Goal: Information Seeking & Learning: Find contact information

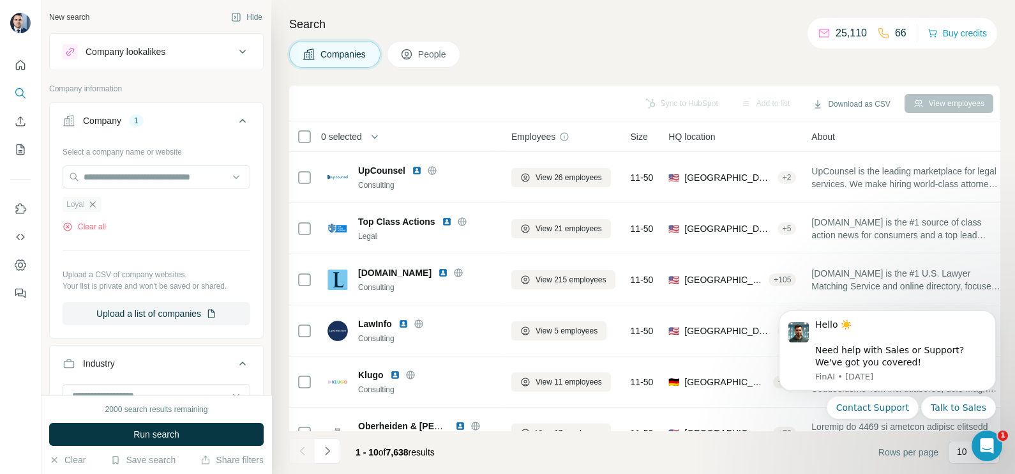
click at [94, 207] on icon "button" at bounding box center [92, 204] width 10 height 10
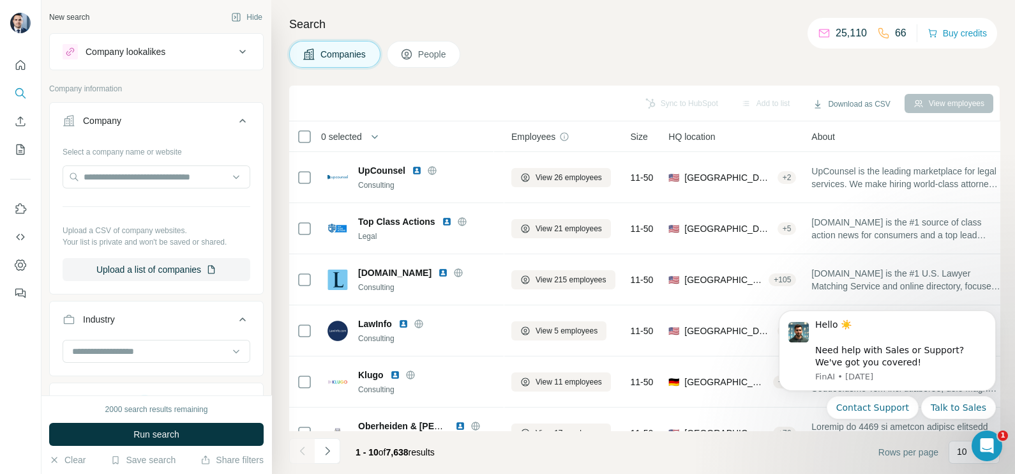
click at [342, 63] on button "Companies" at bounding box center [334, 54] width 91 height 27
click at [116, 183] on input "text" at bounding box center [157, 176] width 188 height 23
paste input "**********"
type input "**********"
click at [345, 61] on button "Companies" at bounding box center [334, 54] width 91 height 27
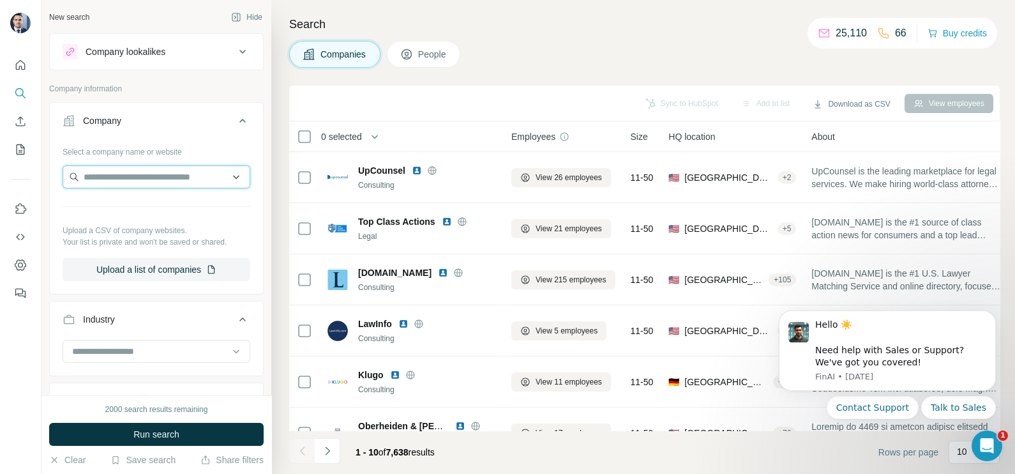
click at [169, 177] on input "text" at bounding box center [157, 176] width 188 height 23
paste input "**********"
type input "**********"
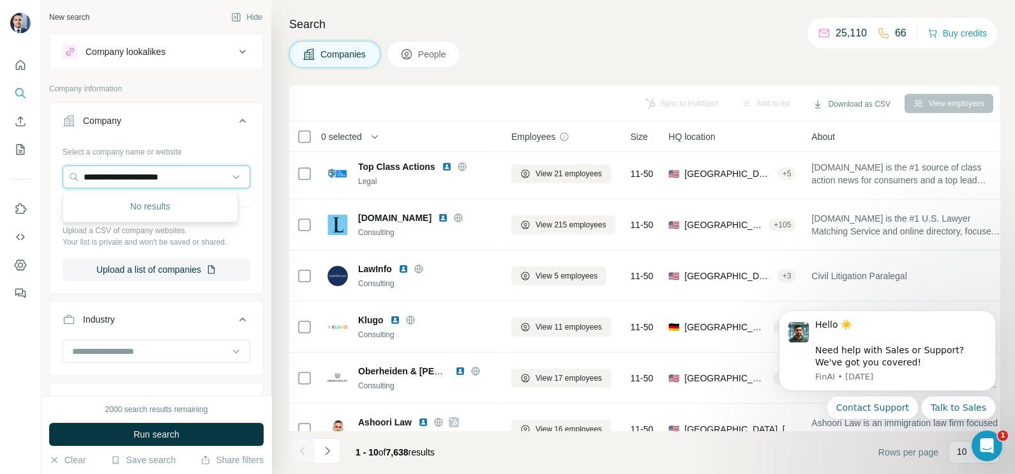
scroll to position [79, 0]
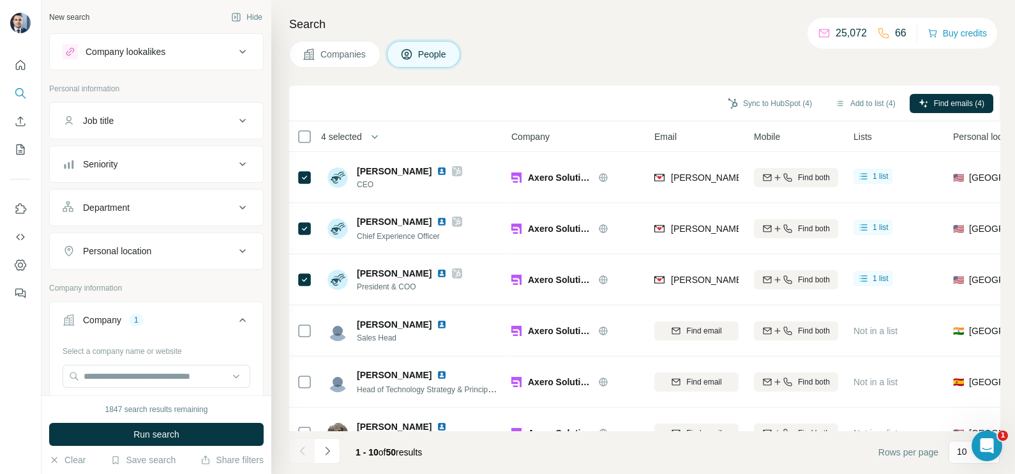
scroll to position [79, 0]
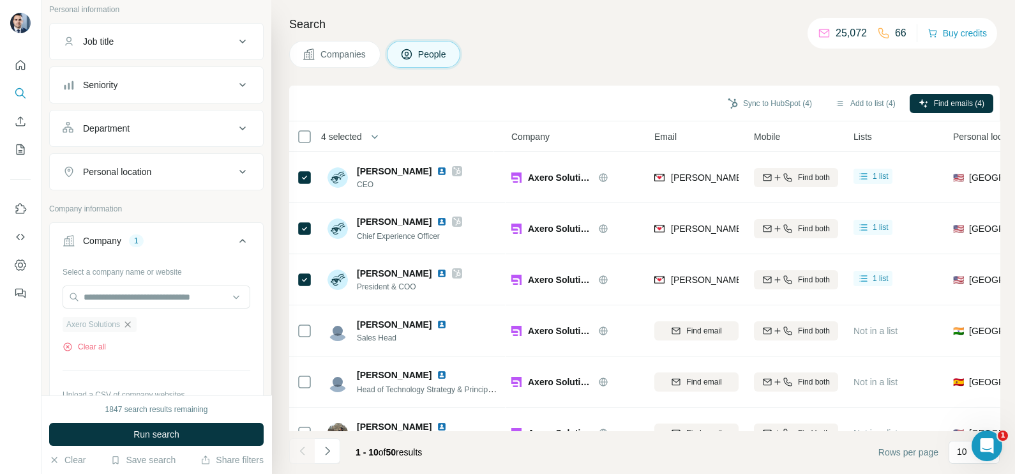
click at [133, 319] on icon "button" at bounding box center [128, 324] width 10 height 10
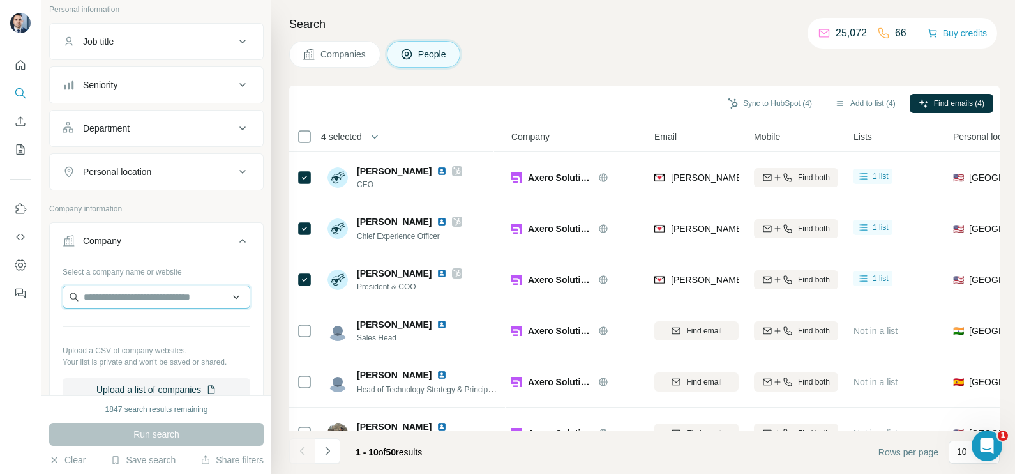
click at [128, 297] on input "text" at bounding box center [157, 296] width 188 height 23
type input "**********"
click at [472, 87] on div "Sync to HubSpot (4) Add to list (4) Find emails (4)" at bounding box center [644, 104] width 711 height 36
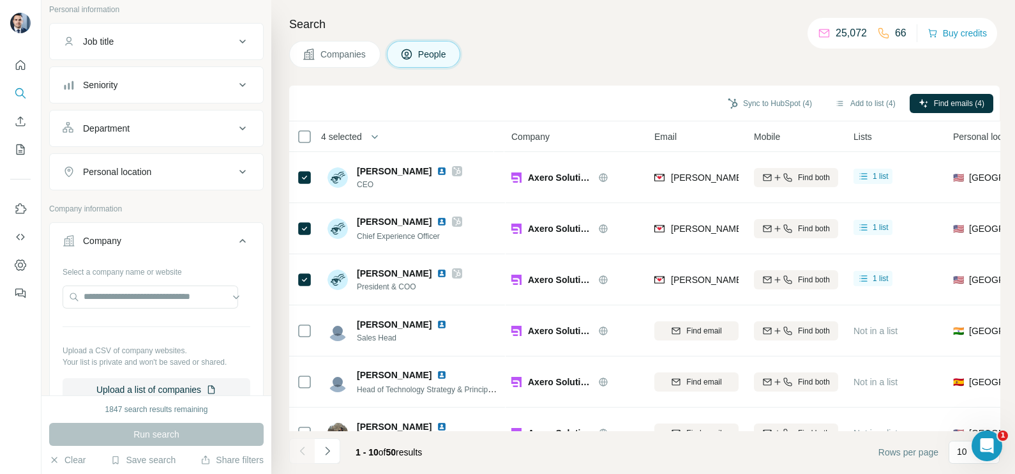
click at [354, 51] on span "Companies" at bounding box center [343, 54] width 47 height 13
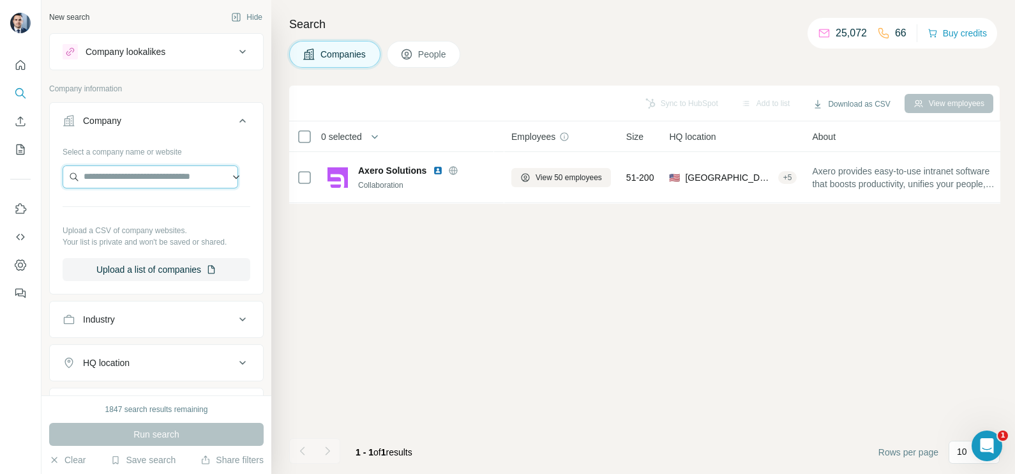
click at [123, 176] on input "text" at bounding box center [151, 176] width 176 height 23
paste input "**********"
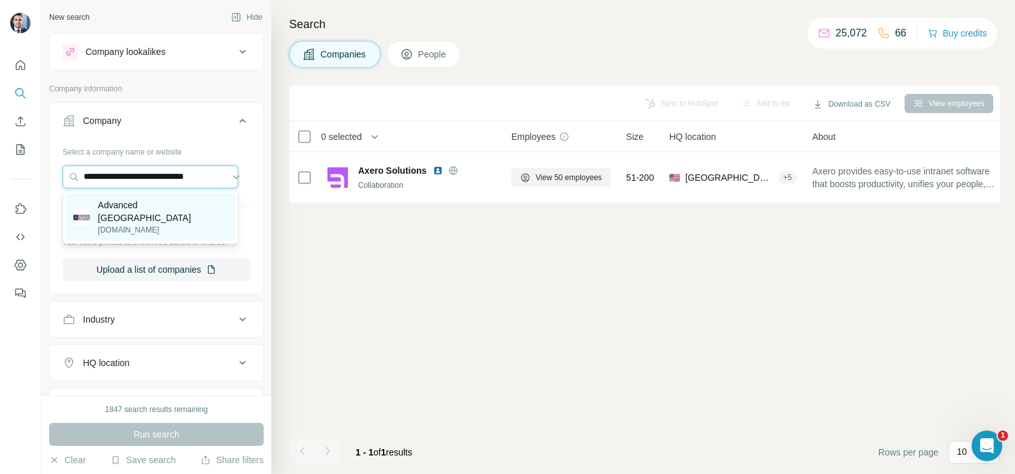
type input "**********"
click at [159, 208] on p "Advanced [GEOGRAPHIC_DATA]" at bounding box center [162, 212] width 129 height 26
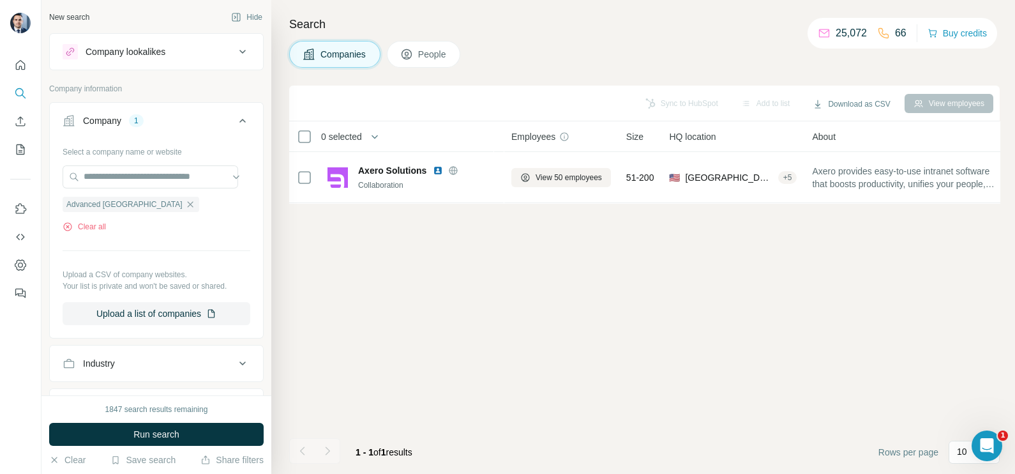
scroll to position [0, 0]
click at [336, 57] on span "Companies" at bounding box center [343, 54] width 47 height 13
click at [152, 431] on span "Run search" at bounding box center [156, 434] width 46 height 13
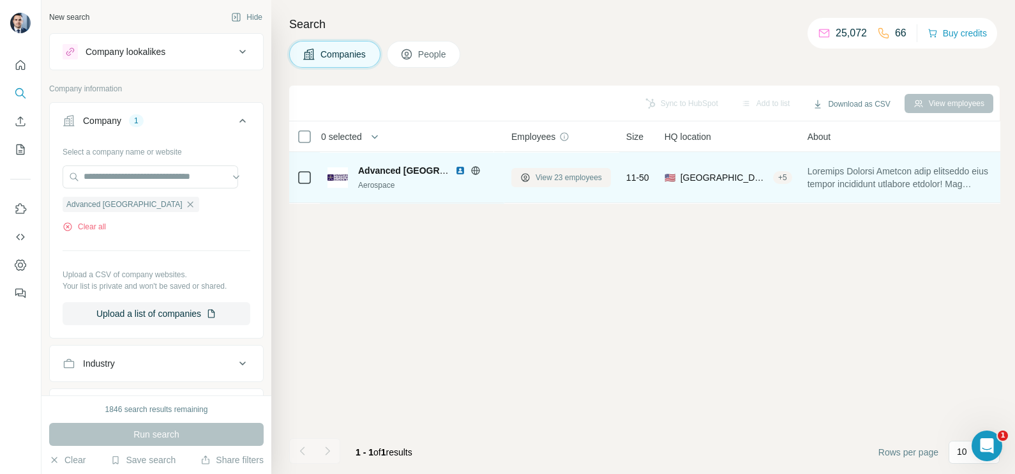
click at [551, 184] on button "View 23 employees" at bounding box center [561, 177] width 100 height 19
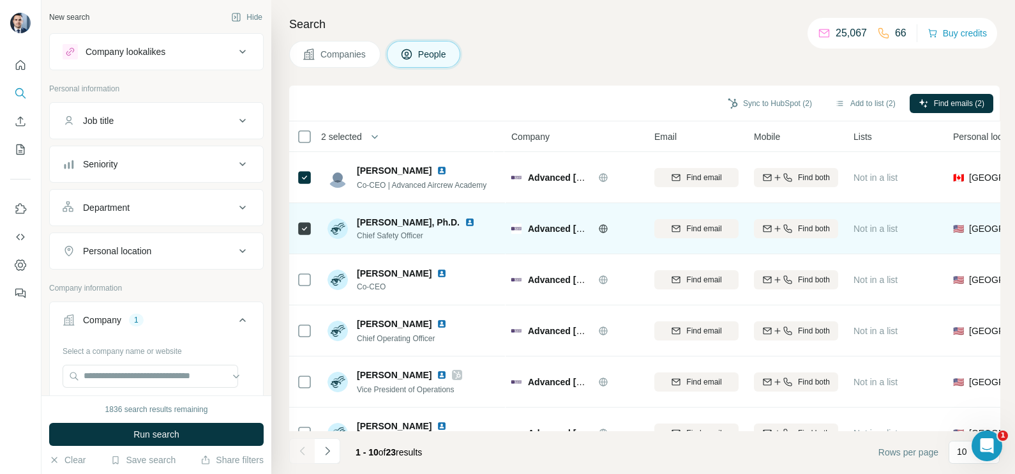
click at [308, 220] on div at bounding box center [304, 228] width 15 height 35
click at [301, 218] on div at bounding box center [304, 228] width 15 height 35
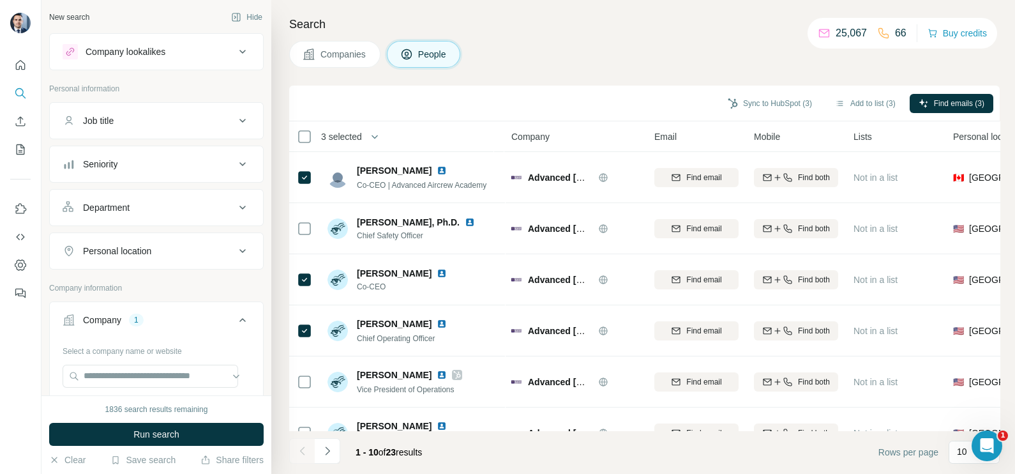
scroll to position [159, 0]
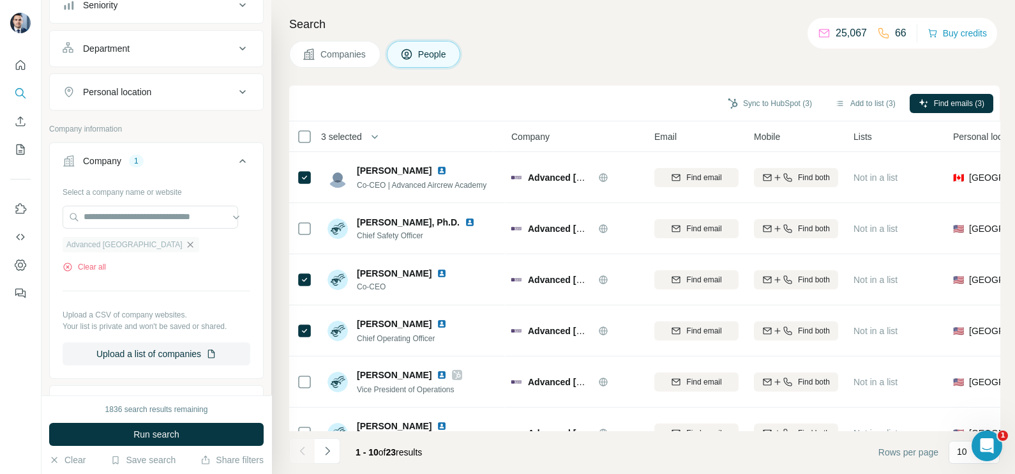
click at [185, 243] on icon "button" at bounding box center [190, 244] width 10 height 10
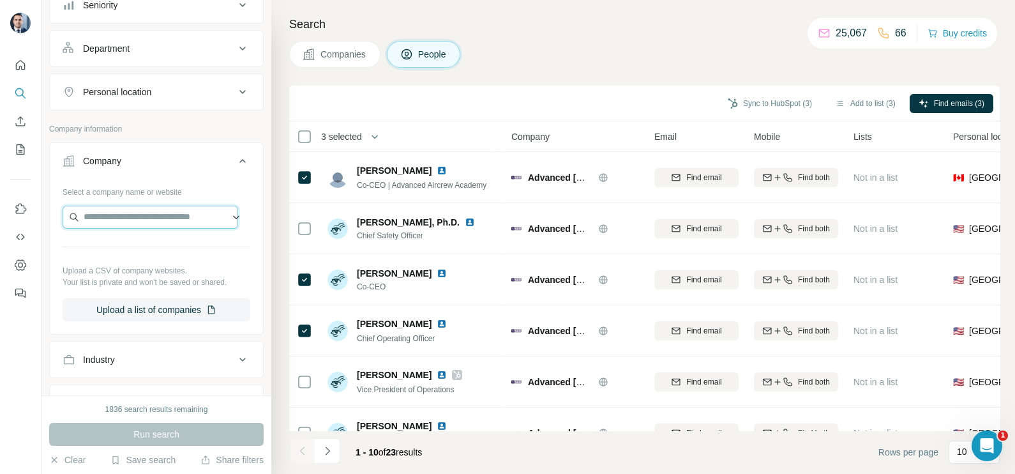
click at [165, 214] on input "text" at bounding box center [151, 217] width 176 height 23
type input "**********"
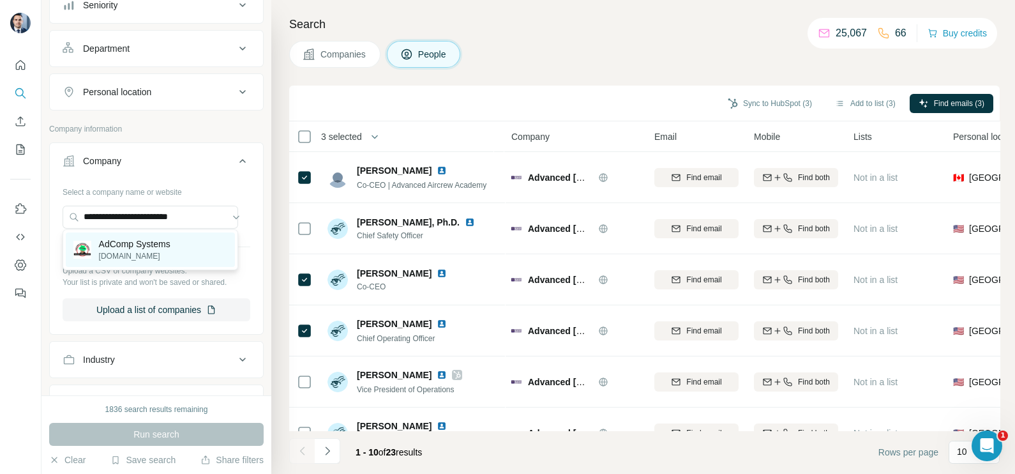
click at [122, 255] on p "[DOMAIN_NAME]" at bounding box center [134, 255] width 71 height 11
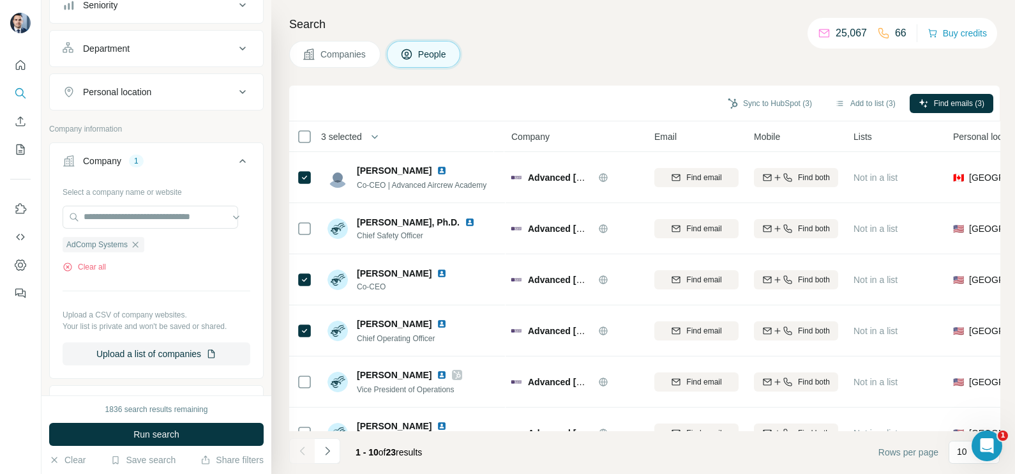
click at [346, 58] on span "Companies" at bounding box center [343, 54] width 47 height 13
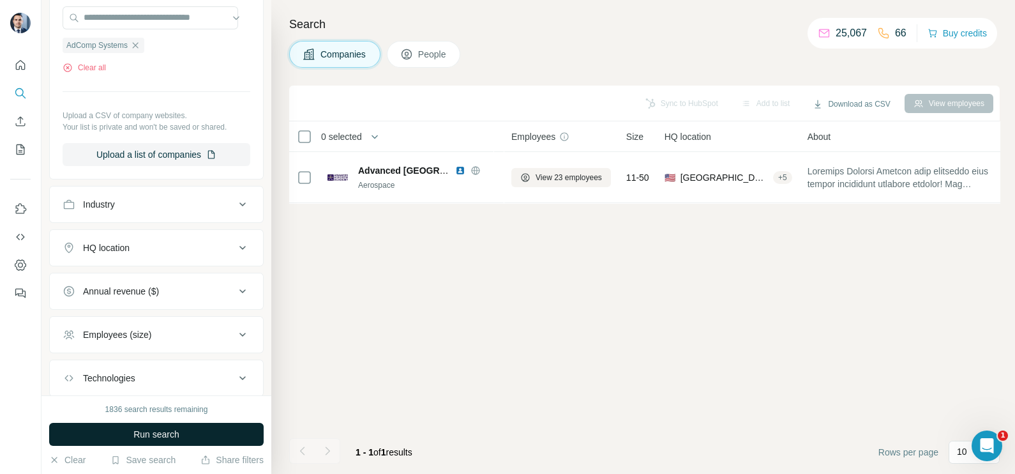
click at [170, 432] on span "Run search" at bounding box center [156, 434] width 46 height 13
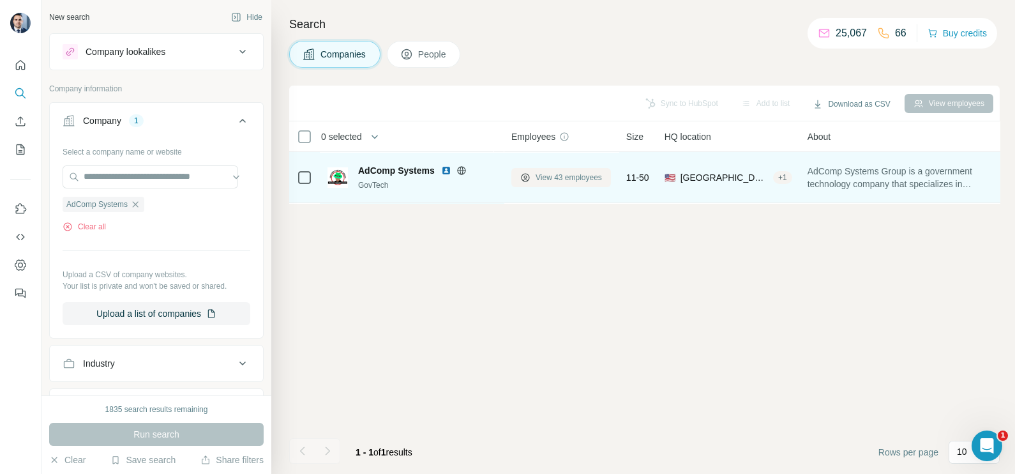
click at [572, 183] on button "View 43 employees" at bounding box center [561, 177] width 100 height 19
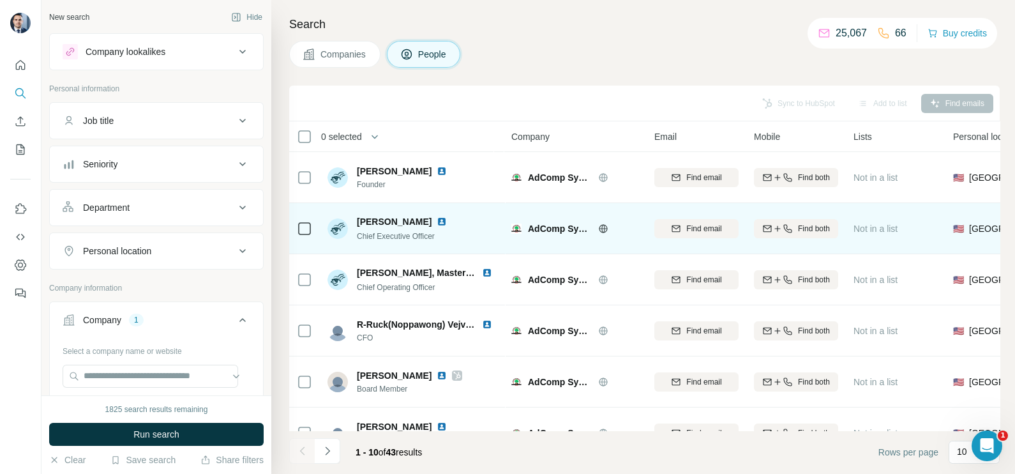
click at [447, 219] on img at bounding box center [442, 221] width 10 height 10
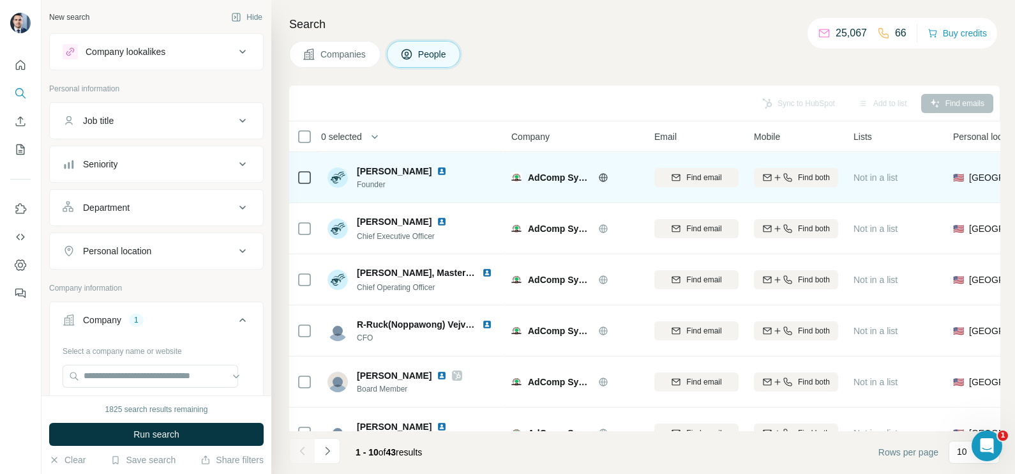
click at [437, 169] on img at bounding box center [442, 171] width 10 height 10
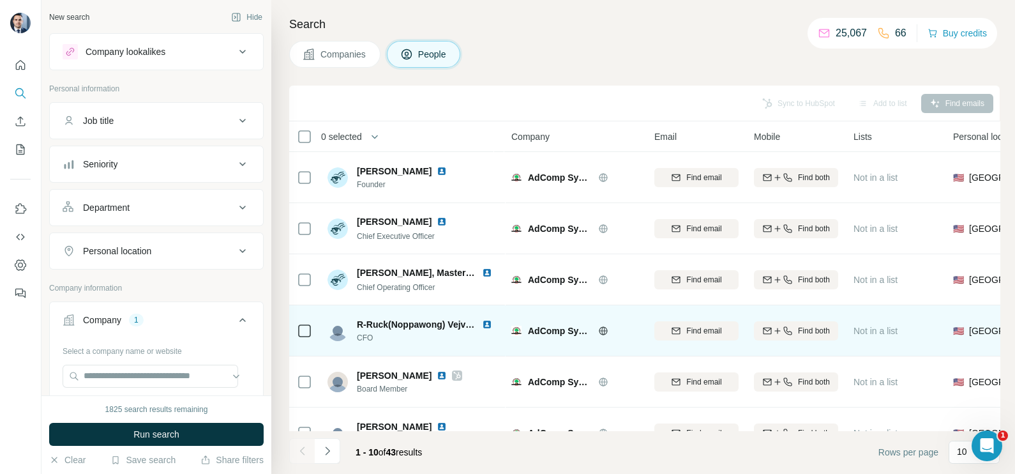
scroll to position [239, 0]
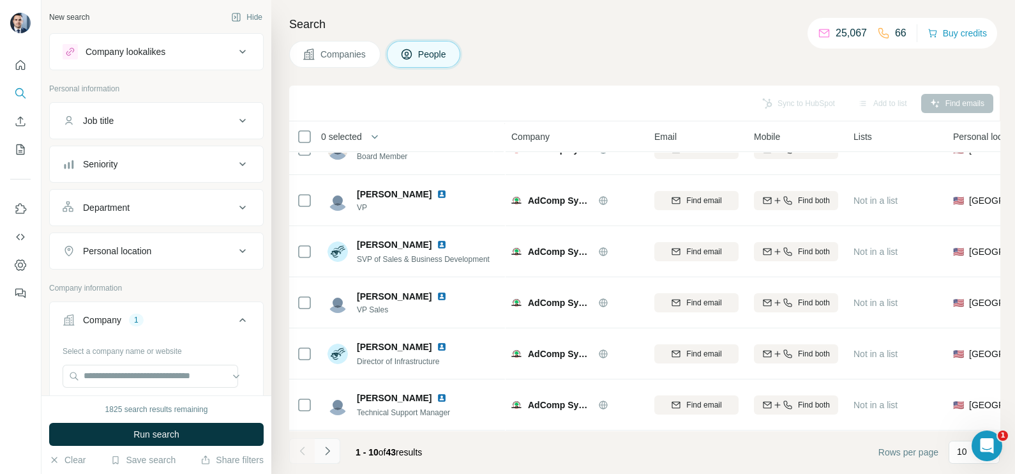
click at [332, 455] on icon "Navigate to next page" at bounding box center [327, 450] width 13 height 13
click at [324, 451] on icon "Navigate to next page" at bounding box center [327, 450] width 13 height 13
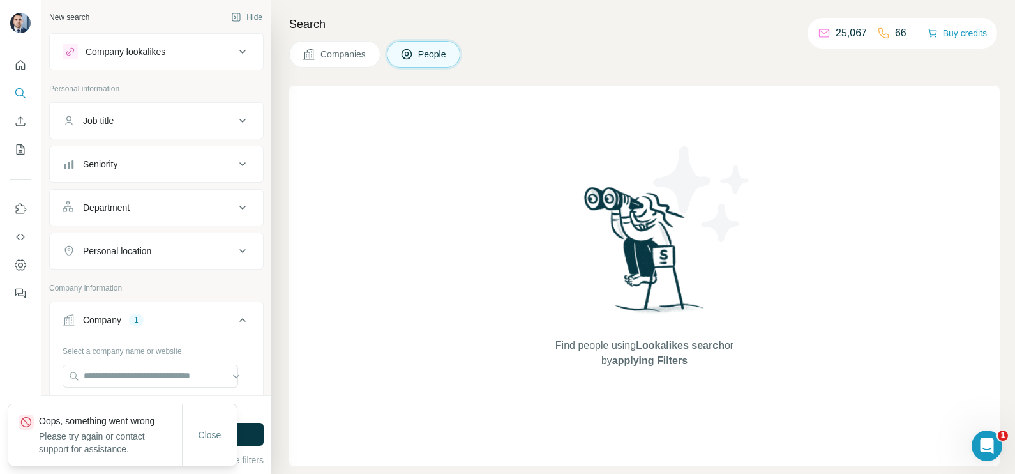
click at [336, 66] on button "Companies" at bounding box center [334, 54] width 91 height 27
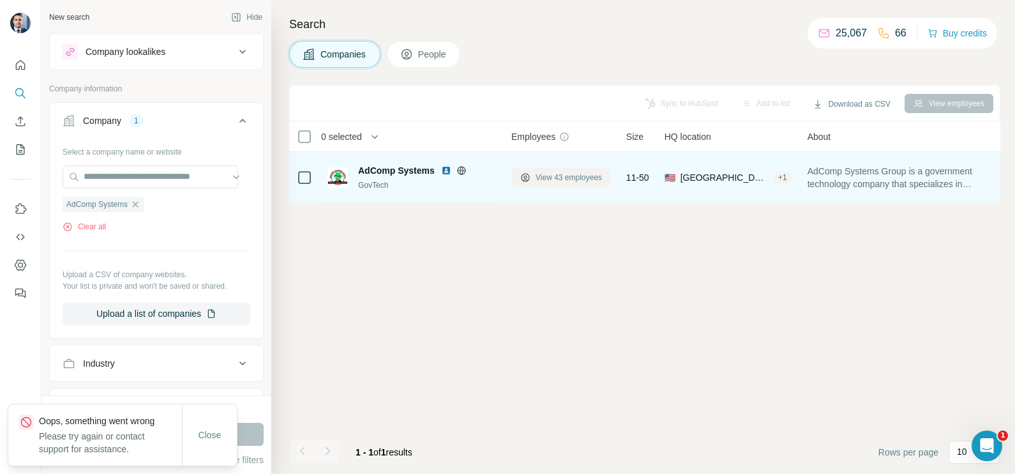
click at [540, 183] on button "View 43 employees" at bounding box center [561, 177] width 100 height 19
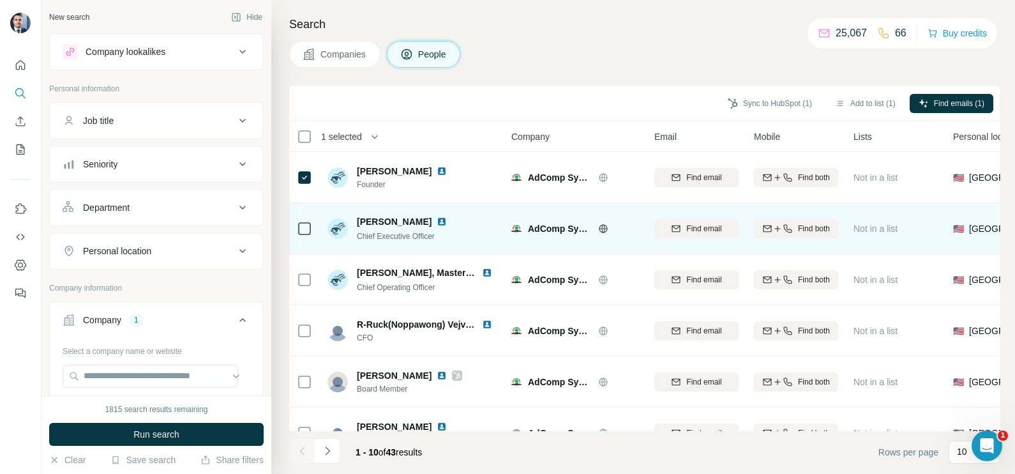
click at [309, 220] on div at bounding box center [304, 228] width 15 height 35
click at [311, 229] on icon at bounding box center [304, 228] width 15 height 15
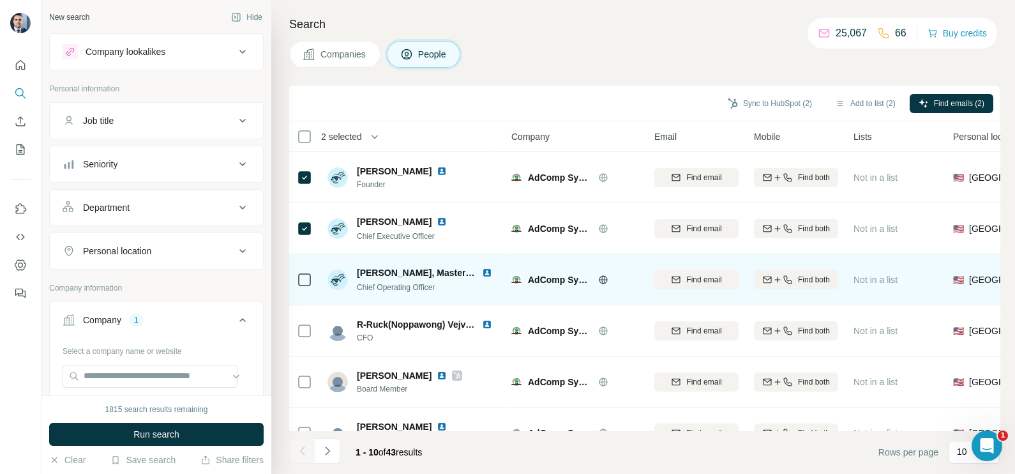
drag, startPoint x: 303, startPoint y: 291, endPoint x: 309, endPoint y: 286, distance: 7.7
click at [303, 290] on div at bounding box center [304, 279] width 15 height 35
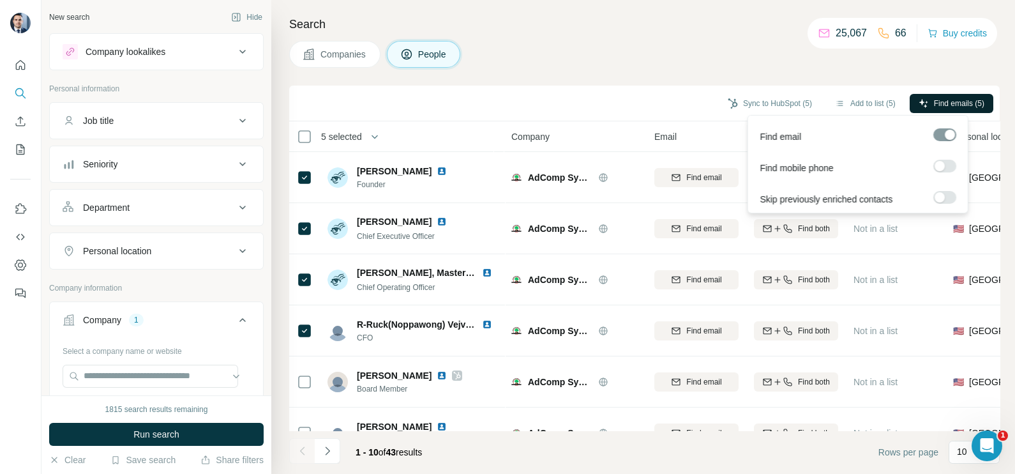
click at [951, 96] on button "Find emails (5)" at bounding box center [952, 103] width 84 height 19
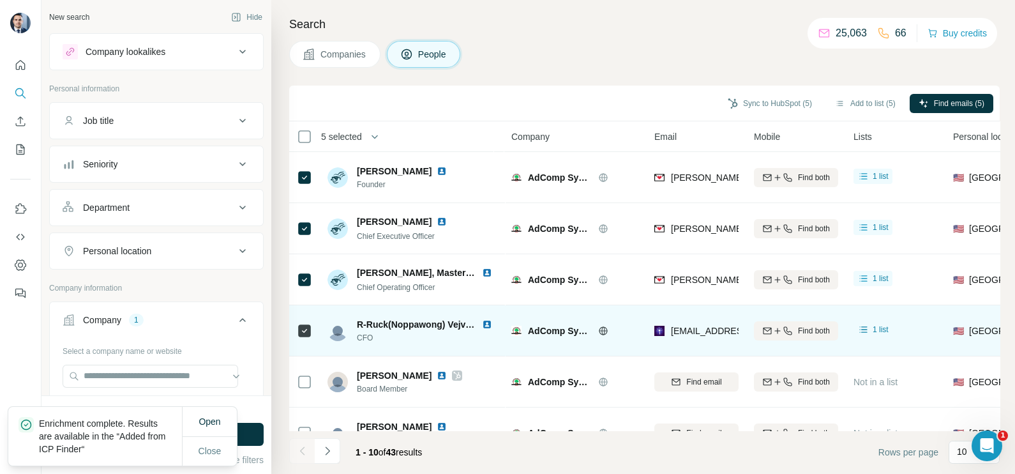
click at [494, 322] on div at bounding box center [489, 324] width 15 height 10
click at [486, 321] on img at bounding box center [487, 324] width 10 height 10
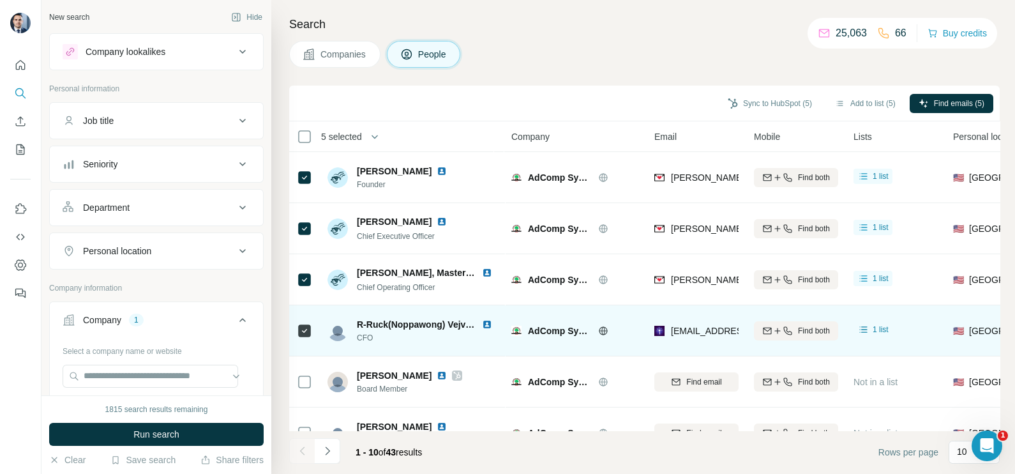
click at [292, 327] on td at bounding box center [304, 330] width 31 height 51
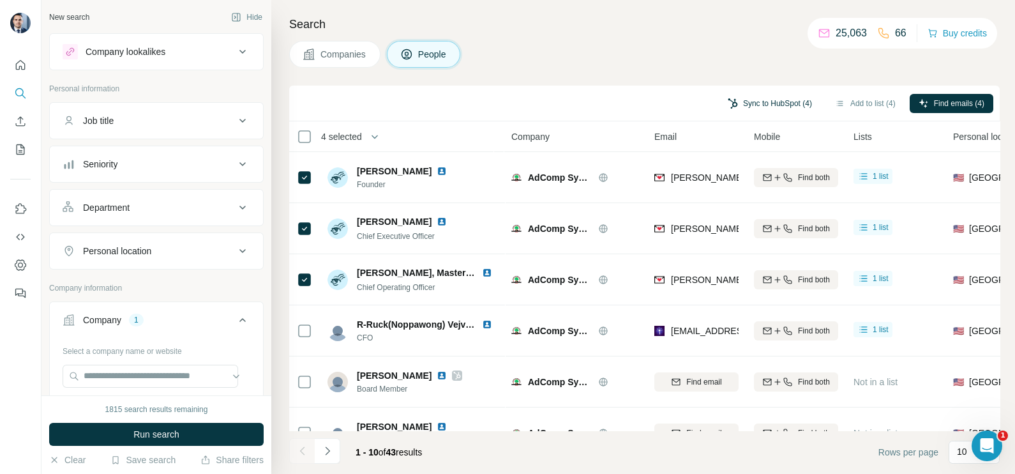
click at [775, 96] on button "Sync to HubSpot (4)" at bounding box center [770, 103] width 102 height 19
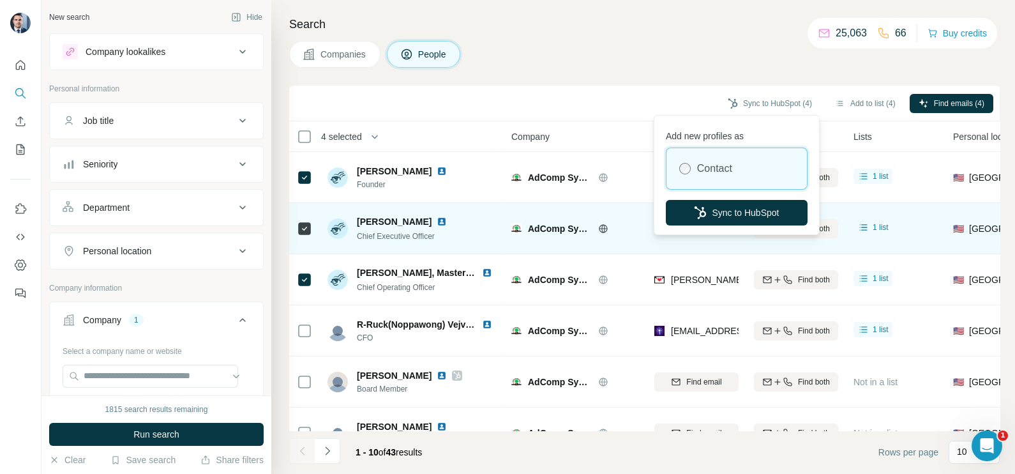
click at [705, 204] on button "Sync to HubSpot" at bounding box center [737, 213] width 142 height 26
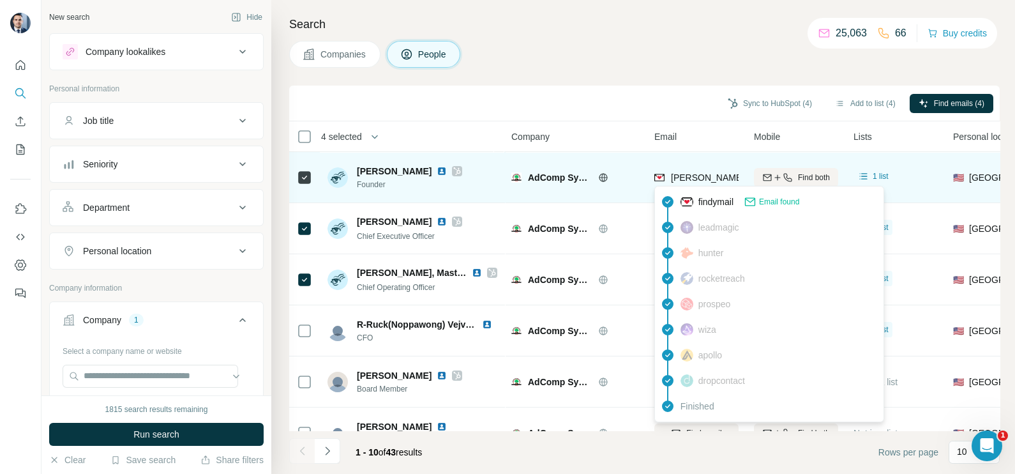
click at [702, 179] on span "[PERSON_NAME][EMAIL_ADDRESS][DOMAIN_NAME]" at bounding box center [783, 177] width 225 height 10
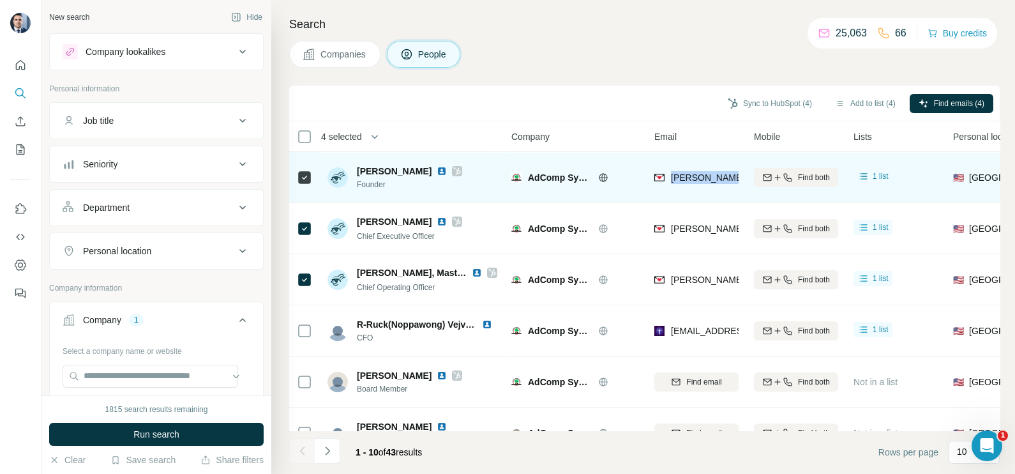
click at [702, 179] on span "[PERSON_NAME][EMAIL_ADDRESS][DOMAIN_NAME]" at bounding box center [783, 177] width 225 height 10
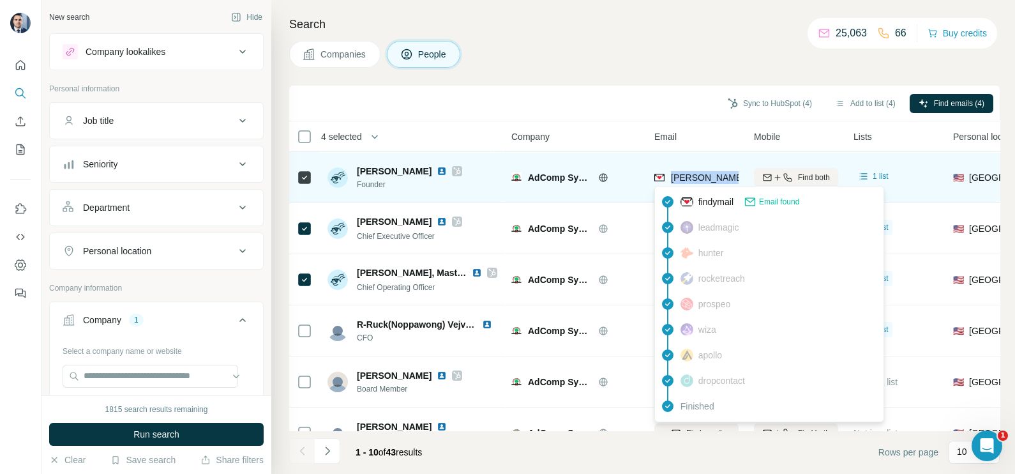
copy tr "[PERSON_NAME][EMAIL_ADDRESS][DOMAIN_NAME]"
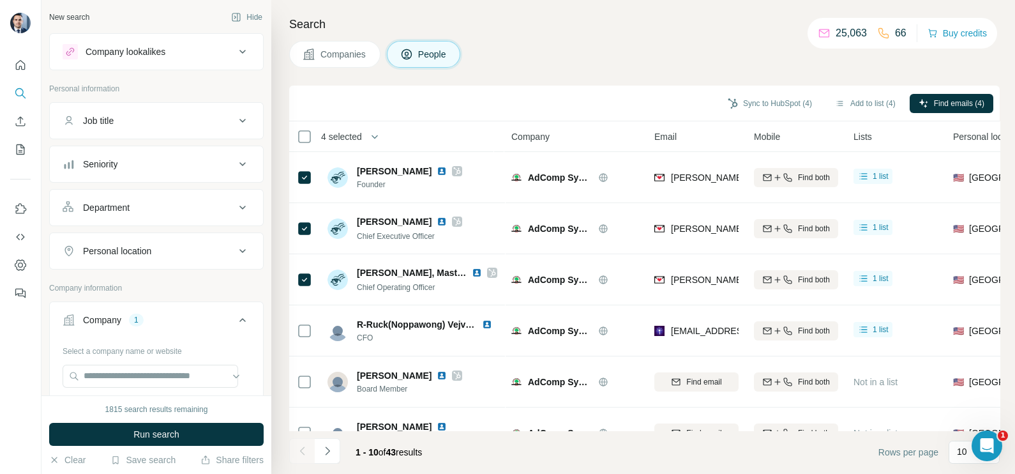
click at [528, 45] on div "Companies People" at bounding box center [644, 54] width 711 height 27
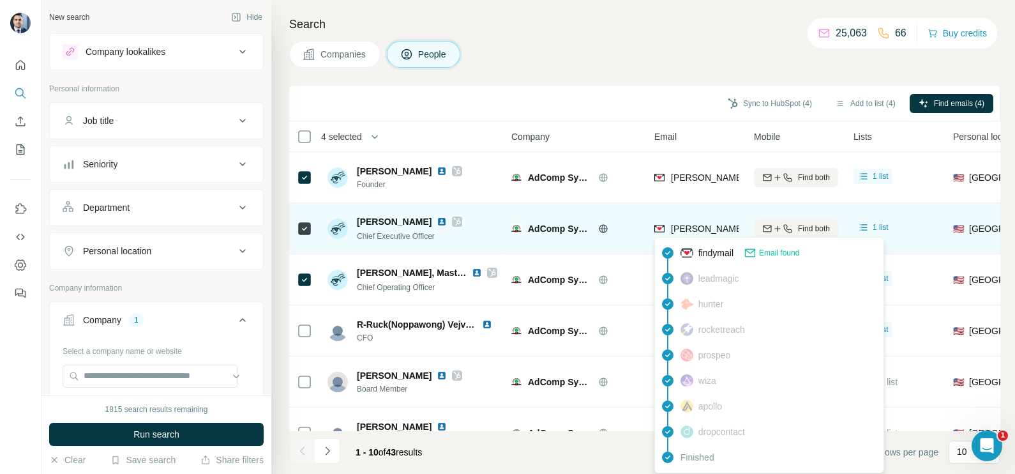
click at [684, 235] on div "[PERSON_NAME][EMAIL_ADDRESS][DOMAIN_NAME]" at bounding box center [769, 229] width 231 height 15
copy tr "[PERSON_NAME][EMAIL_ADDRESS][DOMAIN_NAME]"
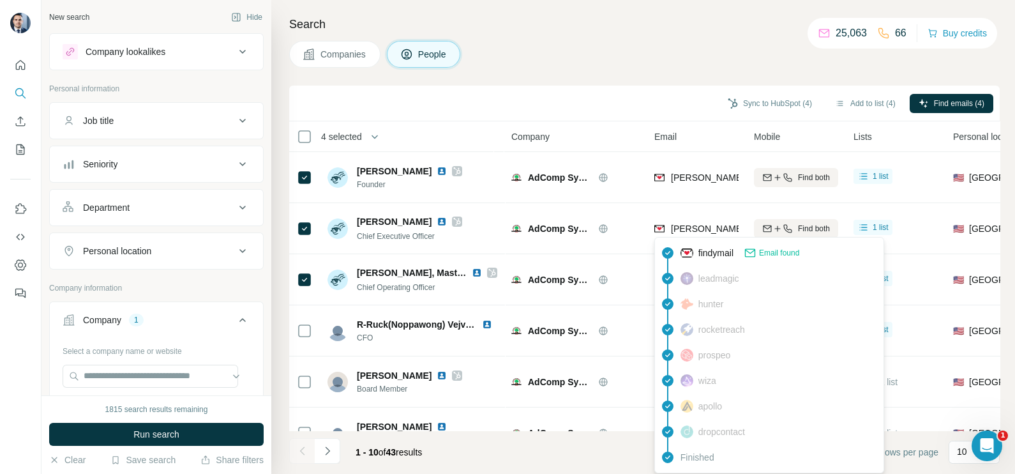
click at [659, 129] on div "Email" at bounding box center [696, 136] width 84 height 15
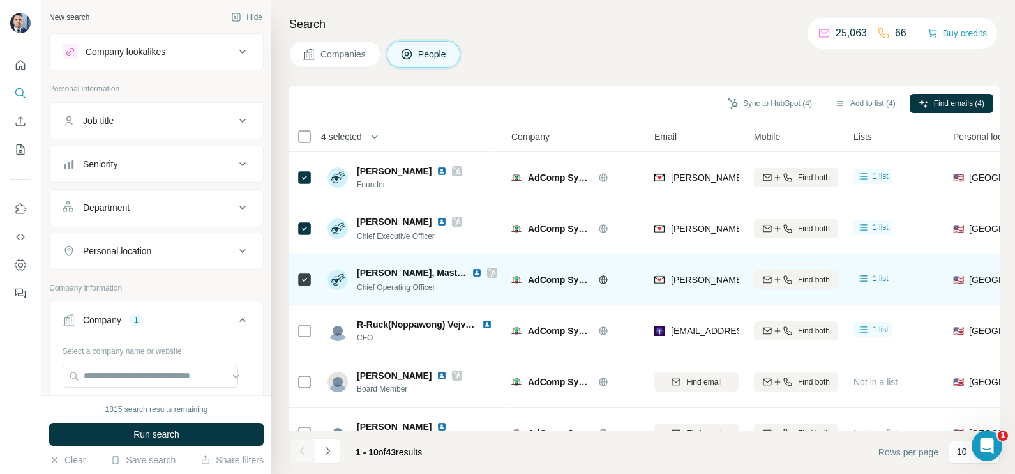
click at [699, 285] on div "[PERSON_NAME][EMAIL_ADDRESS][DOMAIN_NAME]" at bounding box center [769, 280] width 231 height 15
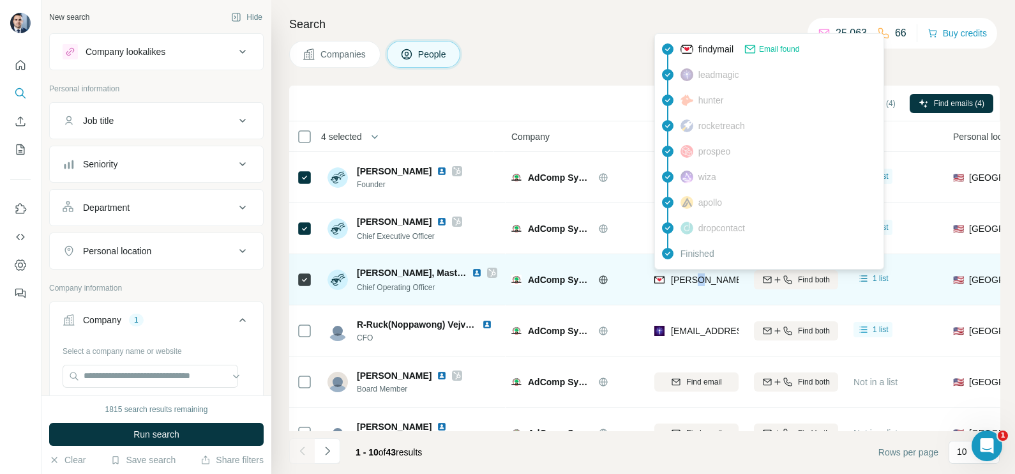
click at [699, 285] on div "[PERSON_NAME][EMAIL_ADDRESS][DOMAIN_NAME]" at bounding box center [769, 280] width 231 height 15
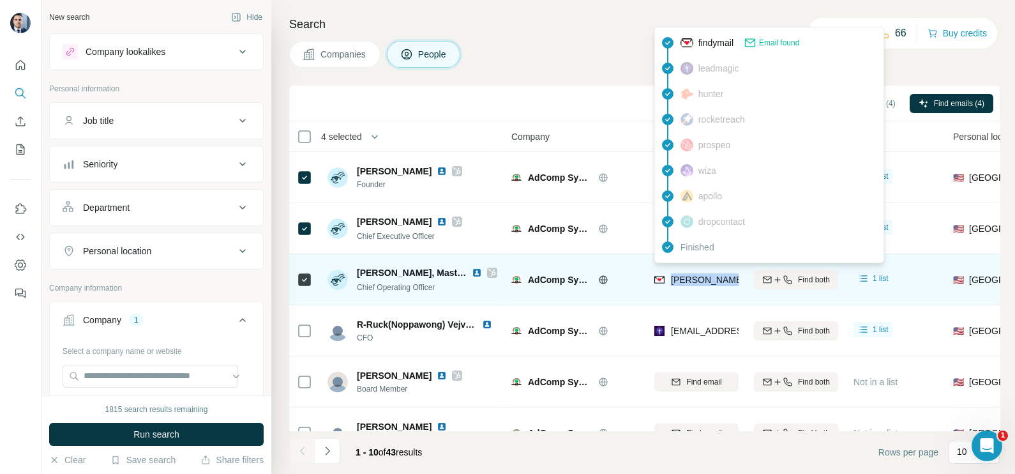
click at [699, 285] on div "[PERSON_NAME][EMAIL_ADDRESS][DOMAIN_NAME]" at bounding box center [769, 280] width 231 height 15
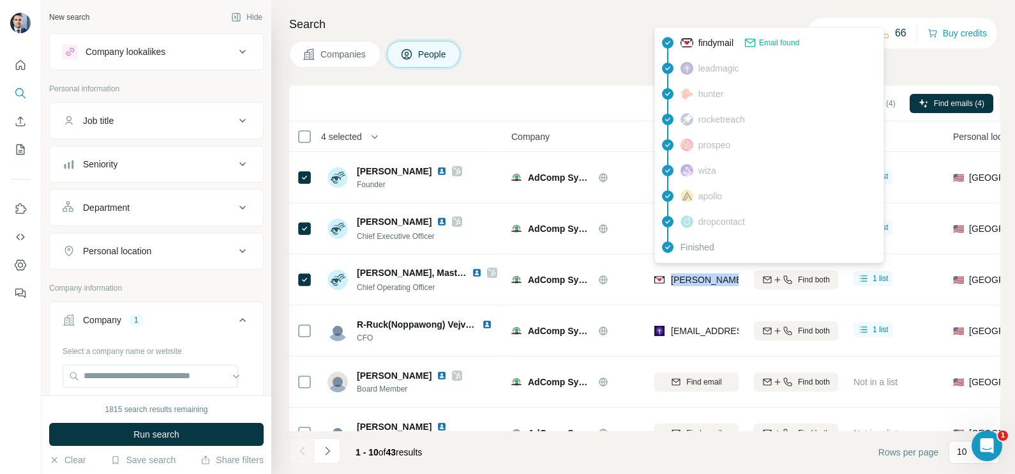
copy tr "[PERSON_NAME][EMAIL_ADDRESS][DOMAIN_NAME]"
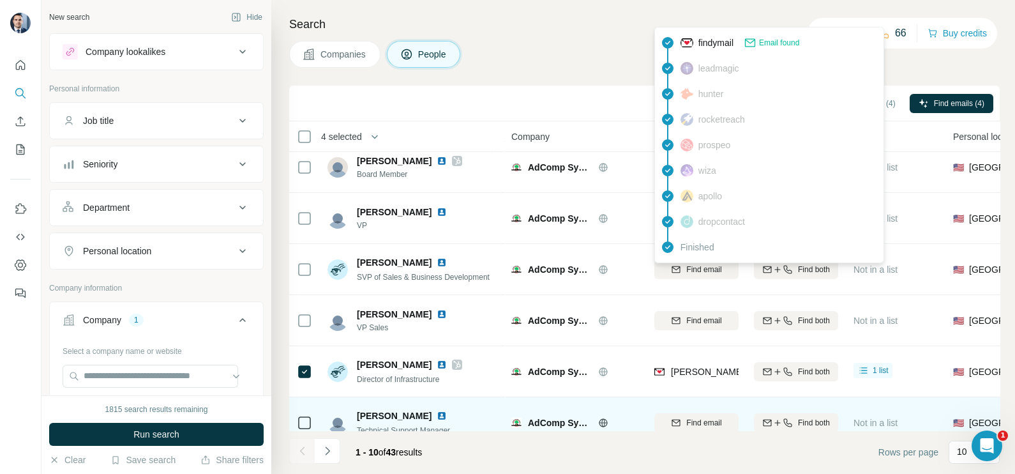
scroll to position [239, 0]
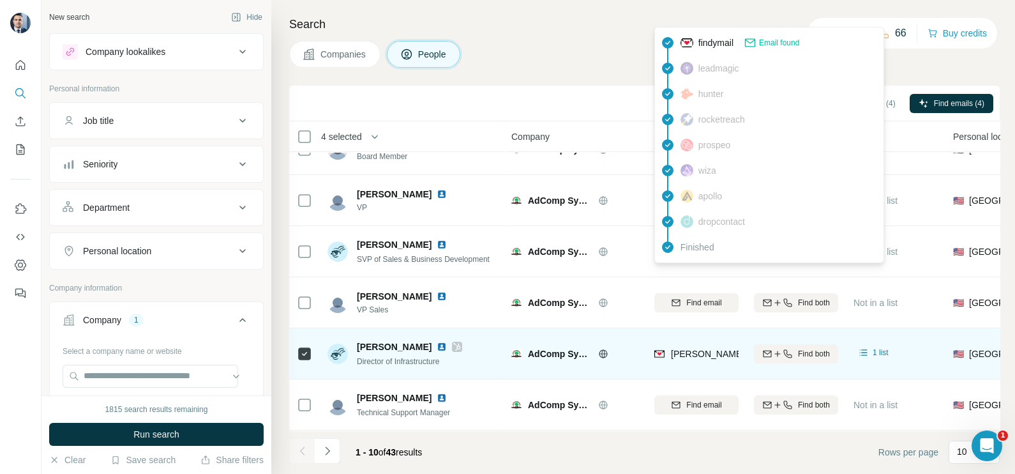
click at [684, 351] on span "[PERSON_NAME][EMAIL_ADDRESS][DOMAIN_NAME]" at bounding box center [778, 353] width 214 height 13
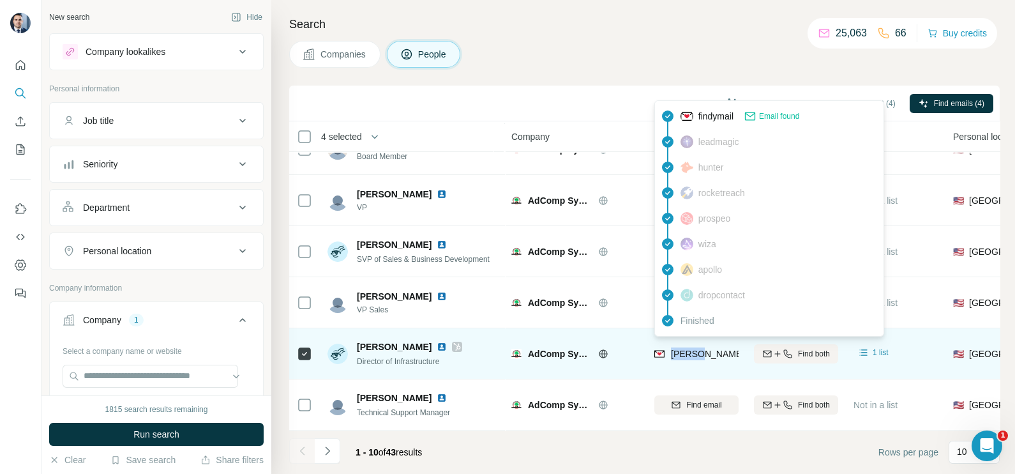
click at [684, 351] on span "[PERSON_NAME][EMAIL_ADDRESS][DOMAIN_NAME]" at bounding box center [778, 353] width 214 height 13
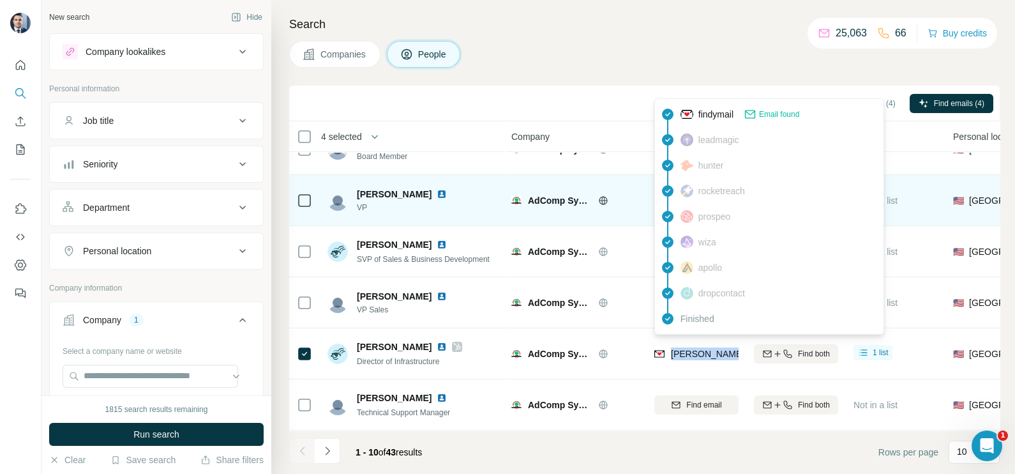
copy tr "[PERSON_NAME][EMAIL_ADDRESS][DOMAIN_NAME]"
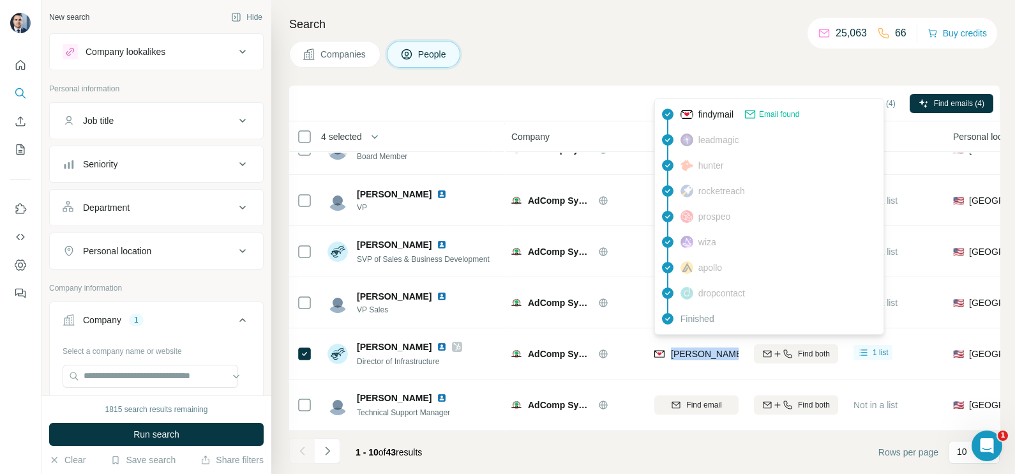
scroll to position [79, 0]
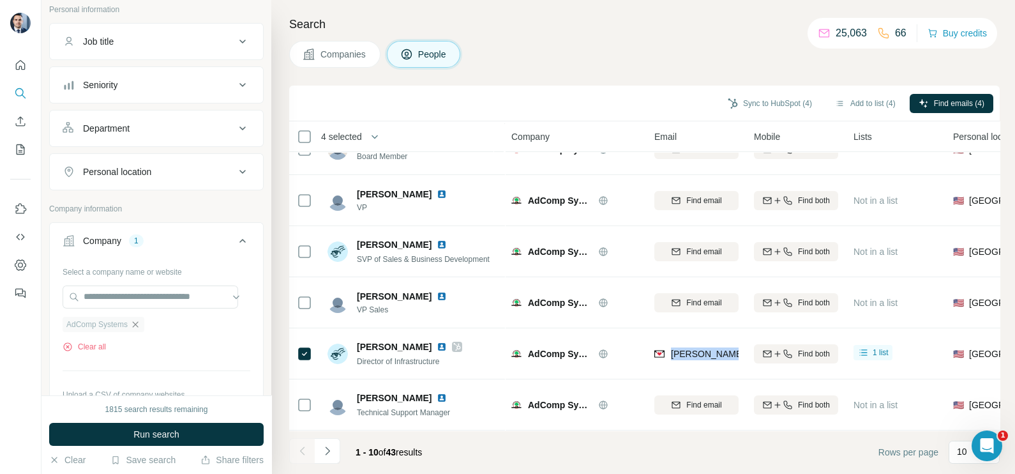
click at [140, 322] on icon "button" at bounding box center [135, 324] width 10 height 10
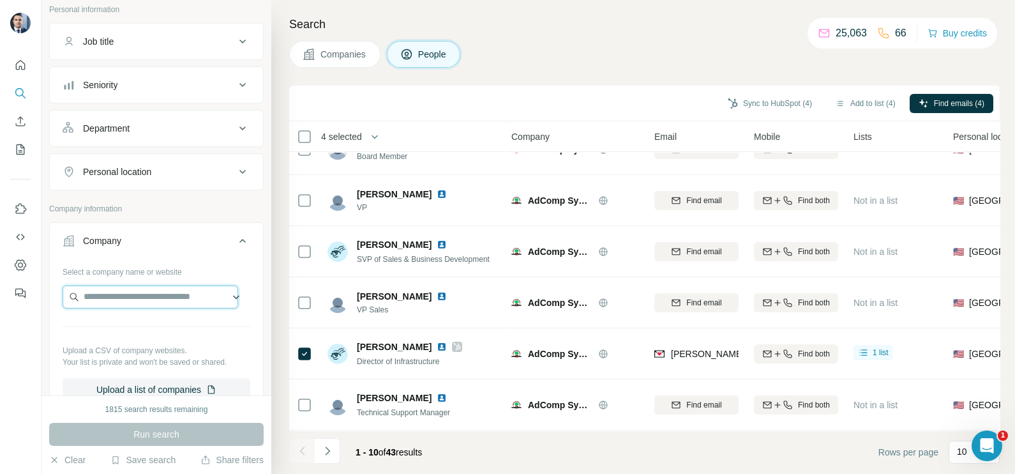
click at [141, 300] on input "text" at bounding box center [151, 296] width 176 height 23
paste input "**********"
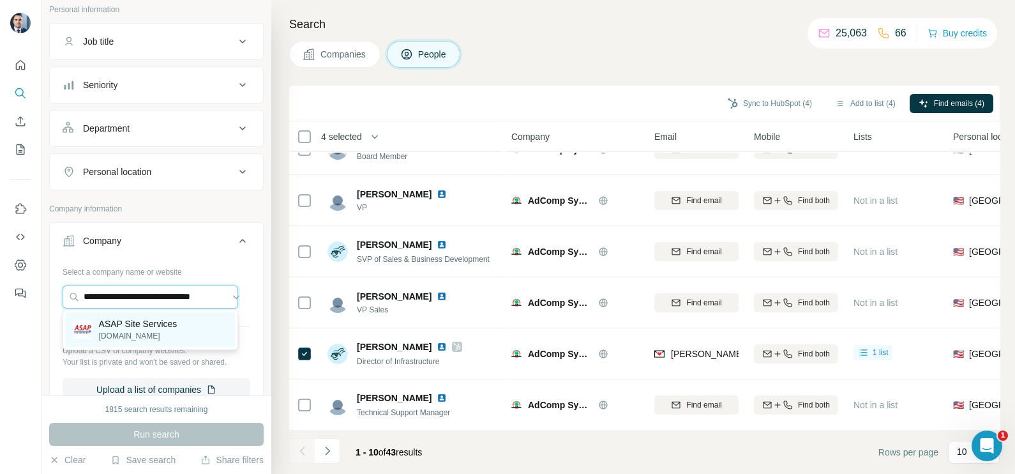
type input "**********"
click at [147, 340] on p "[DOMAIN_NAME]" at bounding box center [138, 335] width 79 height 11
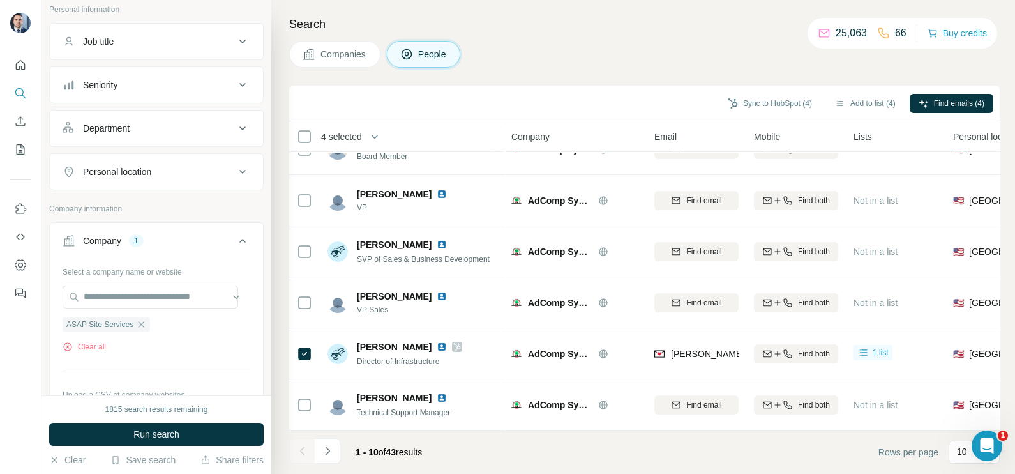
click at [329, 70] on div "Search Companies People Sync to HubSpot (4) Add to list (4) Find emails (4) 4 s…" at bounding box center [643, 237] width 744 height 474
click at [329, 64] on button "Companies" at bounding box center [334, 54] width 91 height 27
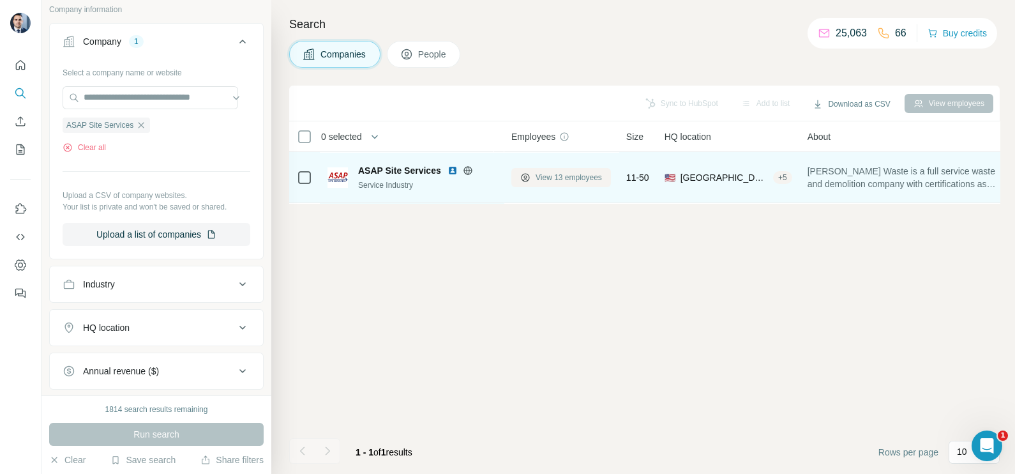
click at [570, 173] on span "View 13 employees" at bounding box center [569, 177] width 66 height 11
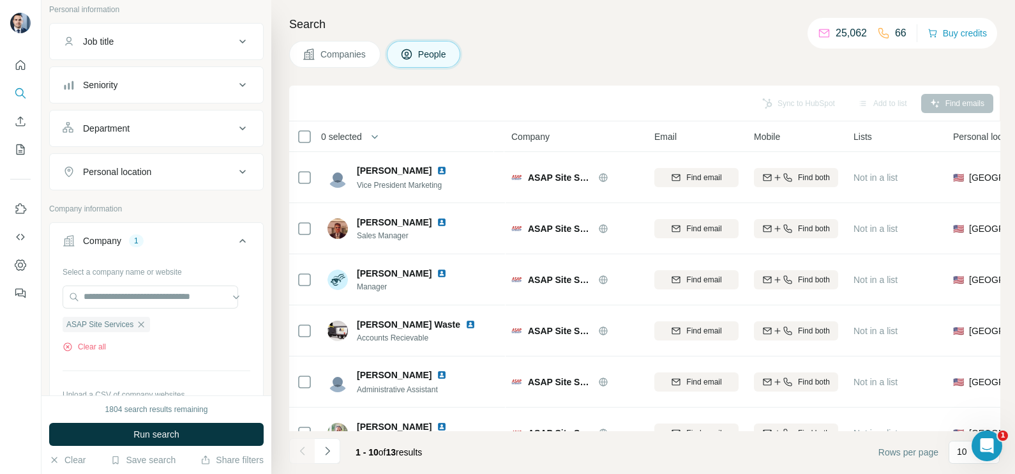
click at [336, 59] on span "Companies" at bounding box center [343, 54] width 47 height 13
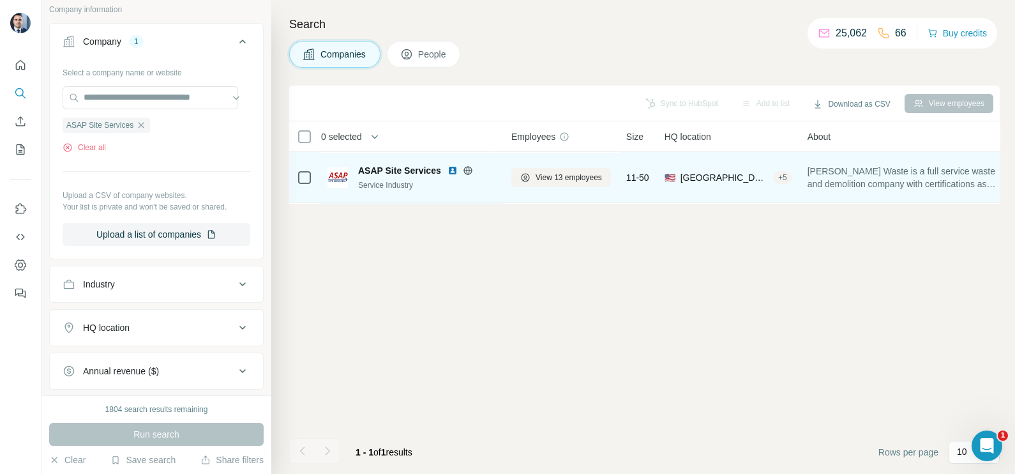
click at [373, 193] on div "ASAP Site Services Service Industry" at bounding box center [411, 177] width 169 height 35
click at [566, 170] on button "View 13 employees" at bounding box center [561, 177] width 100 height 19
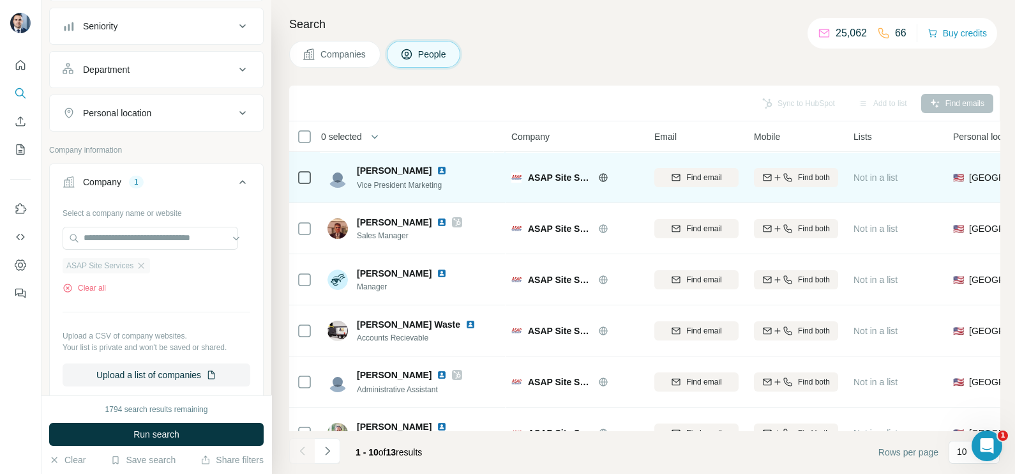
scroll to position [159, 0]
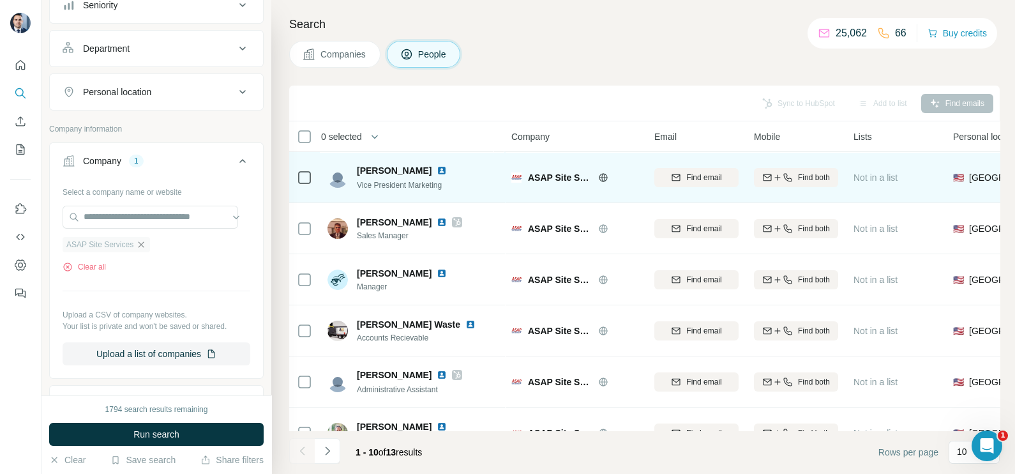
click at [142, 244] on icon "button" at bounding box center [141, 244] width 10 height 10
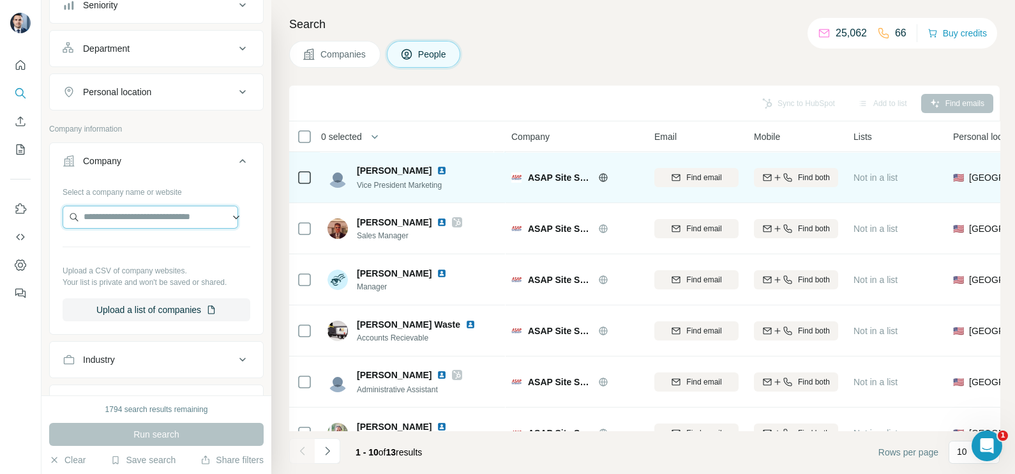
click at [132, 218] on input "text" at bounding box center [151, 217] width 176 height 23
paste input "**********"
type input "**********"
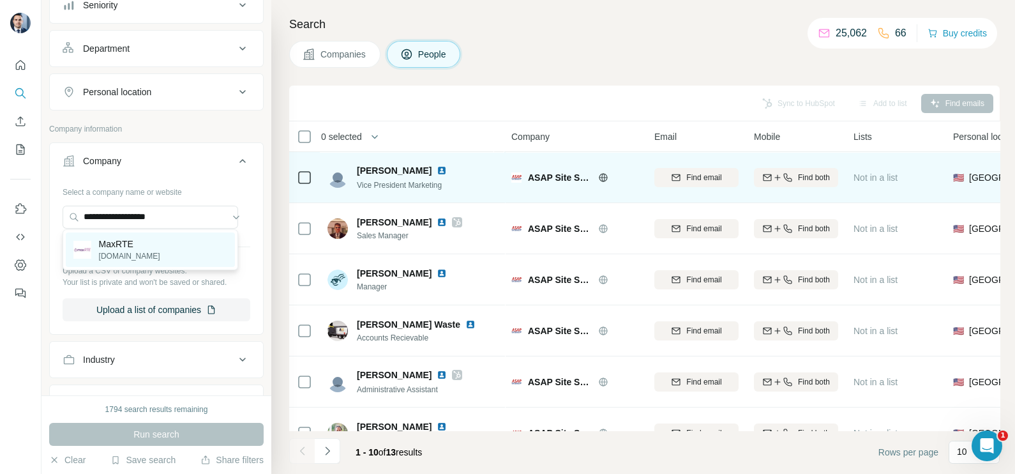
click at [146, 249] on div "MaxRTE [DOMAIN_NAME]" at bounding box center [150, 249] width 169 height 34
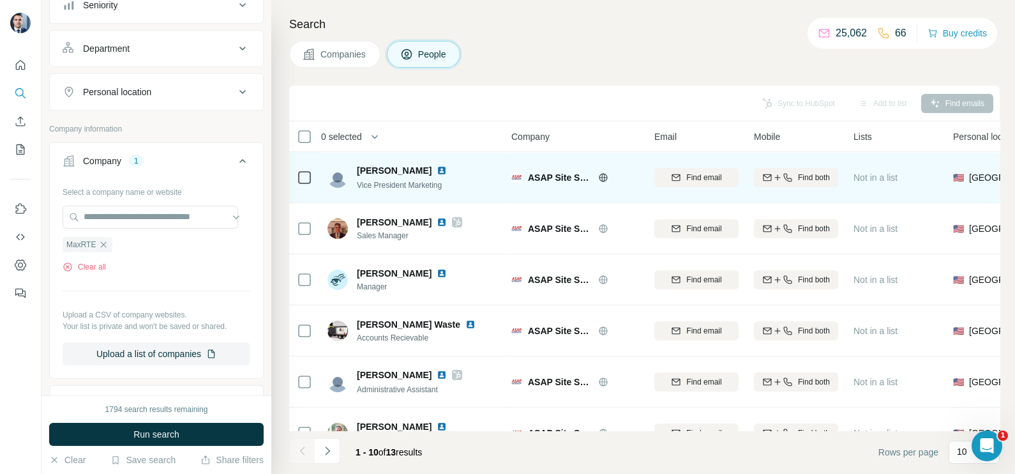
click at [326, 46] on button "Companies" at bounding box center [334, 54] width 91 height 27
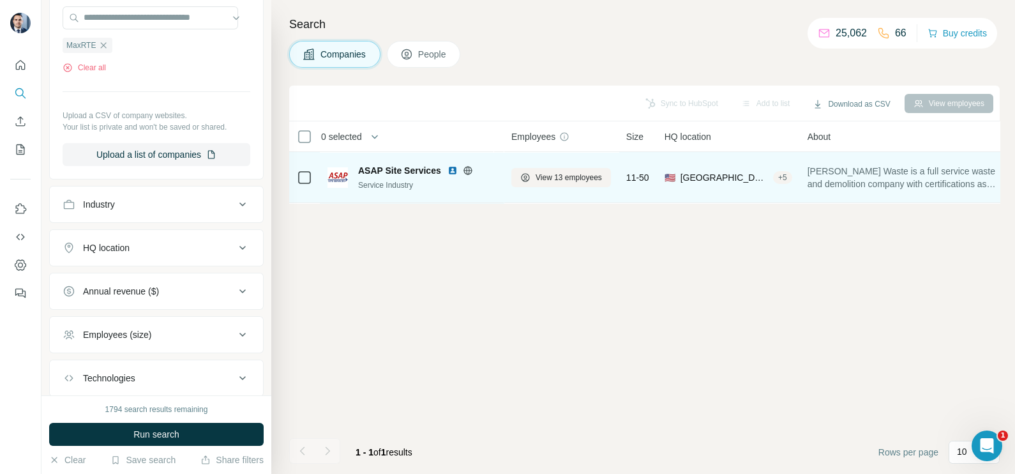
click at [148, 432] on span "Run search" at bounding box center [156, 434] width 46 height 13
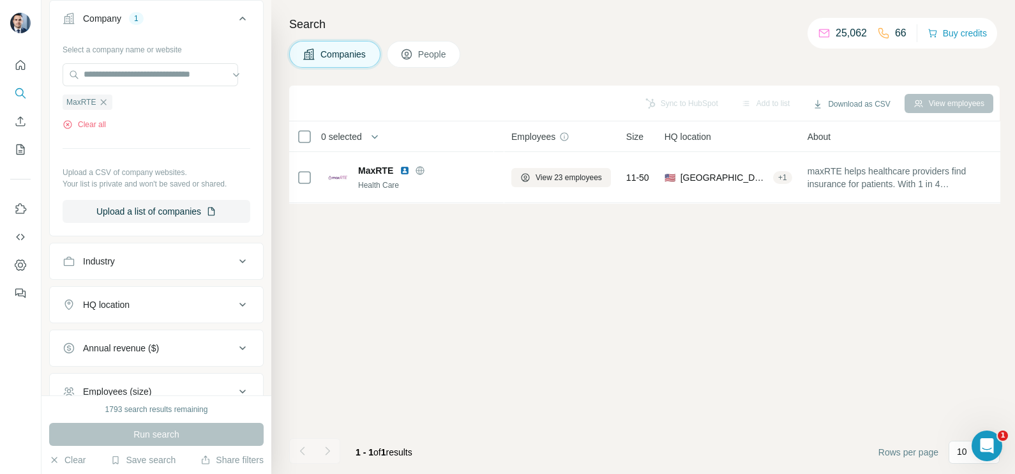
scroll to position [79, 0]
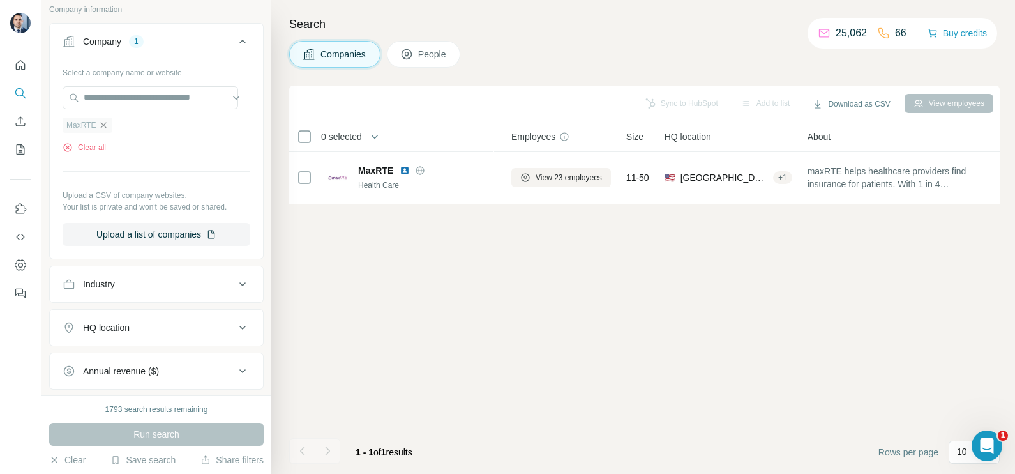
click at [100, 120] on icon "button" at bounding box center [103, 125] width 10 height 10
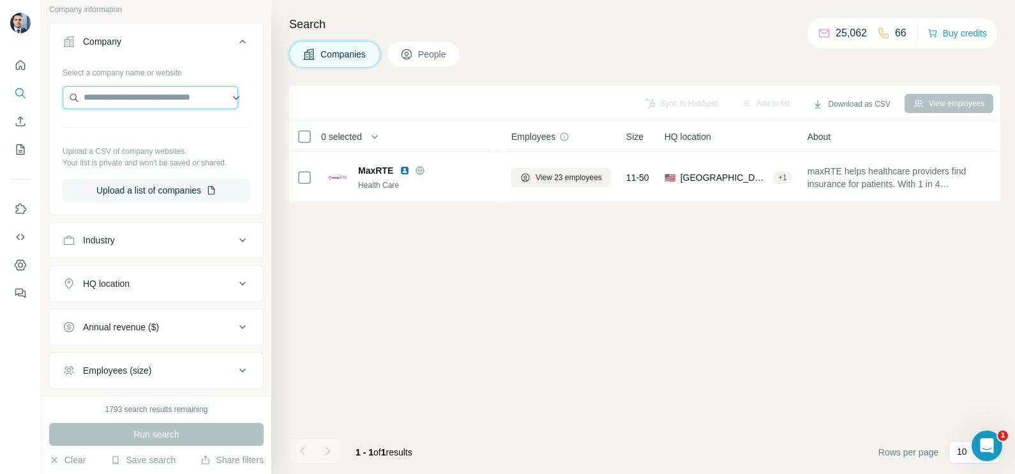
click at [110, 99] on input "text" at bounding box center [151, 97] width 176 height 23
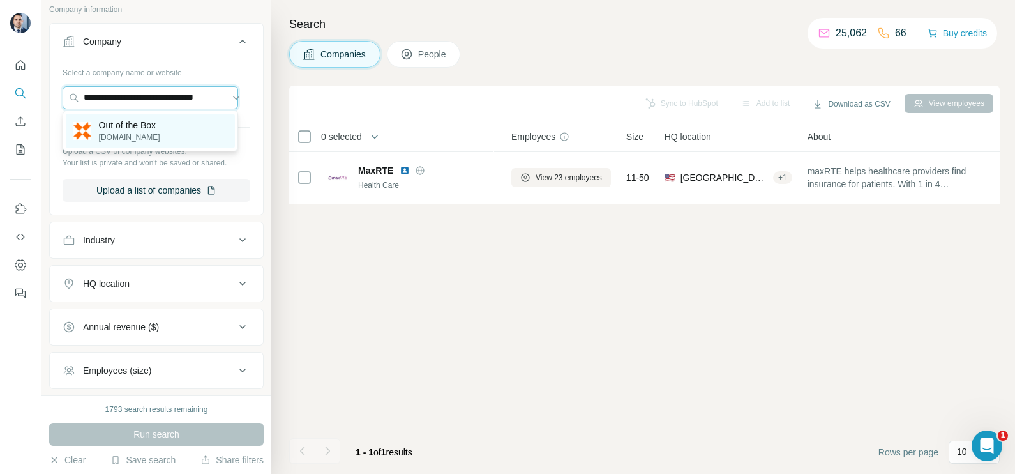
type input "**********"
click at [150, 135] on p "[DOMAIN_NAME]" at bounding box center [129, 137] width 61 height 11
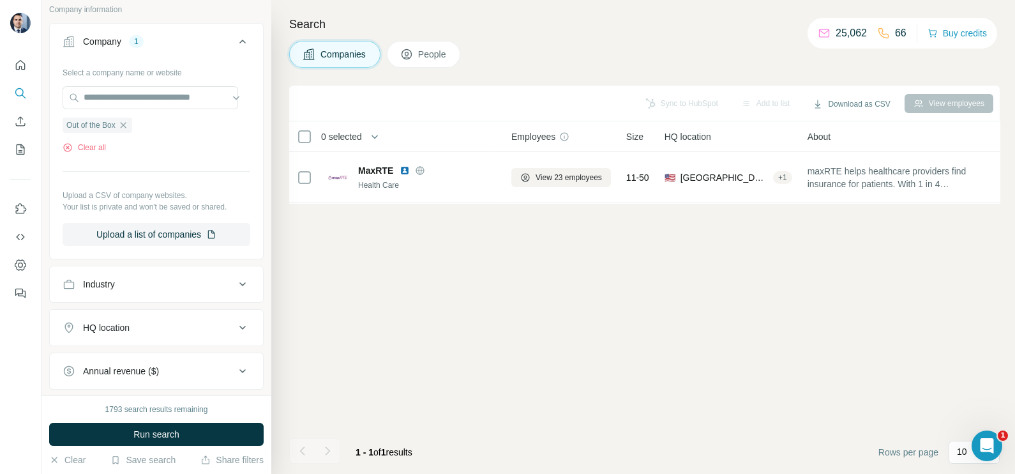
click at [172, 419] on div "1793 search results remaining Run search Clear Save search Share filters" at bounding box center [156, 434] width 230 height 79
drag, startPoint x: 172, startPoint y: 419, endPoint x: 172, endPoint y: 430, distance: 11.5
click at [172, 430] on span "Run search" at bounding box center [156, 434] width 46 height 13
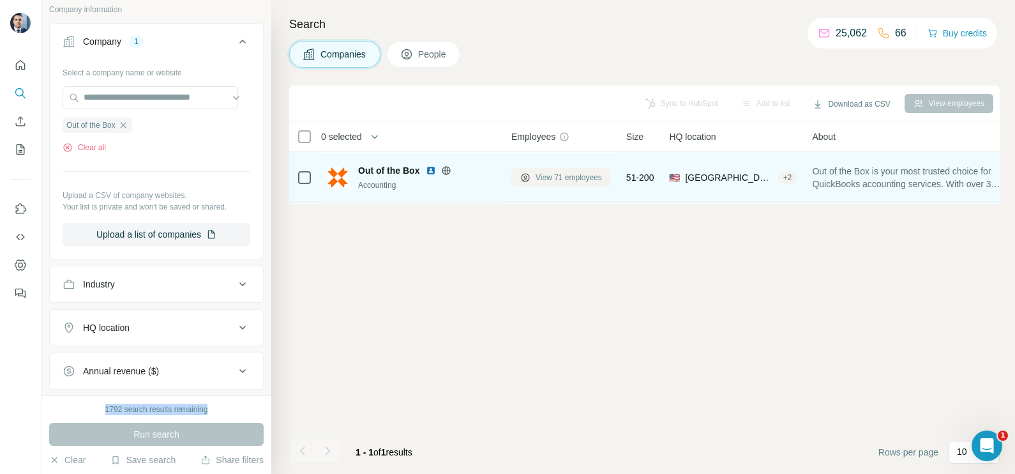
click at [584, 176] on span "View 71 employees" at bounding box center [569, 177] width 66 height 11
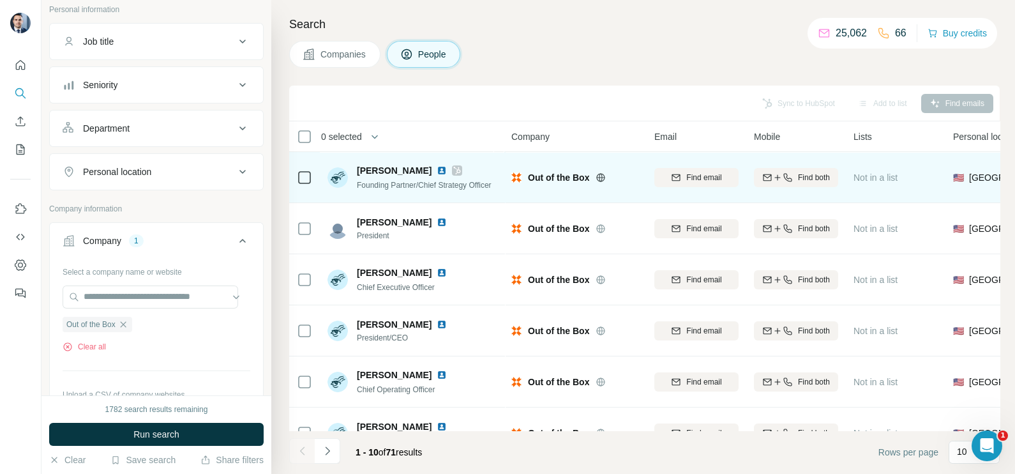
click at [301, 183] on div at bounding box center [304, 177] width 15 height 15
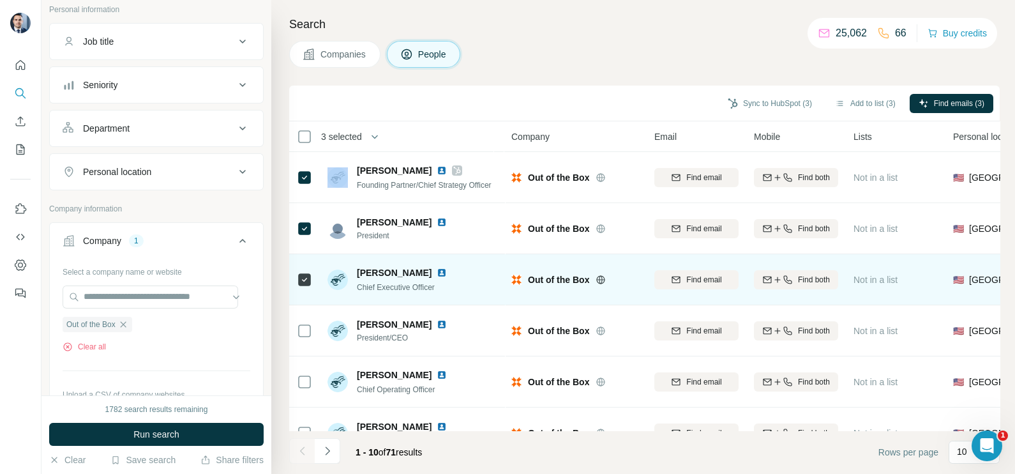
scroll to position [79, 0]
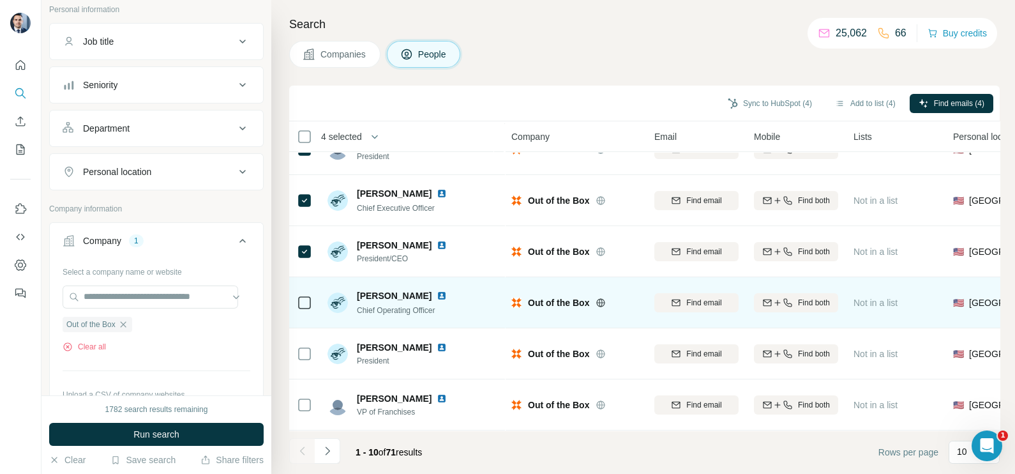
click at [302, 308] on icon at bounding box center [304, 302] width 15 height 15
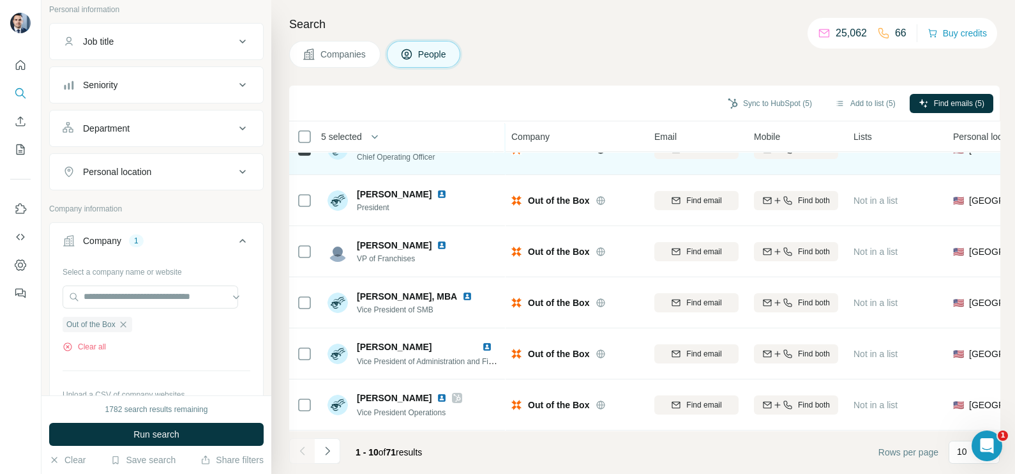
scroll to position [239, 0]
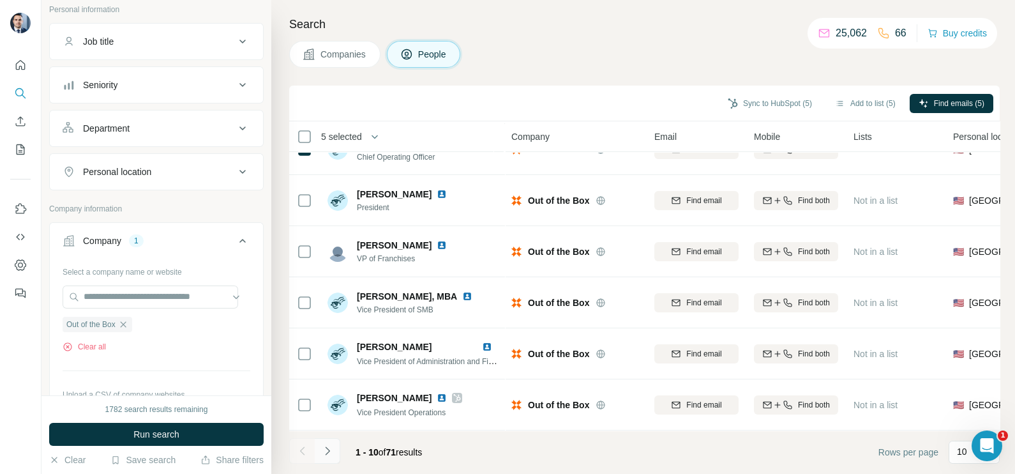
click at [332, 449] on icon "Navigate to next page" at bounding box center [327, 450] width 13 height 13
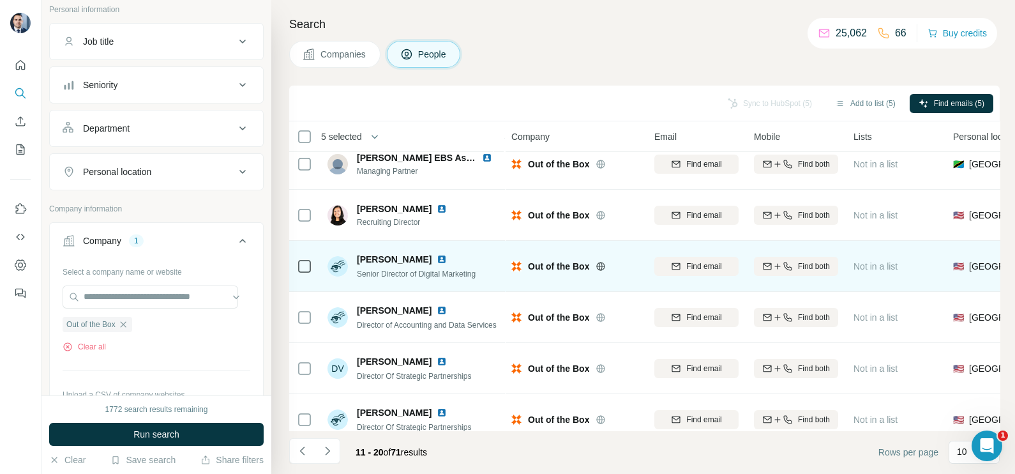
scroll to position [79, 0]
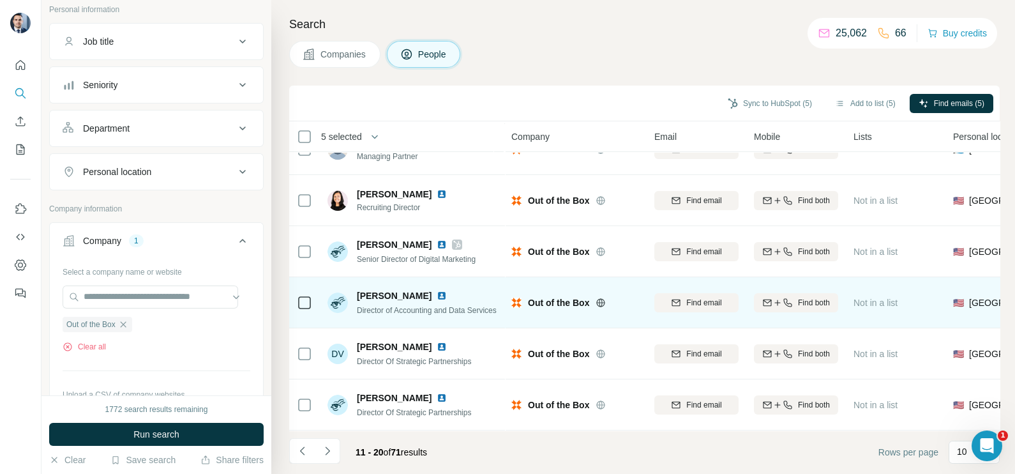
click at [313, 303] on td at bounding box center [304, 302] width 31 height 51
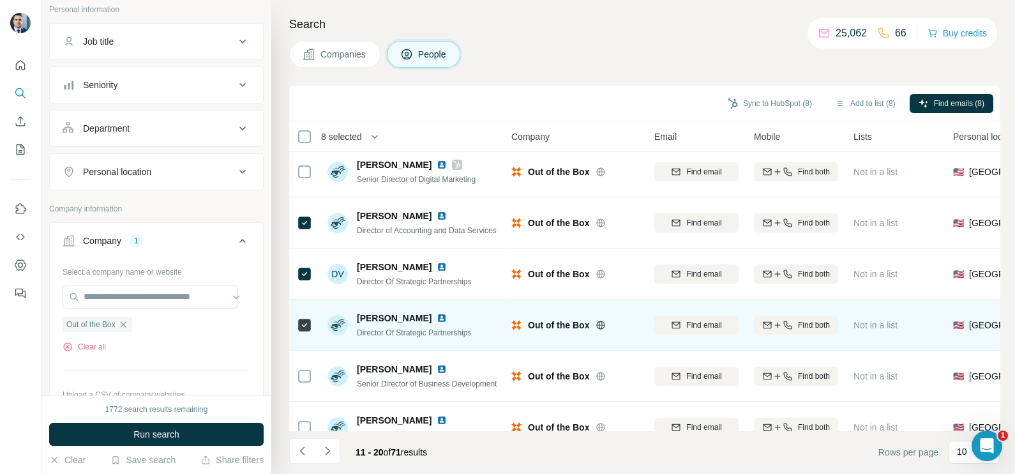
scroll to position [0, 0]
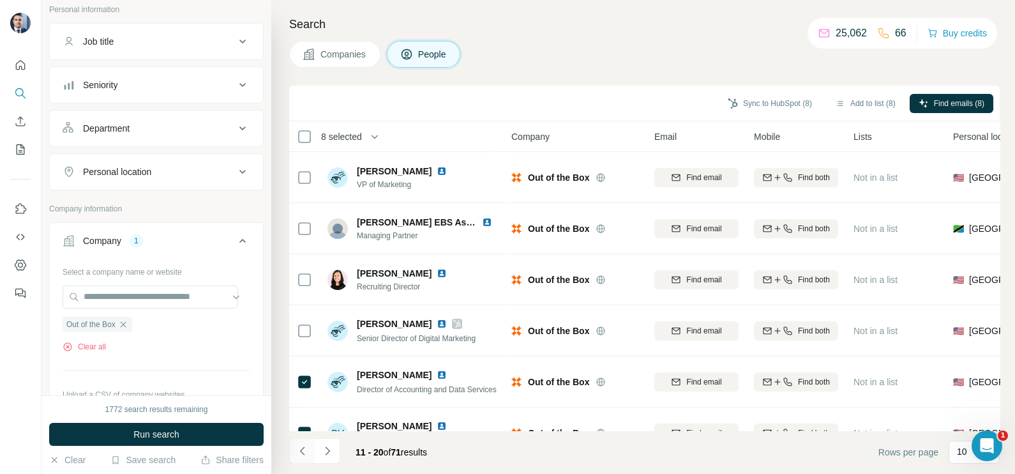
click at [296, 456] on icon "Navigate to previous page" at bounding box center [302, 450] width 13 height 13
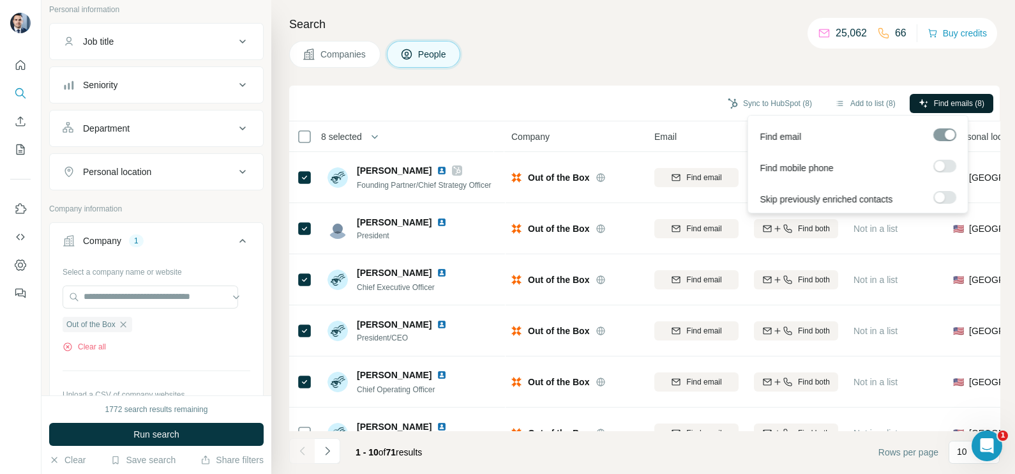
click at [945, 105] on span "Find emails (8)" at bounding box center [959, 103] width 50 height 11
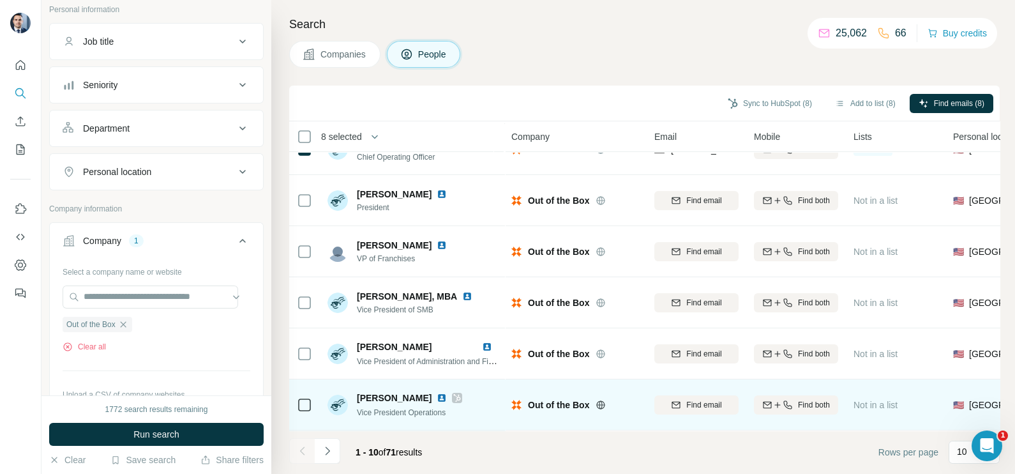
scroll to position [239, 0]
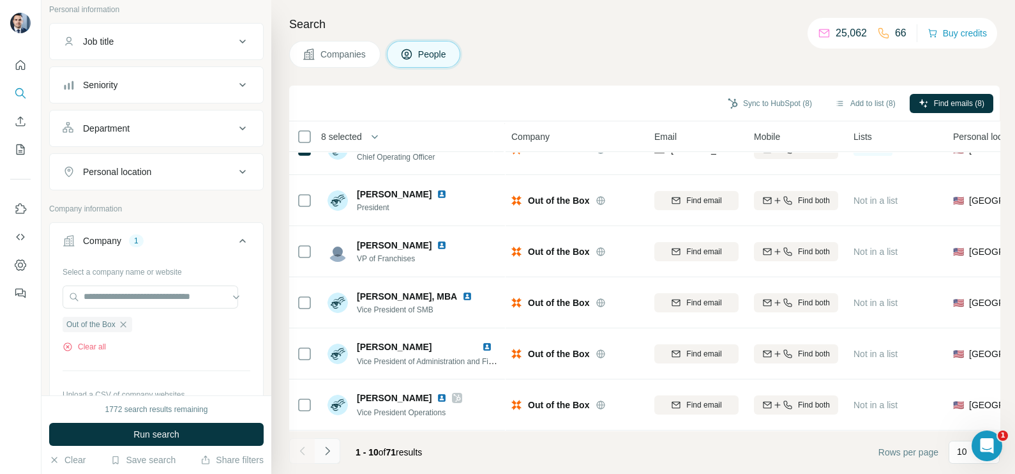
click at [336, 454] on button "Navigate to next page" at bounding box center [328, 451] width 26 height 26
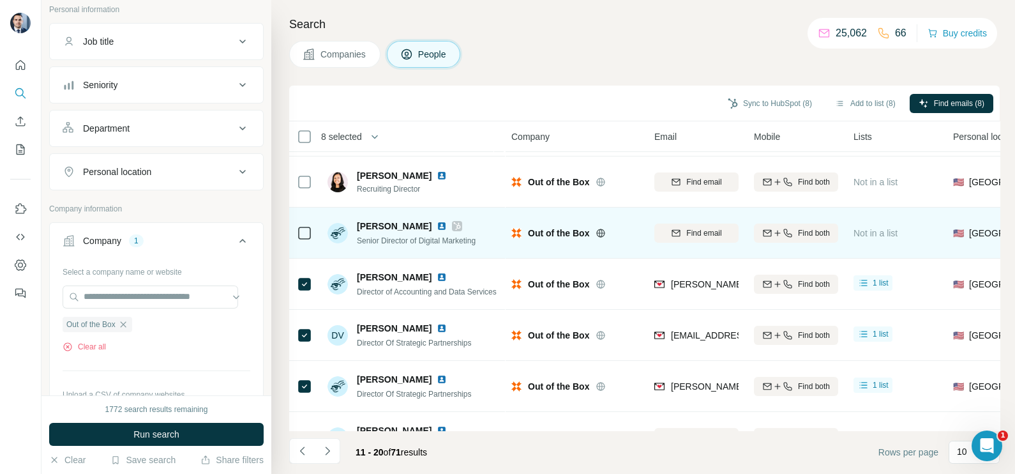
scroll to position [159, 0]
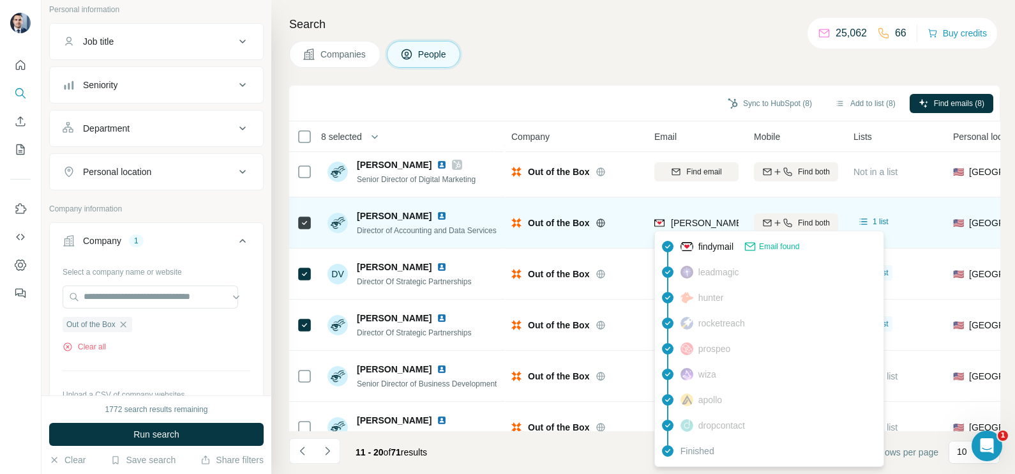
click at [721, 223] on span "[PERSON_NAME][EMAIL_ADDRESS][PERSON_NAME][DOMAIN_NAME]" at bounding box center [820, 223] width 299 height 10
copy tr "[PERSON_NAME][EMAIL_ADDRESS][PERSON_NAME][DOMAIN_NAME]"
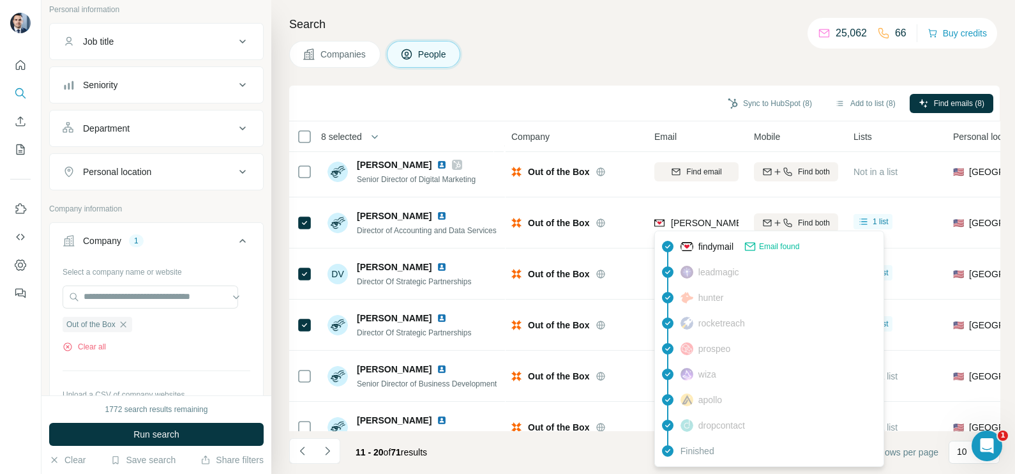
click at [575, 59] on div "Companies People" at bounding box center [644, 54] width 711 height 27
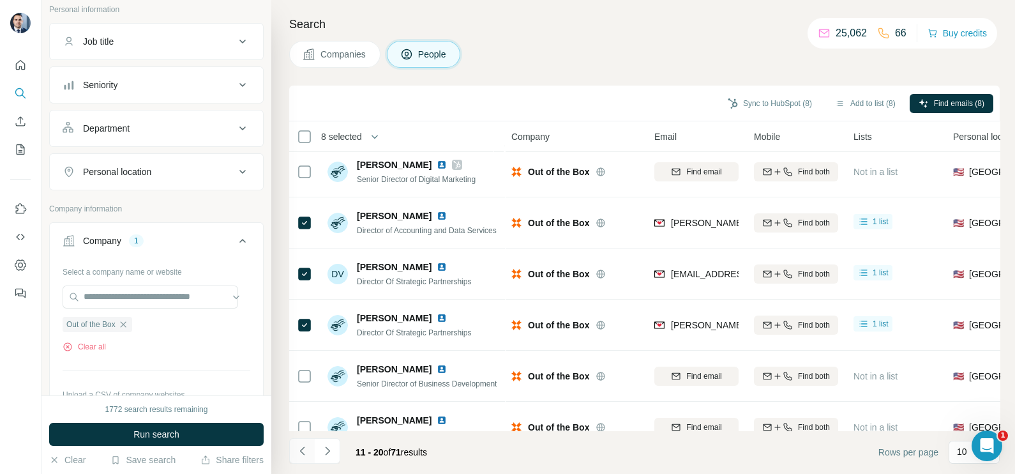
click at [306, 449] on icon "Navigate to previous page" at bounding box center [302, 450] width 13 height 13
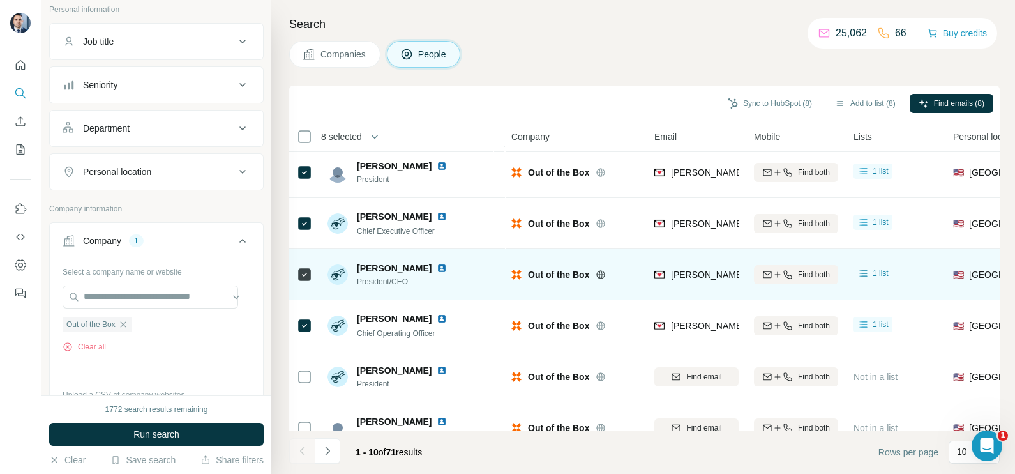
scroll to position [0, 0]
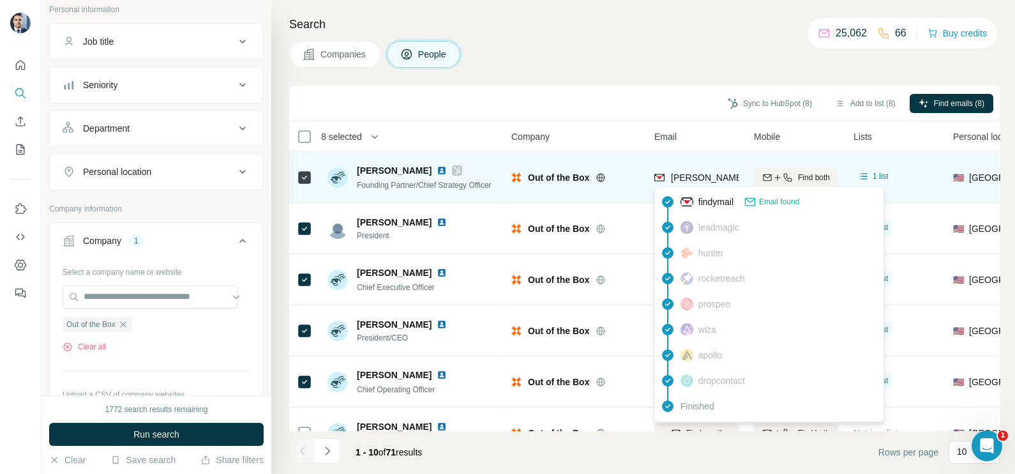
click at [693, 178] on span "[PERSON_NAME][EMAIL_ADDRESS][PERSON_NAME][DOMAIN_NAME]" at bounding box center [820, 177] width 299 height 10
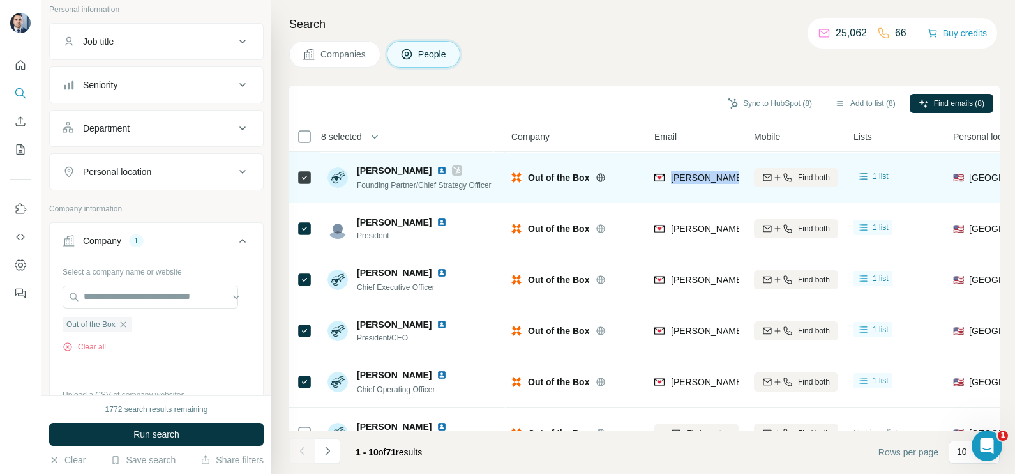
click at [693, 178] on span "[PERSON_NAME][EMAIL_ADDRESS][PERSON_NAME][DOMAIN_NAME]" at bounding box center [820, 177] width 299 height 10
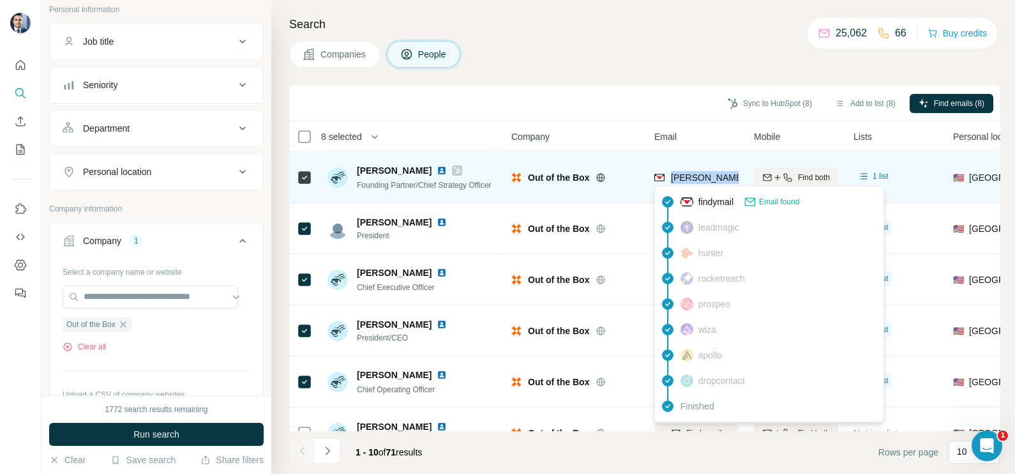
copy tr "[PERSON_NAME][EMAIL_ADDRESS][PERSON_NAME][DOMAIN_NAME]"
click at [453, 167] on icon at bounding box center [457, 170] width 8 height 10
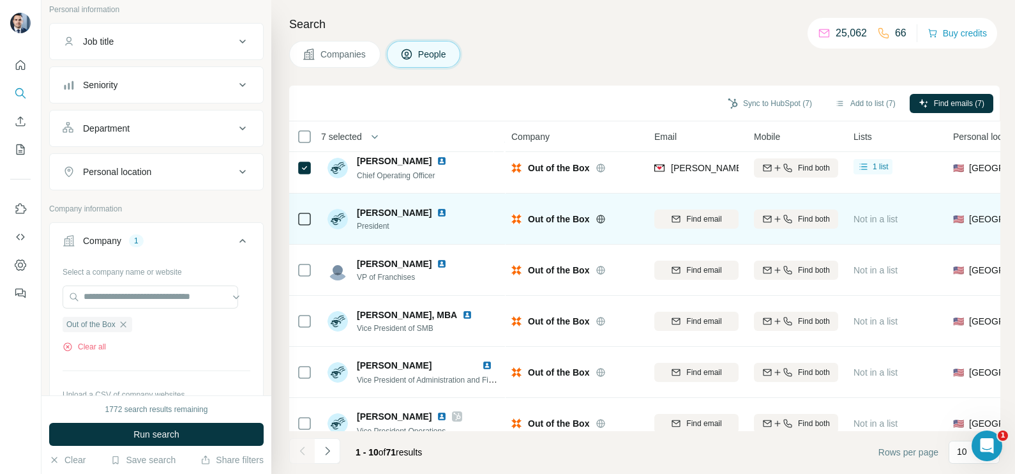
scroll to position [239, 0]
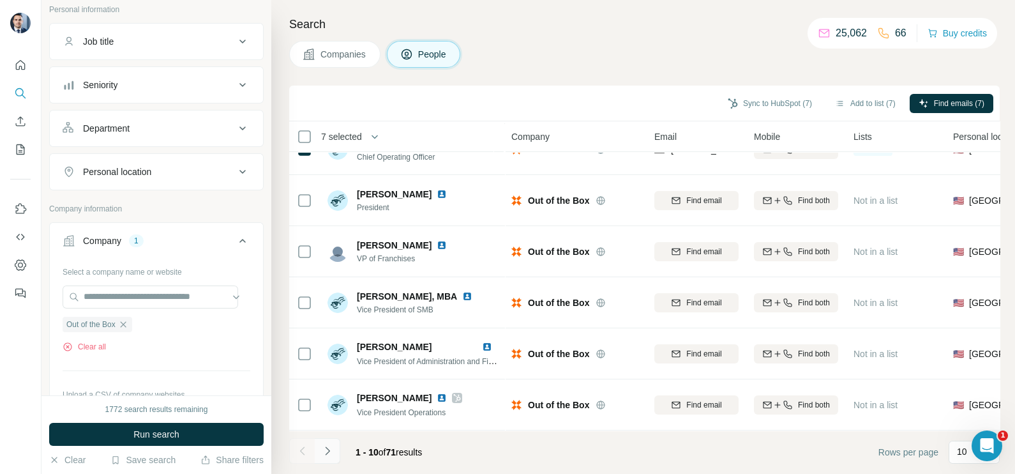
click at [332, 451] on icon "Navigate to next page" at bounding box center [327, 450] width 13 height 13
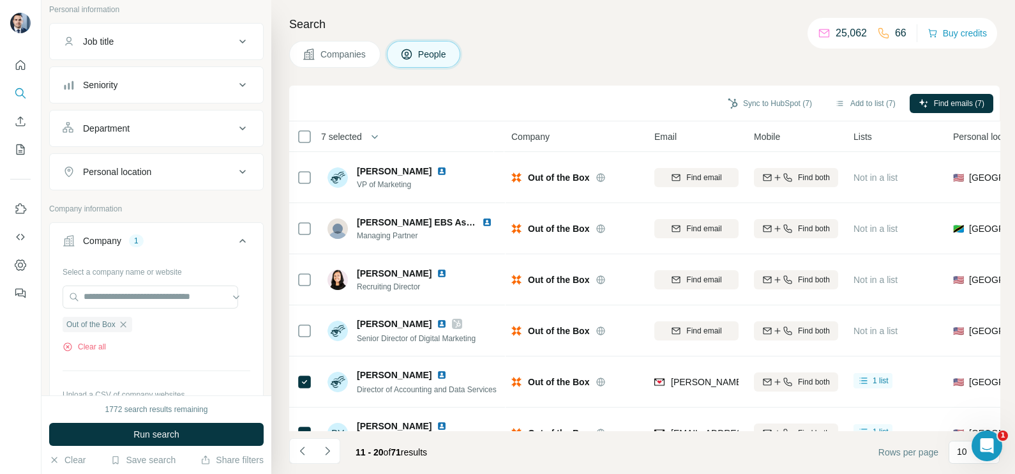
scroll to position [160, 0]
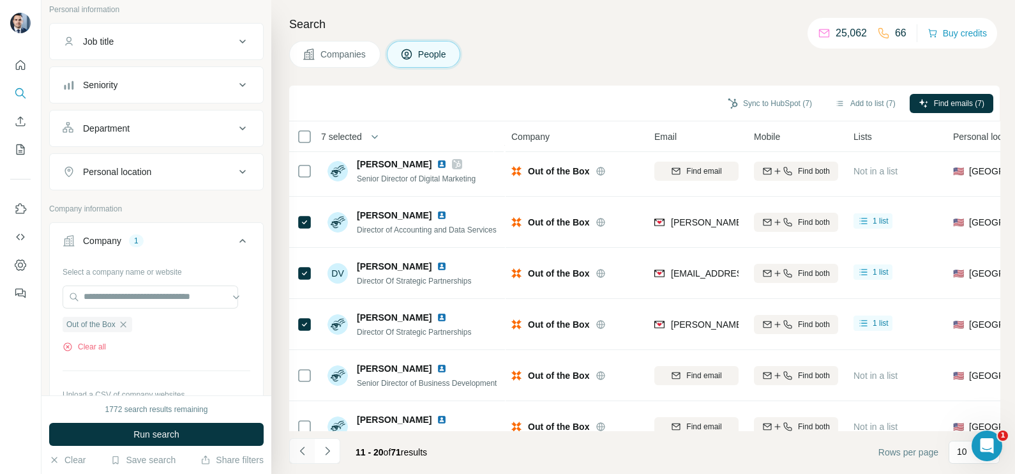
click at [306, 452] on icon "Navigate to previous page" at bounding box center [302, 450] width 13 height 13
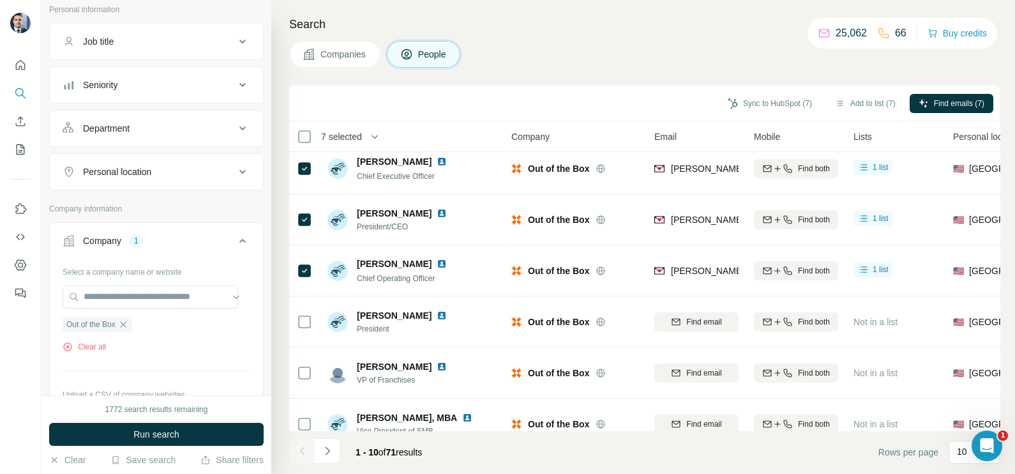
scroll to position [80, 0]
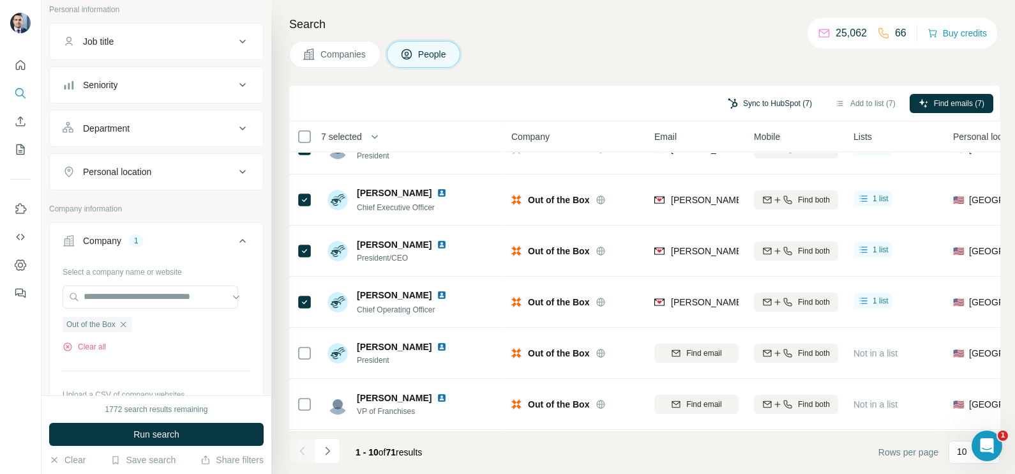
click at [774, 105] on button "Sync to HubSpot (7)" at bounding box center [770, 103] width 102 height 19
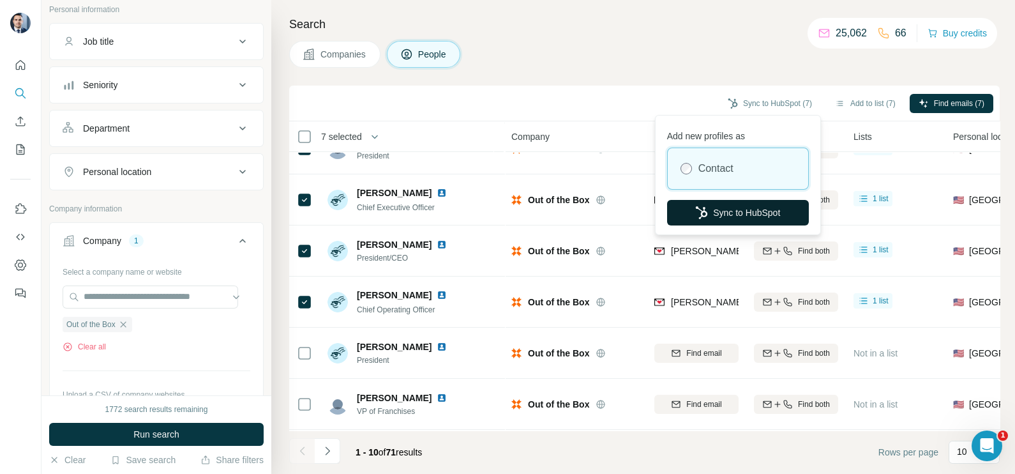
click at [718, 215] on button "Sync to HubSpot" at bounding box center [738, 213] width 142 height 26
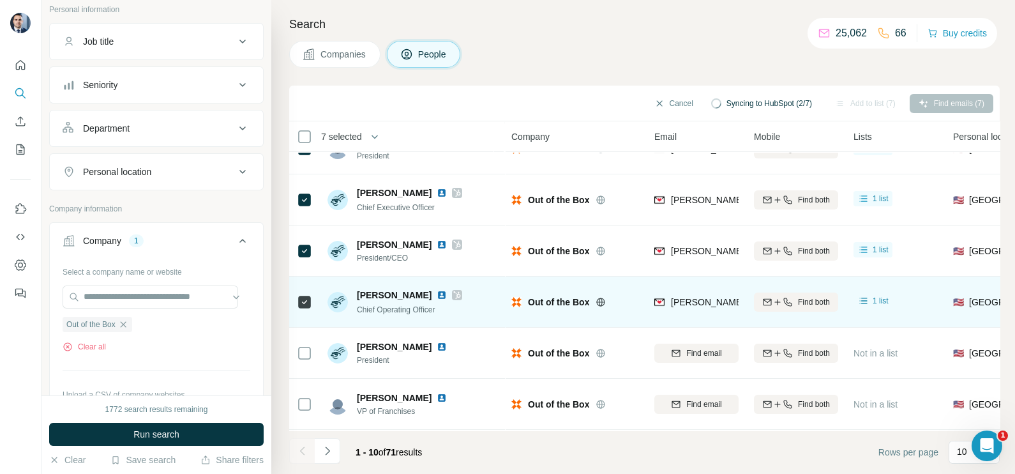
scroll to position [0, 0]
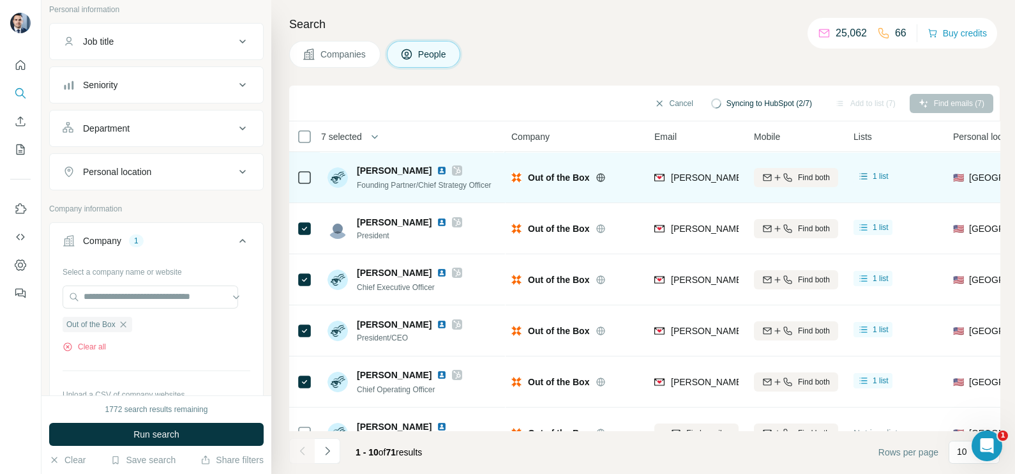
click at [454, 169] on icon at bounding box center [457, 171] width 7 height 8
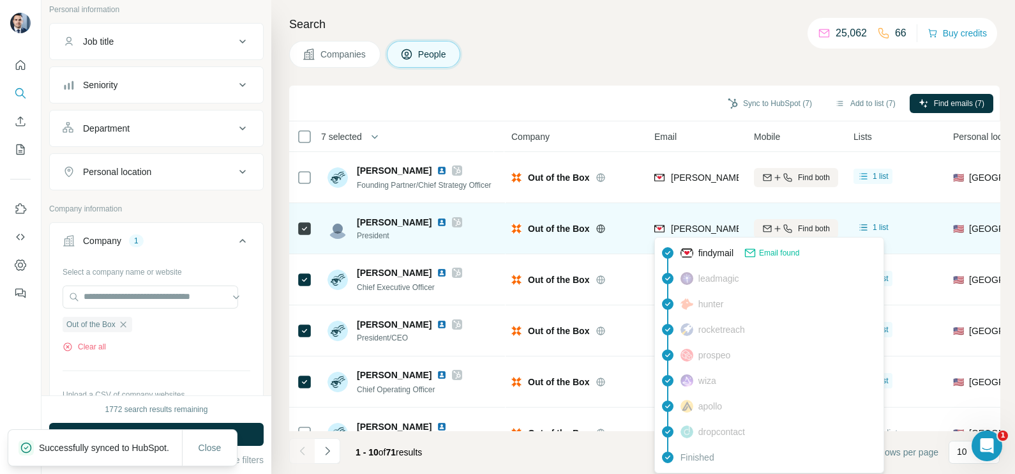
click at [682, 235] on div "[PERSON_NAME][EMAIL_ADDRESS][PERSON_NAME][DOMAIN_NAME]" at bounding box center [806, 229] width 305 height 15
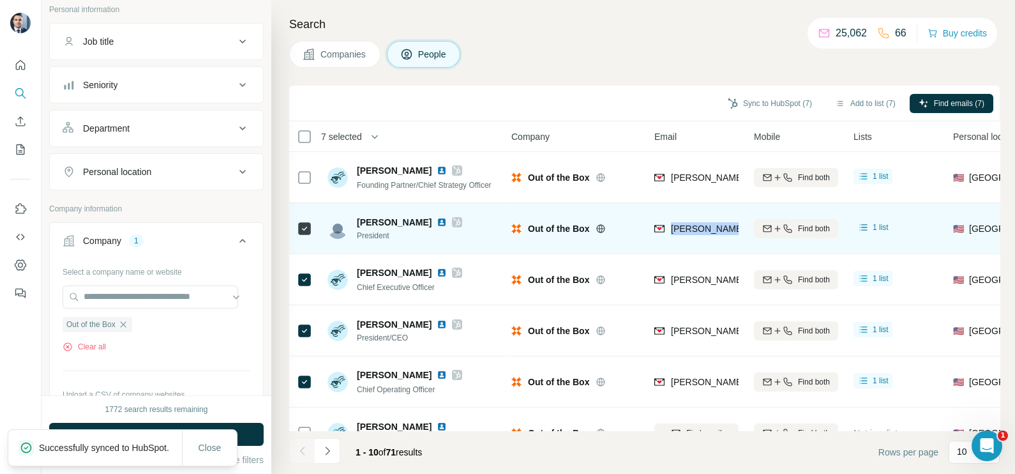
click at [682, 235] on div "[PERSON_NAME][EMAIL_ADDRESS][PERSON_NAME][DOMAIN_NAME]" at bounding box center [806, 229] width 305 height 15
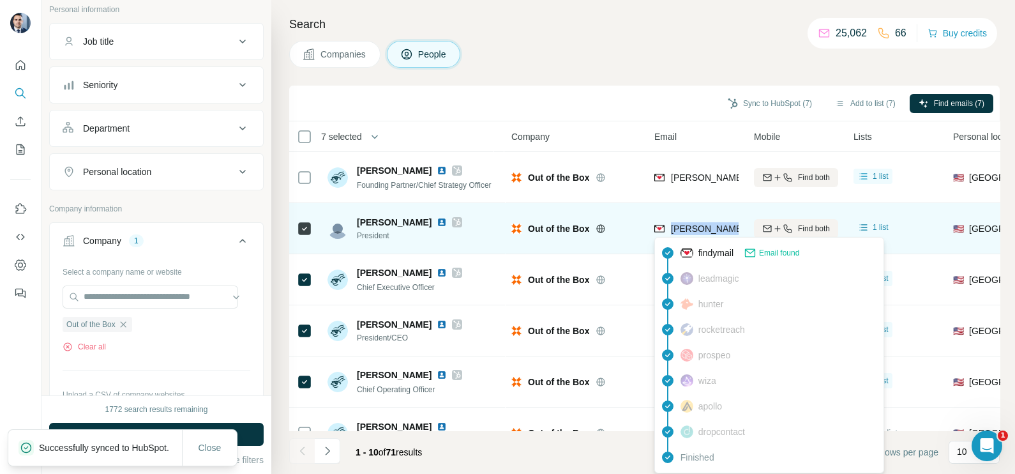
copy tr "[PERSON_NAME][EMAIL_ADDRESS][PERSON_NAME][DOMAIN_NAME]"
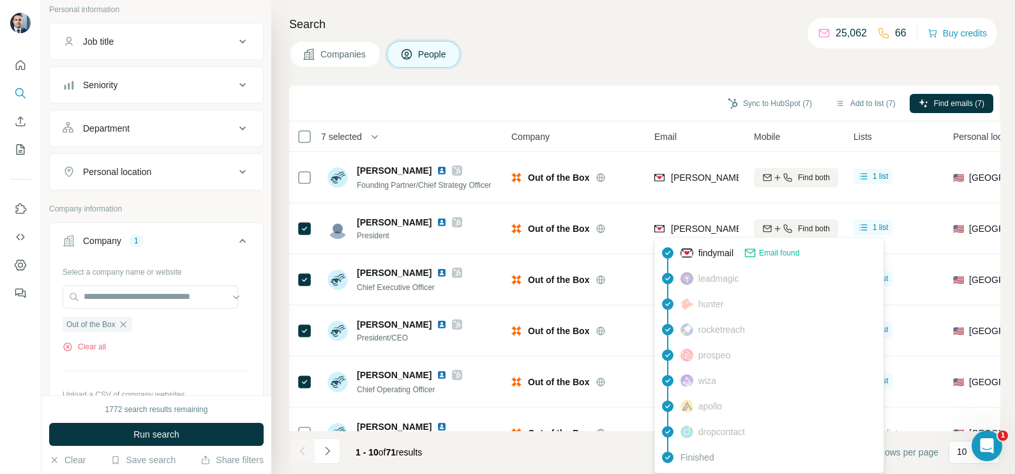
click at [572, 84] on div "Search Companies People Sync to HubSpot (7) Add to list (7) Find emails (7) 7 s…" at bounding box center [643, 237] width 744 height 474
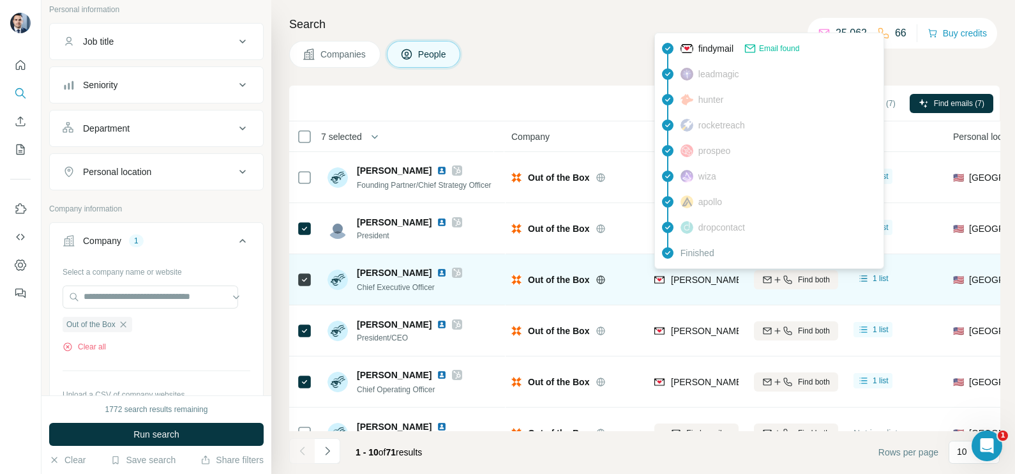
click at [686, 284] on span "[PERSON_NAME][EMAIL_ADDRESS][PERSON_NAME][DOMAIN_NAME]" at bounding box center [815, 279] width 289 height 13
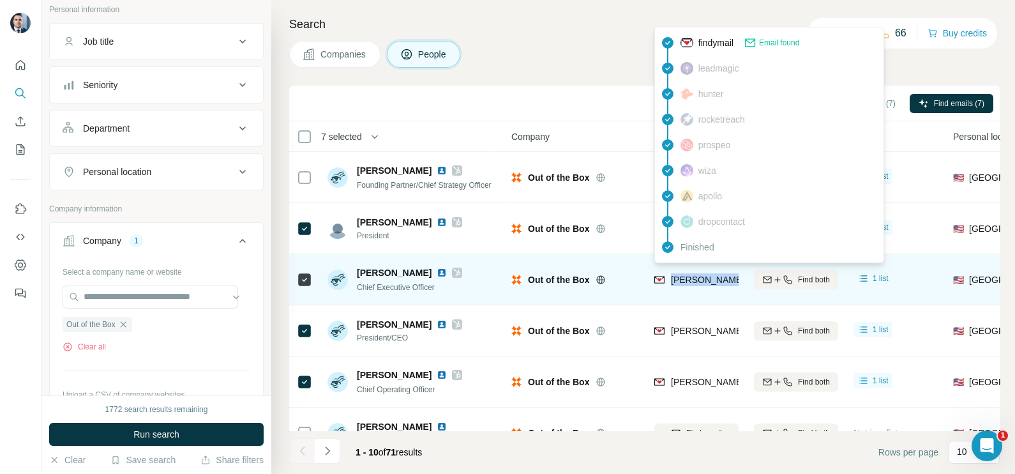
copy tr "[PERSON_NAME][EMAIL_ADDRESS][PERSON_NAME][DOMAIN_NAME]"
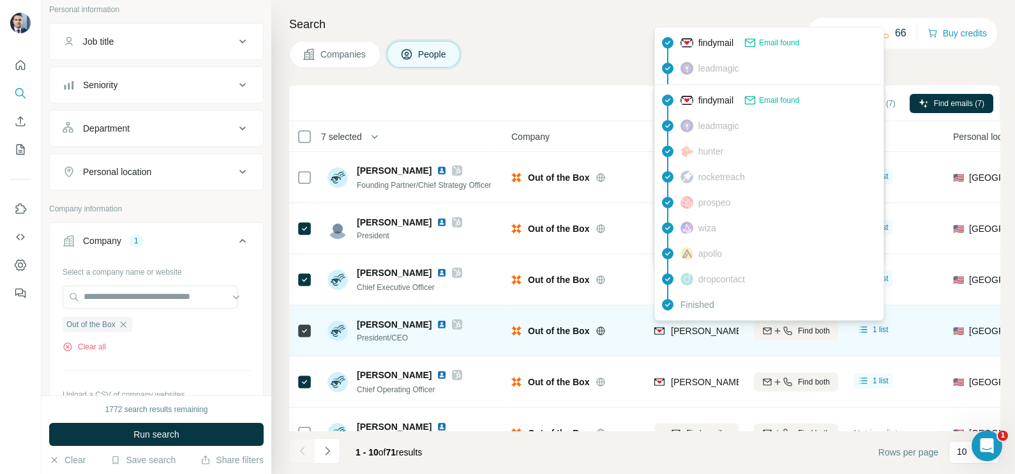
click at [688, 327] on span "[PERSON_NAME][EMAIL_ADDRESS][PERSON_NAME][DOMAIN_NAME]" at bounding box center [820, 331] width 299 height 10
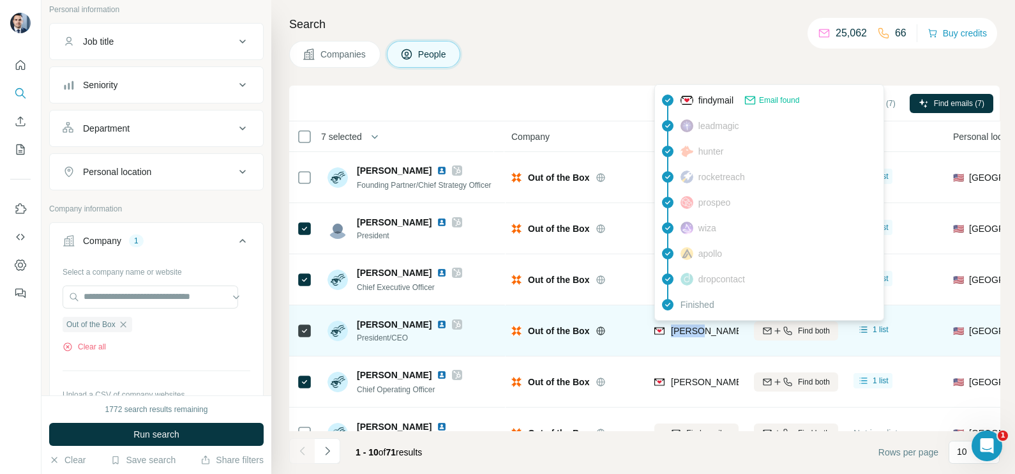
click at [688, 327] on span "[PERSON_NAME][EMAIL_ADDRESS][PERSON_NAME][DOMAIN_NAME]" at bounding box center [820, 331] width 299 height 10
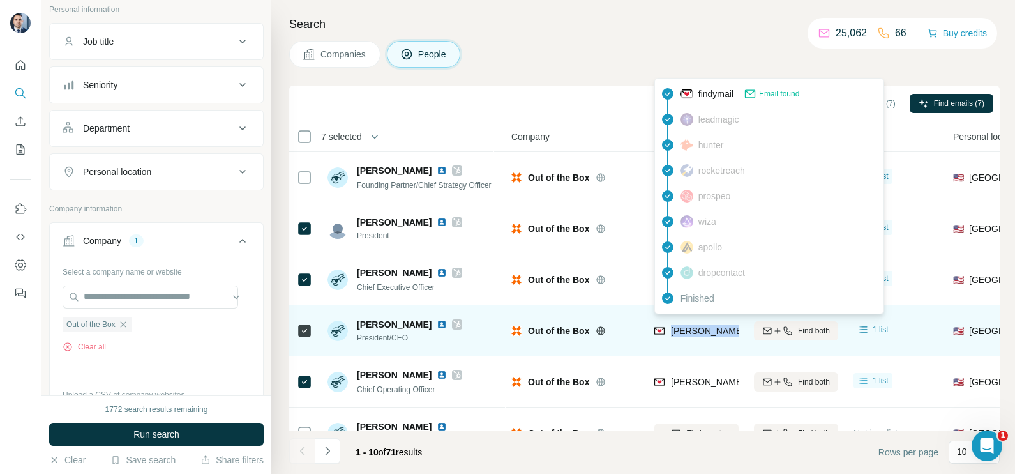
click at [688, 327] on span "[PERSON_NAME][EMAIL_ADDRESS][PERSON_NAME][DOMAIN_NAME]" at bounding box center [820, 331] width 299 height 10
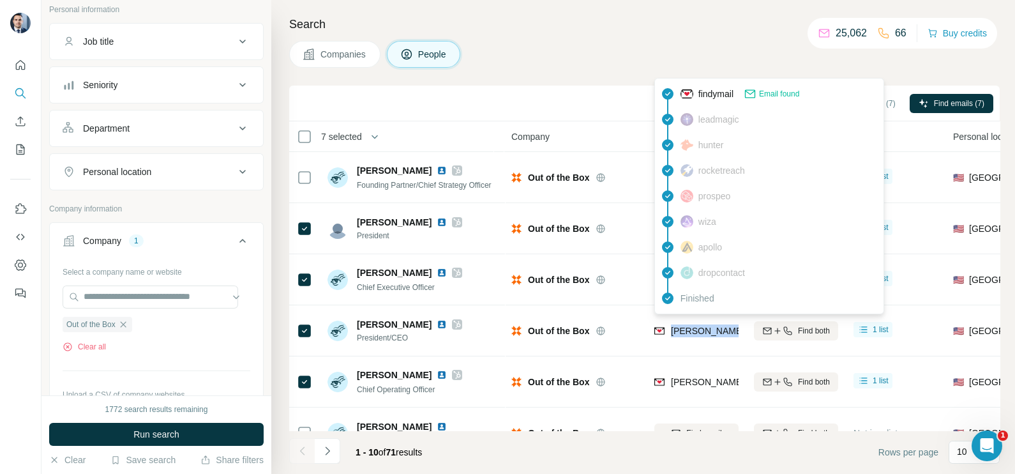
copy tr "[PERSON_NAME][EMAIL_ADDRESS][PERSON_NAME][DOMAIN_NAME]"
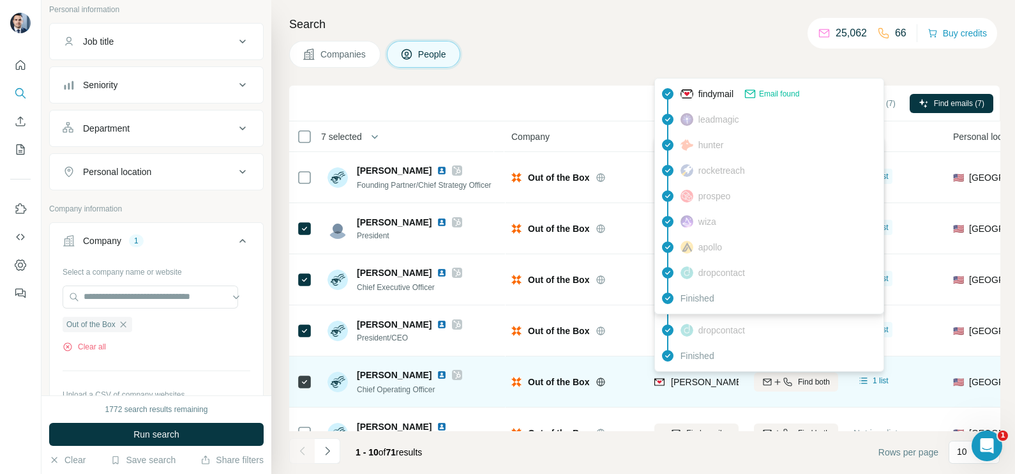
click at [700, 377] on span "[PERSON_NAME][EMAIL_ADDRESS][PERSON_NAME][DOMAIN_NAME]" at bounding box center [820, 382] width 299 height 10
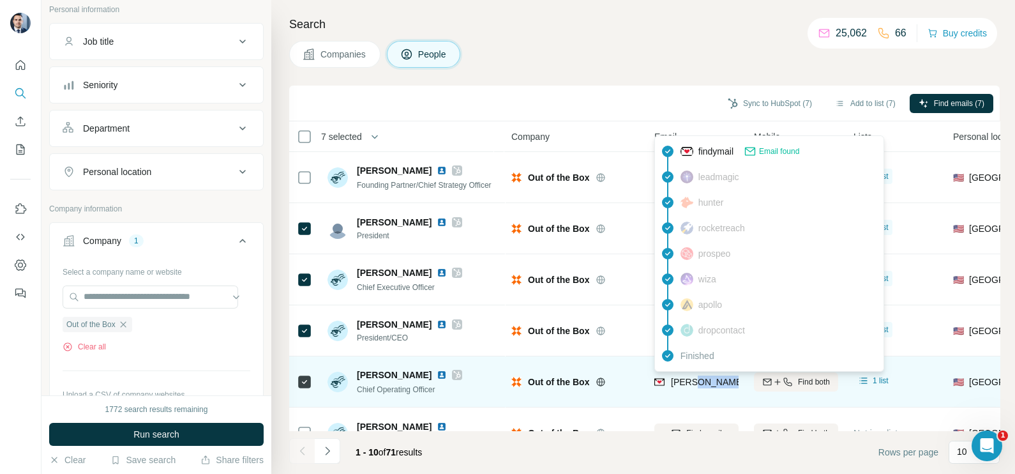
click at [700, 377] on span "[PERSON_NAME][EMAIL_ADDRESS][PERSON_NAME][DOMAIN_NAME]" at bounding box center [820, 382] width 299 height 10
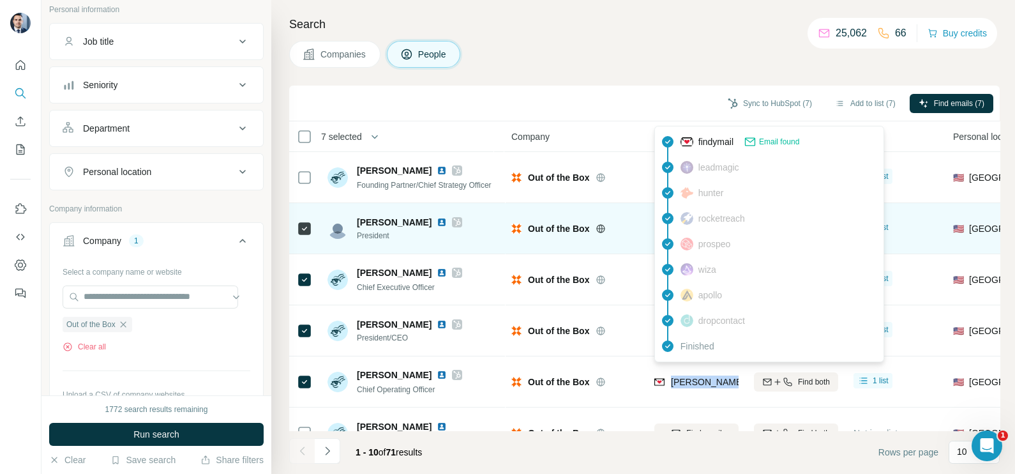
copy tr "[PERSON_NAME][EMAIL_ADDRESS][PERSON_NAME][DOMAIN_NAME]"
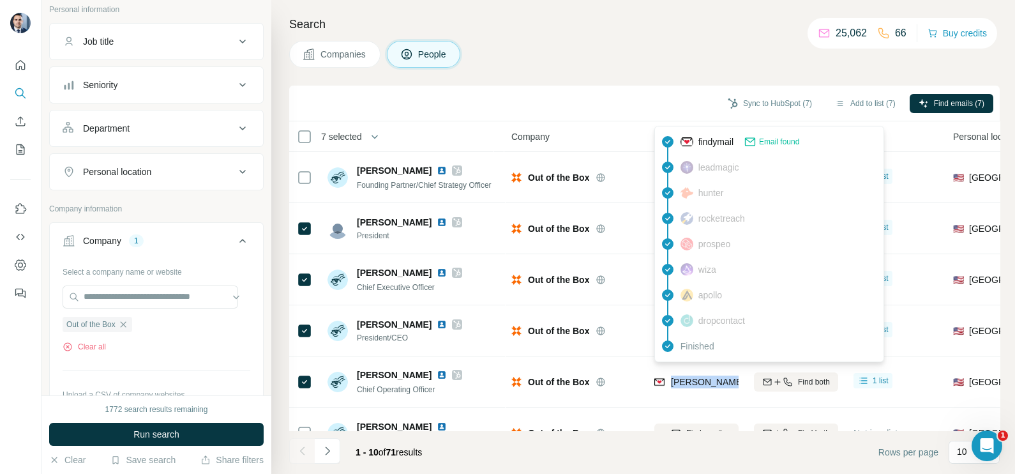
scroll to position [79, 0]
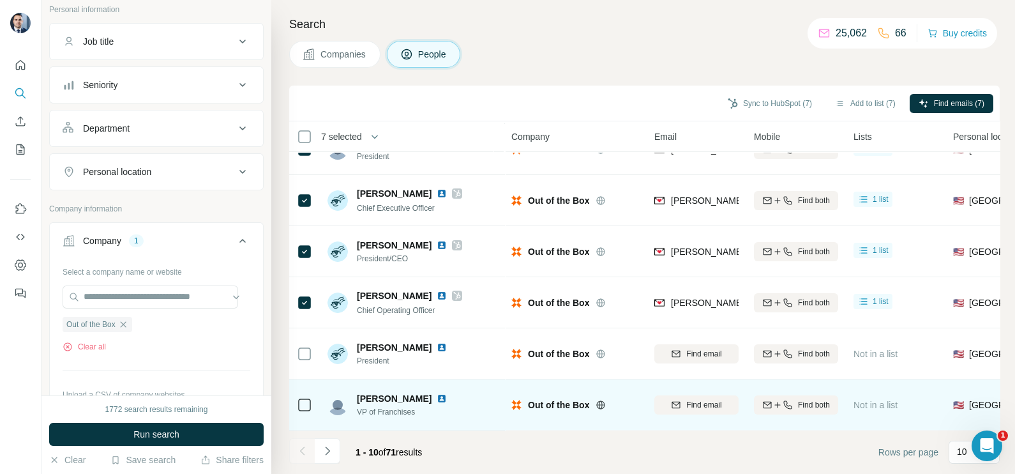
click at [631, 379] on td "Out of the Box" at bounding box center [575, 404] width 143 height 51
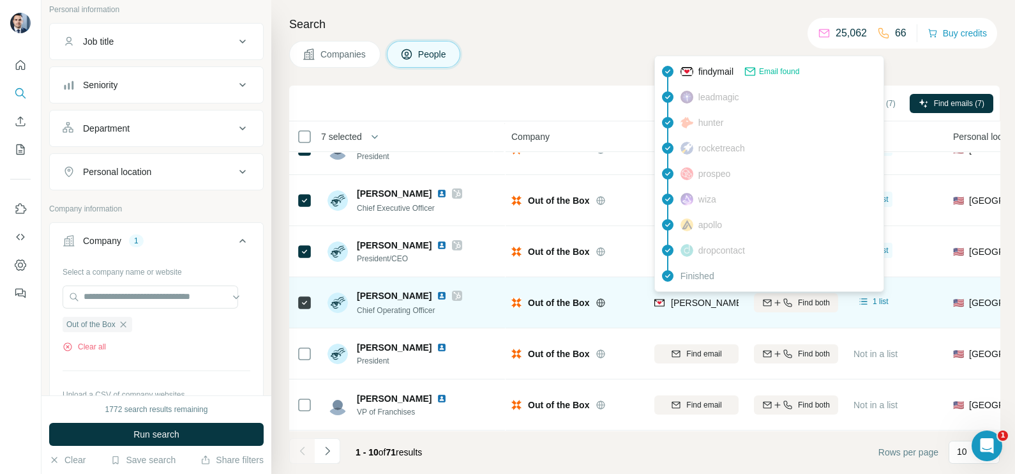
click at [680, 301] on span "[PERSON_NAME][EMAIL_ADDRESS][PERSON_NAME][DOMAIN_NAME]" at bounding box center [820, 302] width 299 height 10
click at [697, 322] on td "[PERSON_NAME][EMAIL_ADDRESS][PERSON_NAME][DOMAIN_NAME]" at bounding box center [697, 302] width 100 height 51
click at [702, 301] on span "[PERSON_NAME][EMAIL_ADDRESS][PERSON_NAME][DOMAIN_NAME]" at bounding box center [820, 302] width 299 height 10
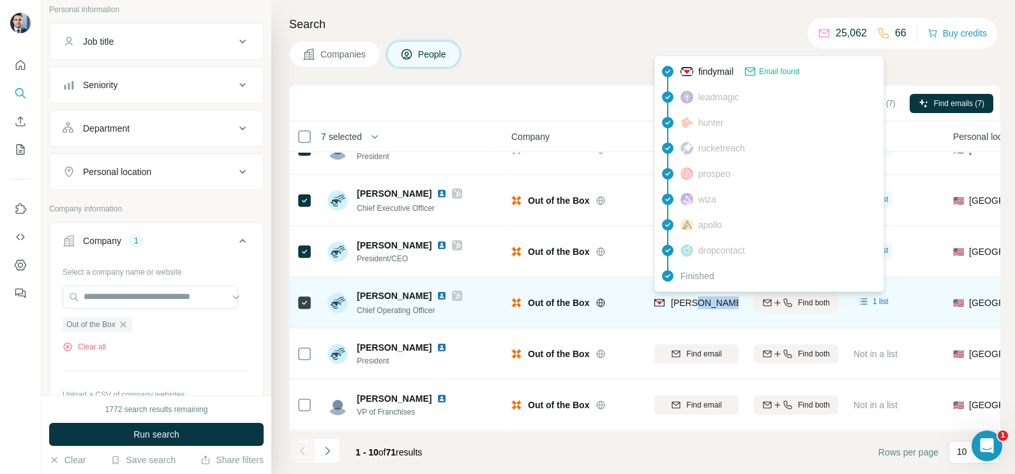
click at [702, 301] on span "[PERSON_NAME][EMAIL_ADDRESS][PERSON_NAME][DOMAIN_NAME]" at bounding box center [820, 302] width 299 height 10
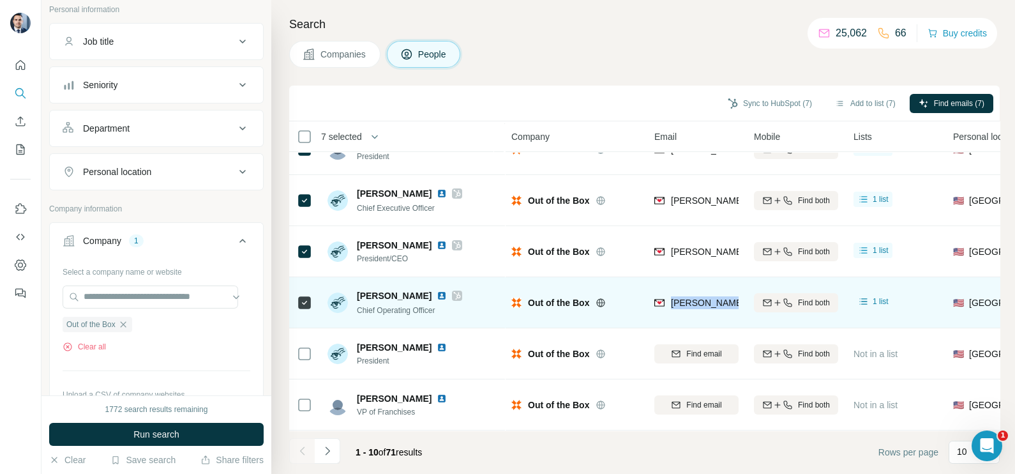
click at [702, 301] on span "[PERSON_NAME][EMAIL_ADDRESS][PERSON_NAME][DOMAIN_NAME]" at bounding box center [820, 302] width 299 height 10
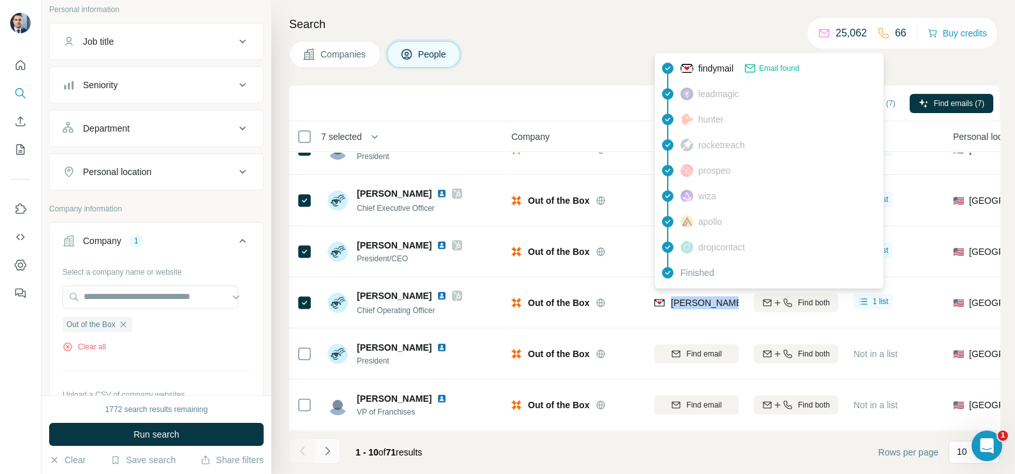
click at [322, 451] on icon "Navigate to next page" at bounding box center [327, 450] width 13 height 13
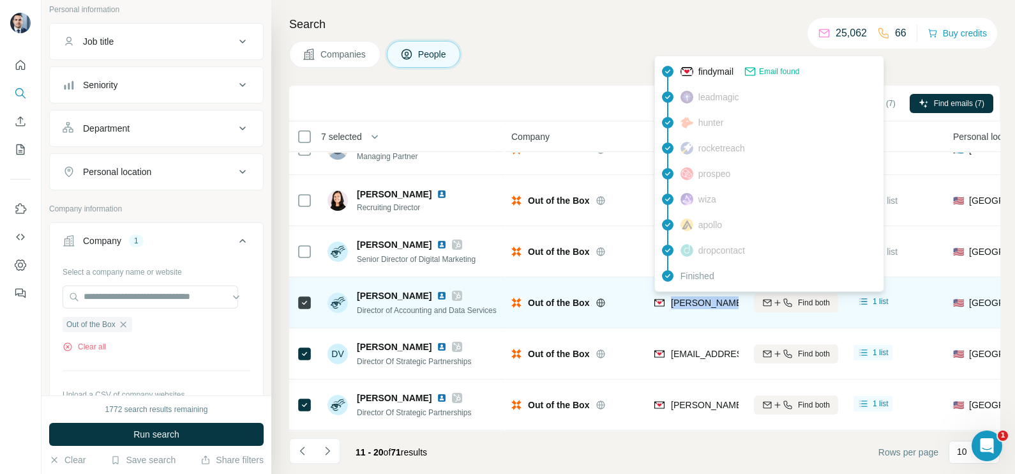
click at [688, 310] on div "[PERSON_NAME][EMAIL_ADDRESS][PERSON_NAME][DOMAIN_NAME]" at bounding box center [806, 303] width 305 height 15
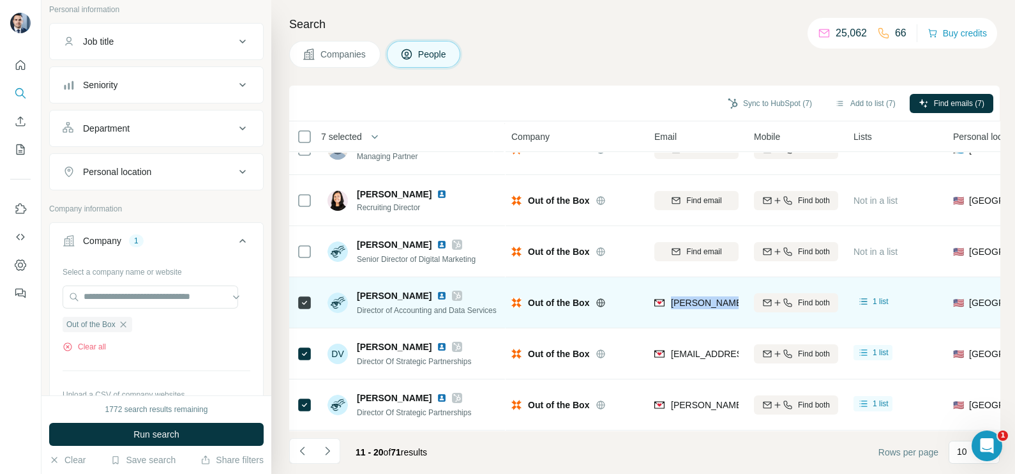
click at [688, 310] on div "[PERSON_NAME][EMAIL_ADDRESS][PERSON_NAME][DOMAIN_NAME]" at bounding box center [806, 303] width 305 height 15
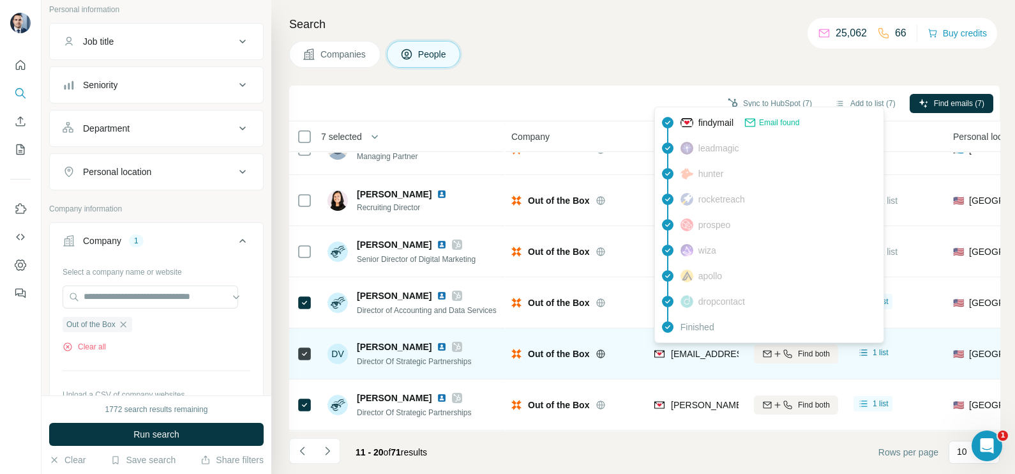
click at [681, 354] on span "[EMAIL_ADDRESS][PERSON_NAME][DOMAIN_NAME]" at bounding box center [783, 354] width 225 height 10
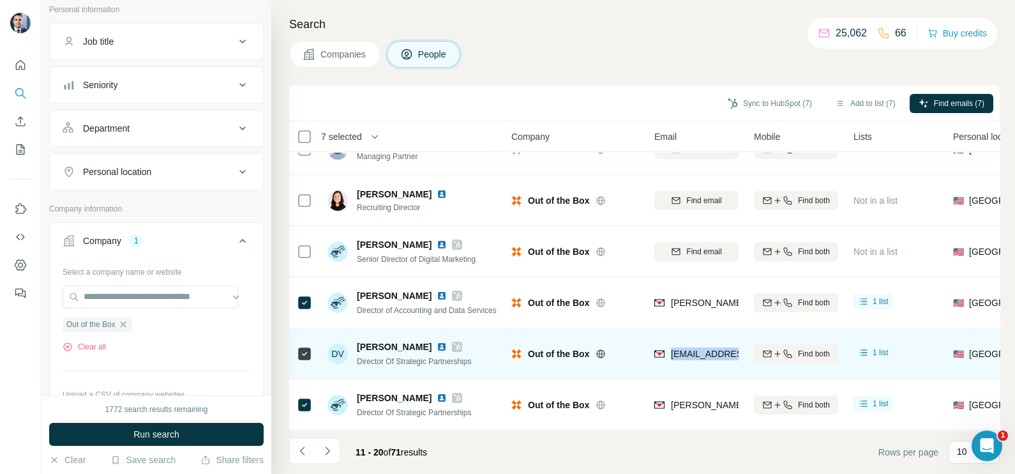
click at [681, 354] on span "[EMAIL_ADDRESS][PERSON_NAME][DOMAIN_NAME]" at bounding box center [783, 354] width 225 height 10
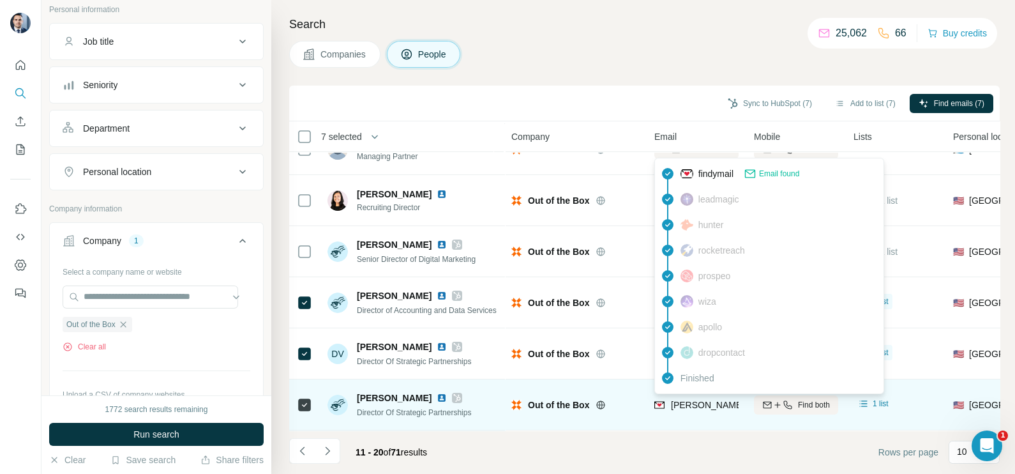
click at [690, 400] on span "[PERSON_NAME][EMAIL_ADDRESS][PERSON_NAME][DOMAIN_NAME]" at bounding box center [820, 405] width 299 height 10
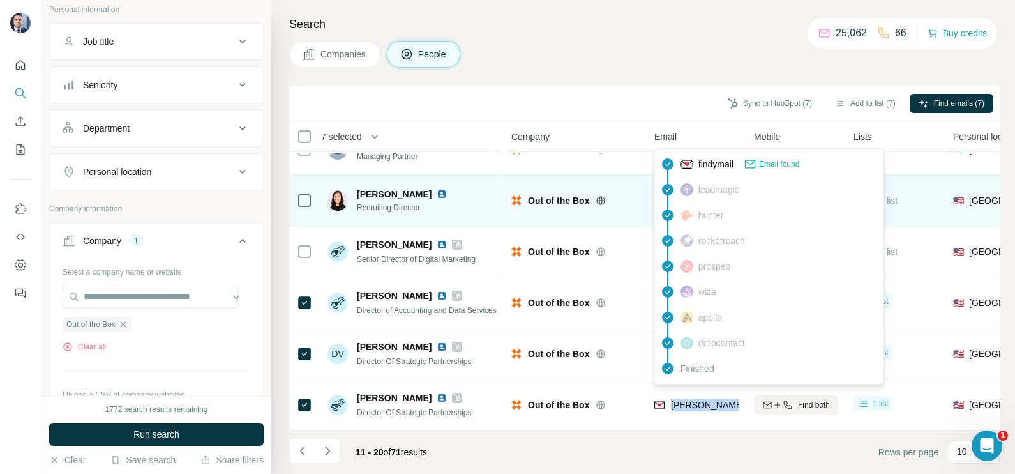
scroll to position [0, 0]
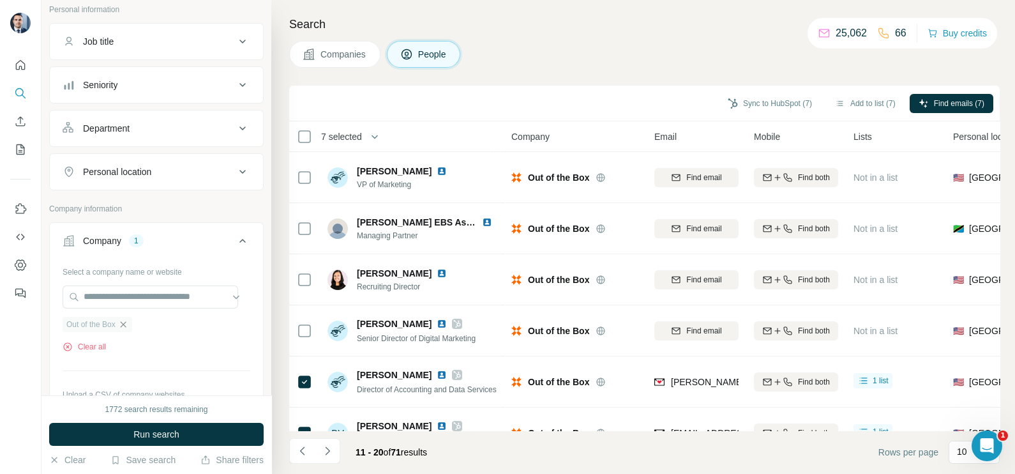
click at [124, 326] on icon "button" at bounding box center [123, 324] width 10 height 10
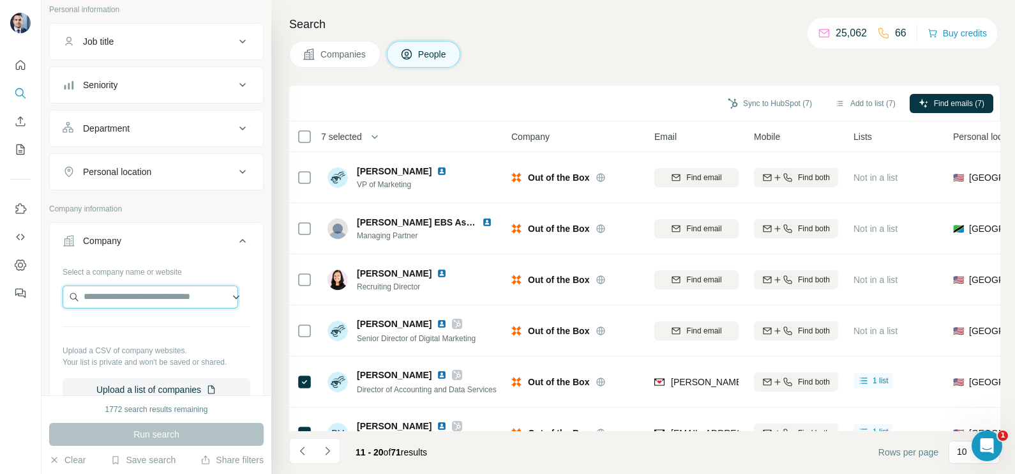
click at [134, 295] on input "text" at bounding box center [151, 296] width 176 height 23
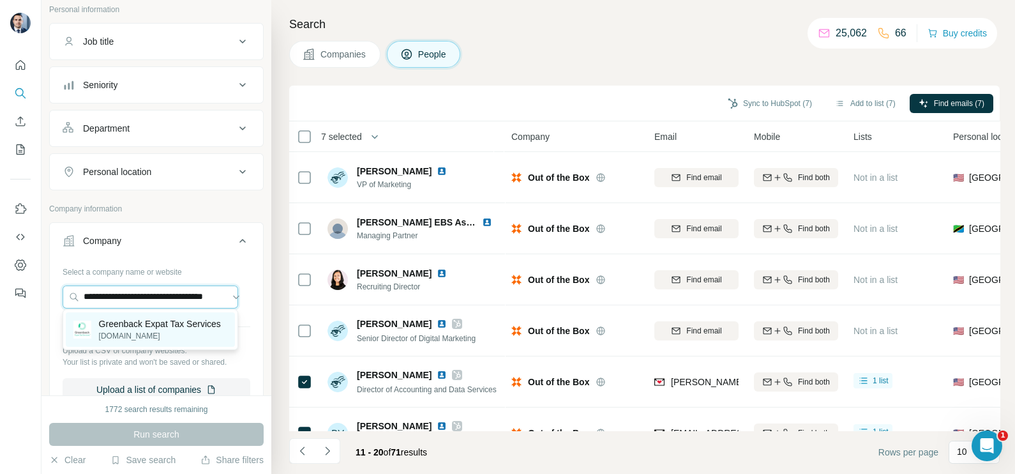
type input "**********"
click at [150, 330] on p "Greenback Expat Tax Services" at bounding box center [160, 323] width 122 height 13
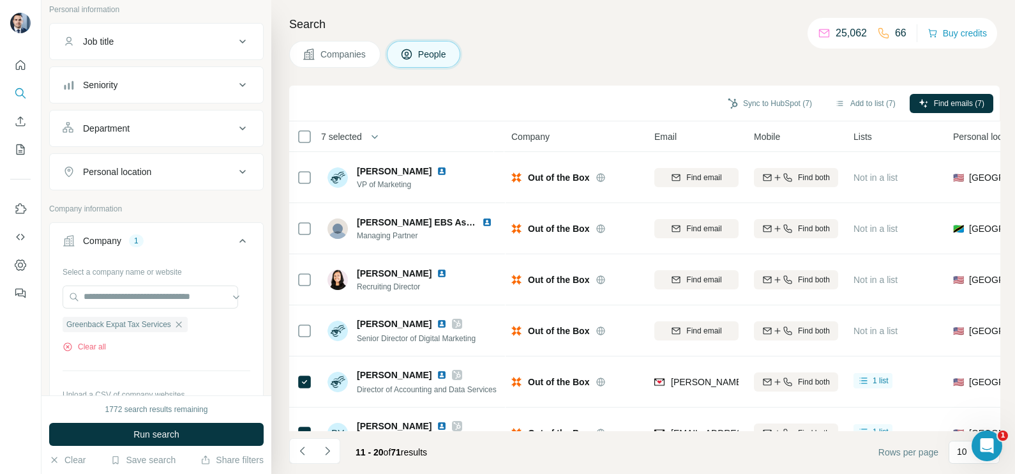
scroll to position [0, 0]
click at [338, 53] on span "Companies" at bounding box center [343, 54] width 47 height 13
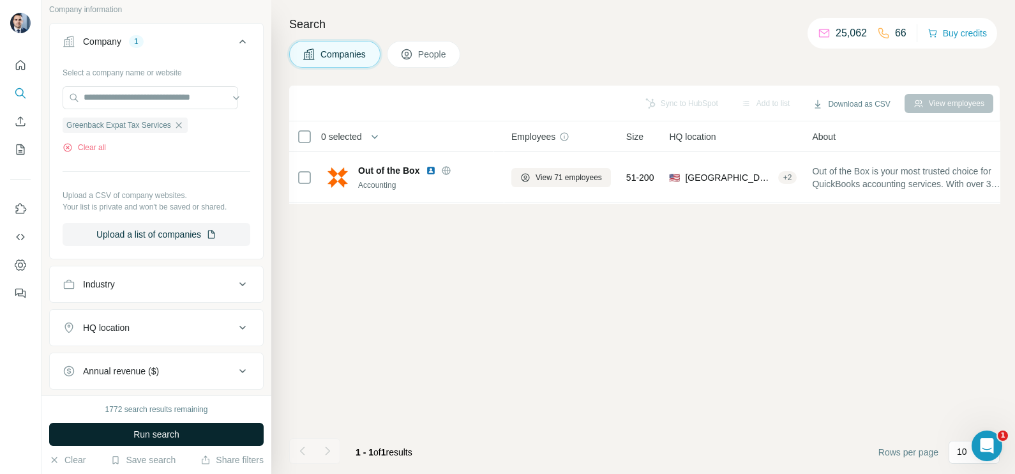
click at [160, 432] on span "Run search" at bounding box center [156, 434] width 46 height 13
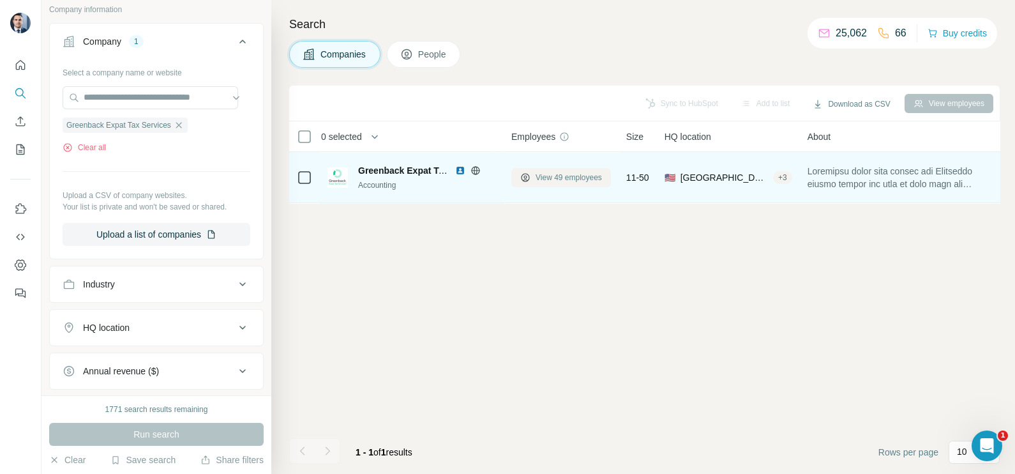
click at [568, 174] on span "View 49 employees" at bounding box center [569, 177] width 66 height 11
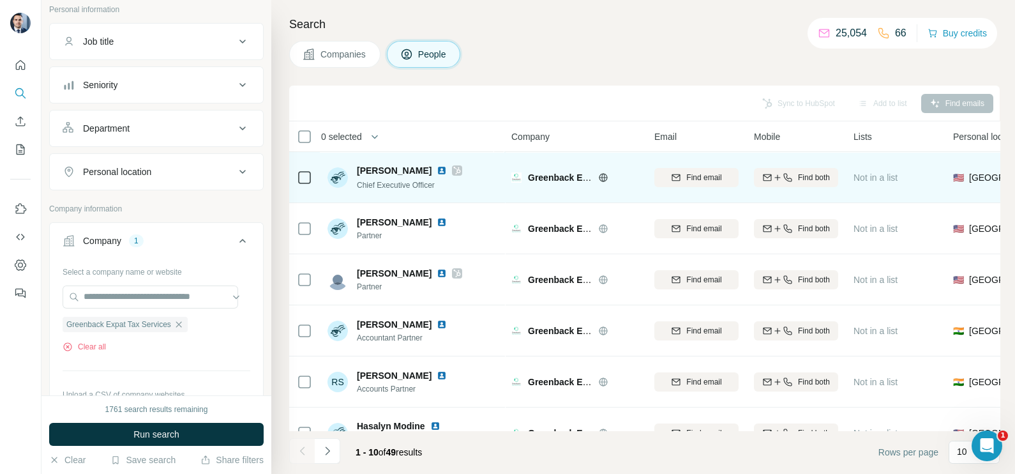
click at [452, 169] on div at bounding box center [457, 170] width 10 height 10
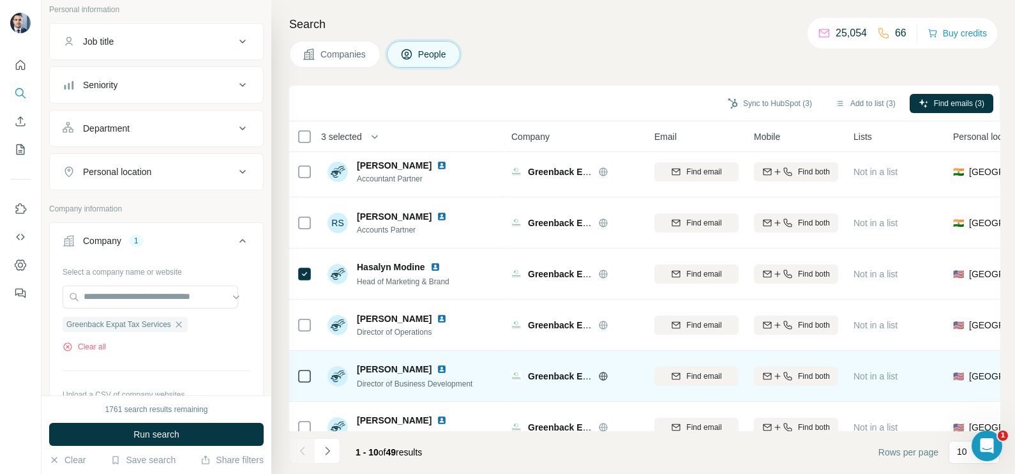
scroll to position [239, 0]
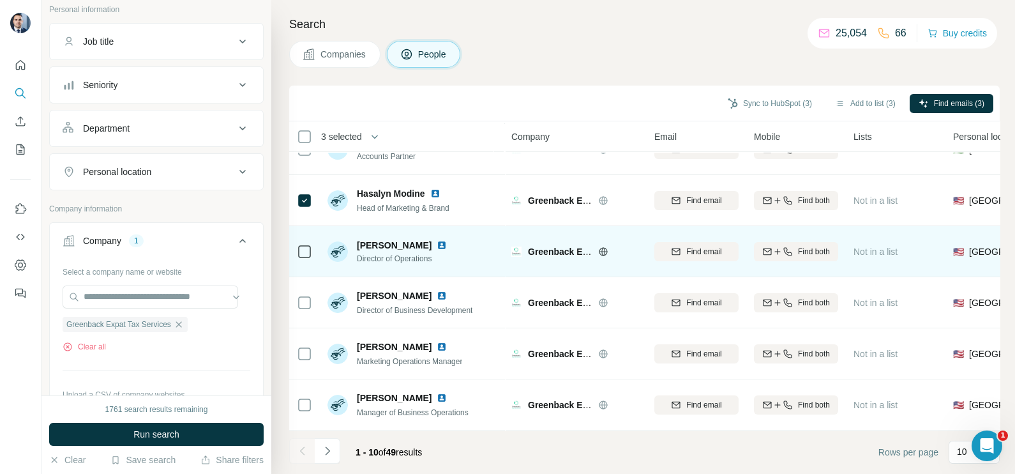
click at [311, 244] on div at bounding box center [304, 251] width 15 height 15
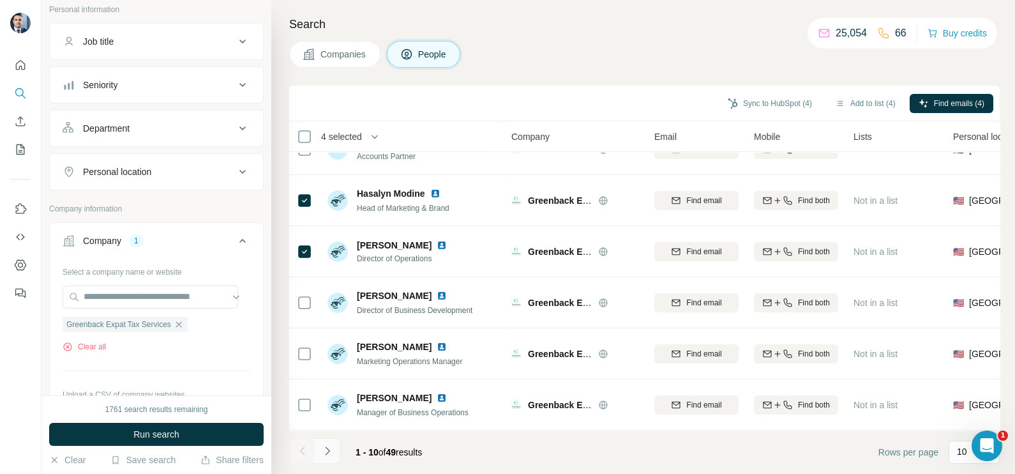
click at [331, 453] on icon "Navigate to next page" at bounding box center [327, 450] width 13 height 13
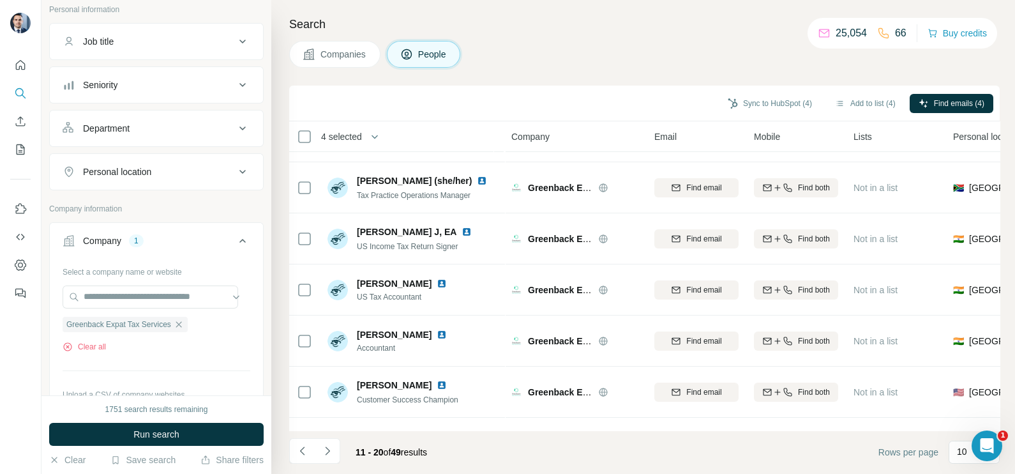
scroll to position [0, 0]
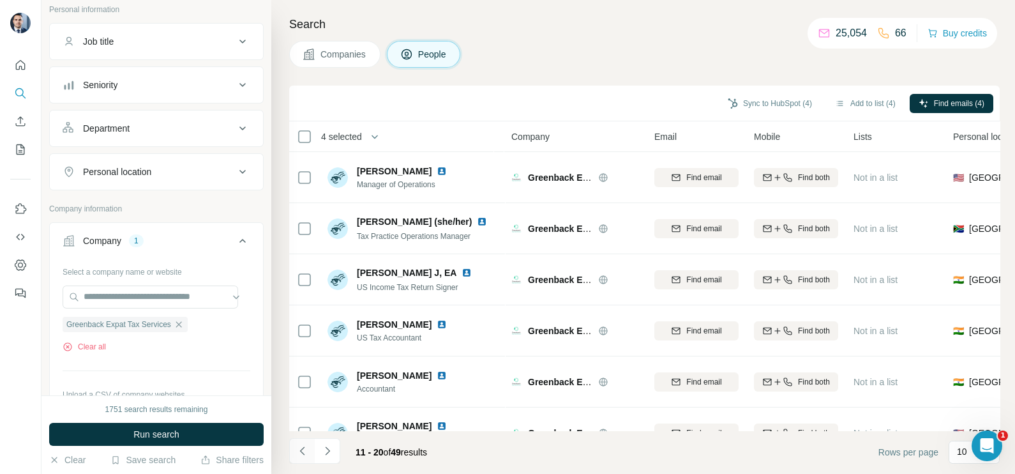
click at [303, 450] on icon "Navigate to previous page" at bounding box center [302, 450] width 13 height 13
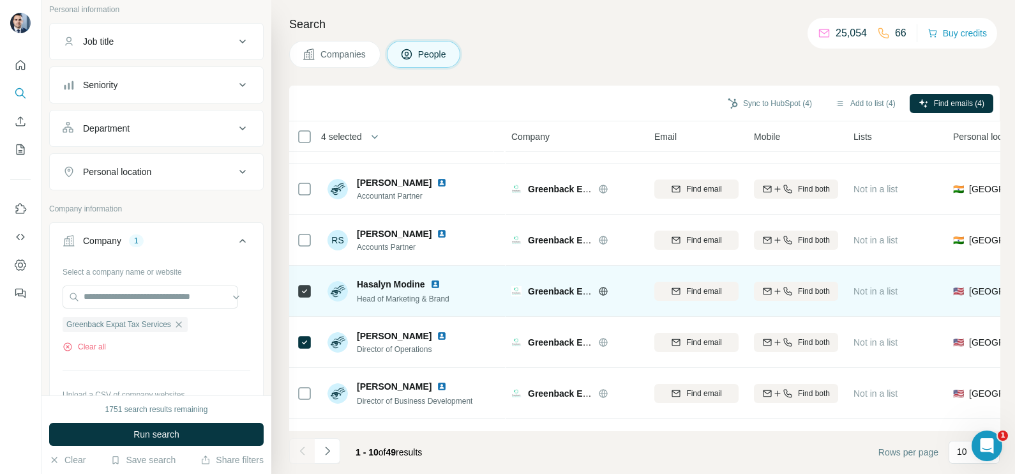
scroll to position [239, 0]
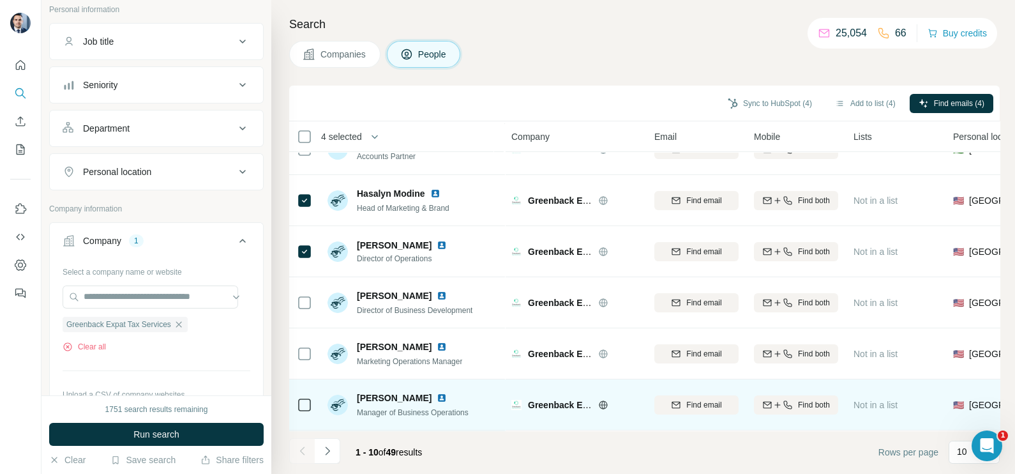
click at [437, 393] on img at bounding box center [442, 398] width 10 height 10
click at [318, 387] on td at bounding box center [304, 404] width 31 height 51
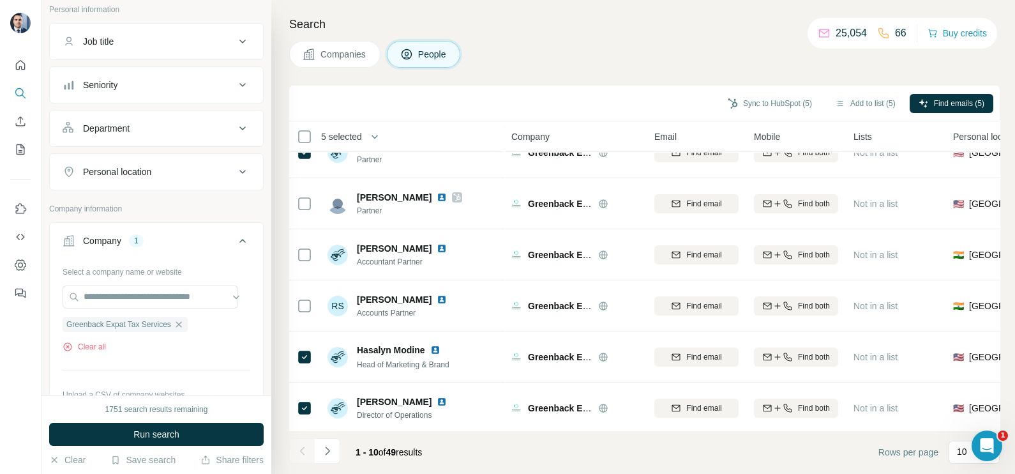
scroll to position [0, 0]
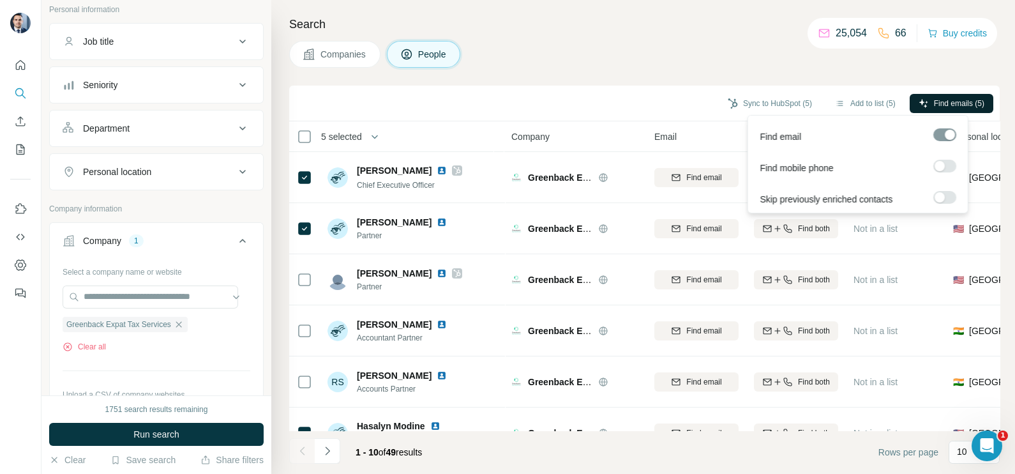
click at [951, 98] on span "Find emails (5)" at bounding box center [959, 103] width 50 height 11
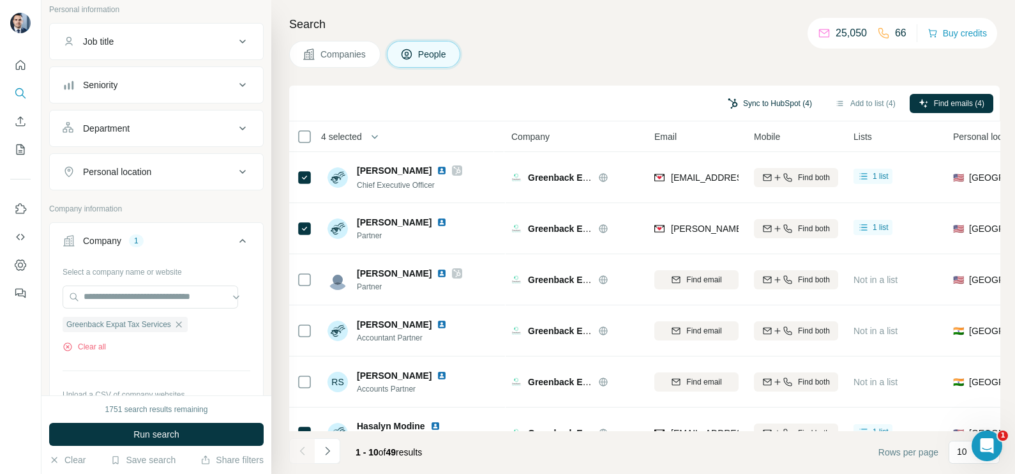
click at [767, 100] on button "Sync to HubSpot (4)" at bounding box center [770, 103] width 102 height 19
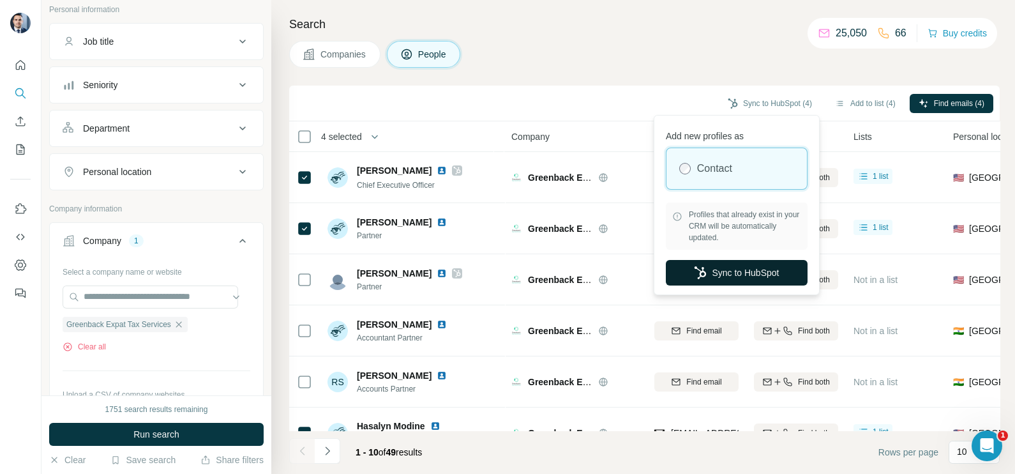
click at [729, 275] on button "Sync to HubSpot" at bounding box center [737, 273] width 142 height 26
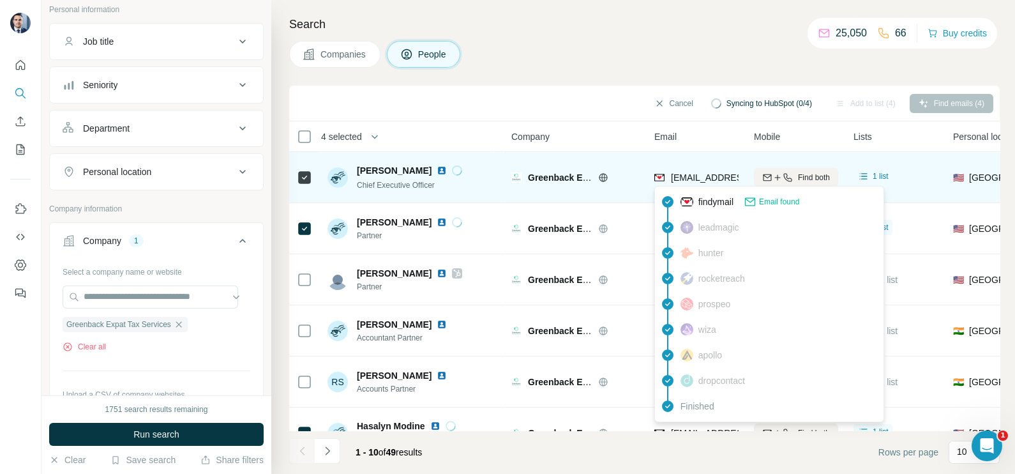
click at [706, 177] on span "[EMAIL_ADDRESS][DOMAIN_NAME]" at bounding box center [746, 177] width 151 height 10
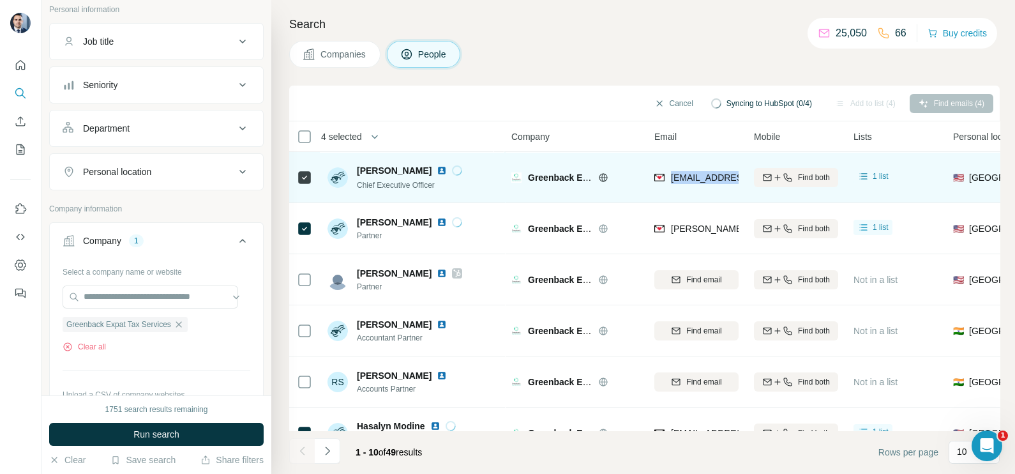
click at [706, 177] on span "[EMAIL_ADDRESS][DOMAIN_NAME]" at bounding box center [746, 177] width 151 height 10
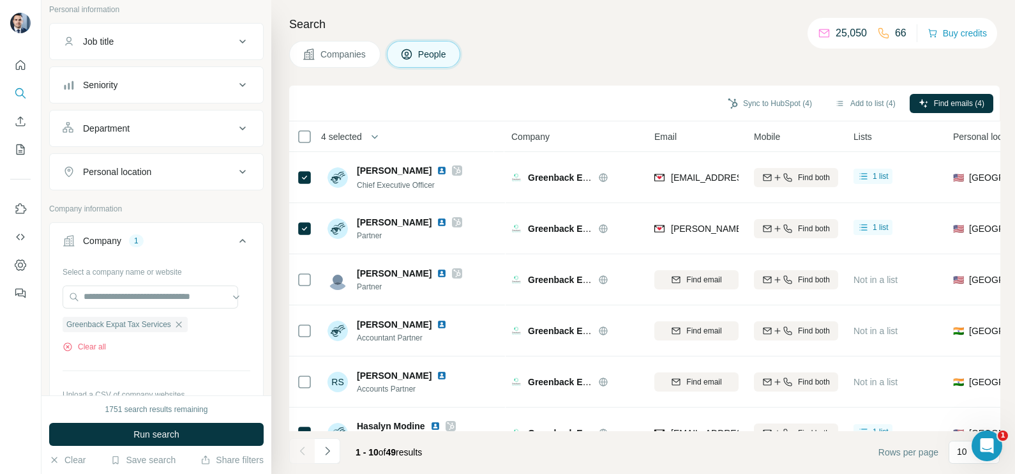
click at [568, 89] on div "Sync to HubSpot (4) Add to list (4) Find emails (4)" at bounding box center [644, 104] width 711 height 36
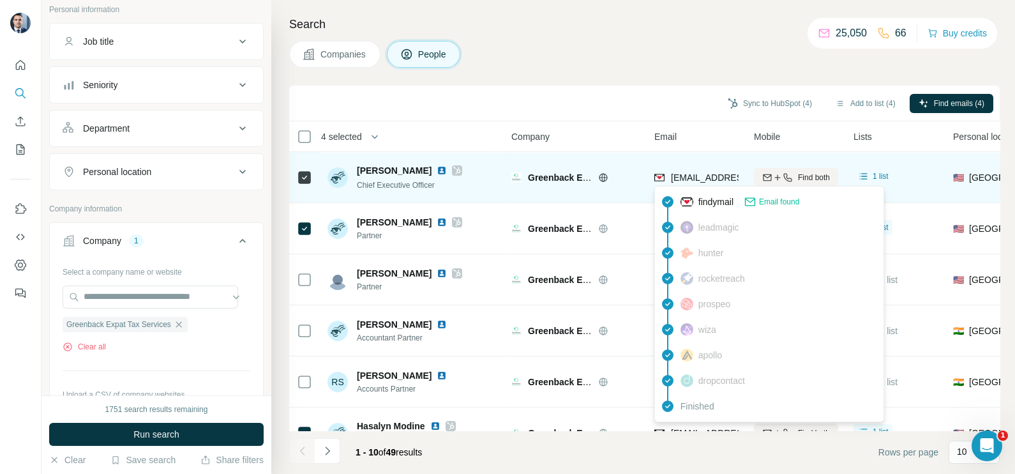
click at [697, 177] on span "[EMAIL_ADDRESS][DOMAIN_NAME]" at bounding box center [746, 177] width 151 height 10
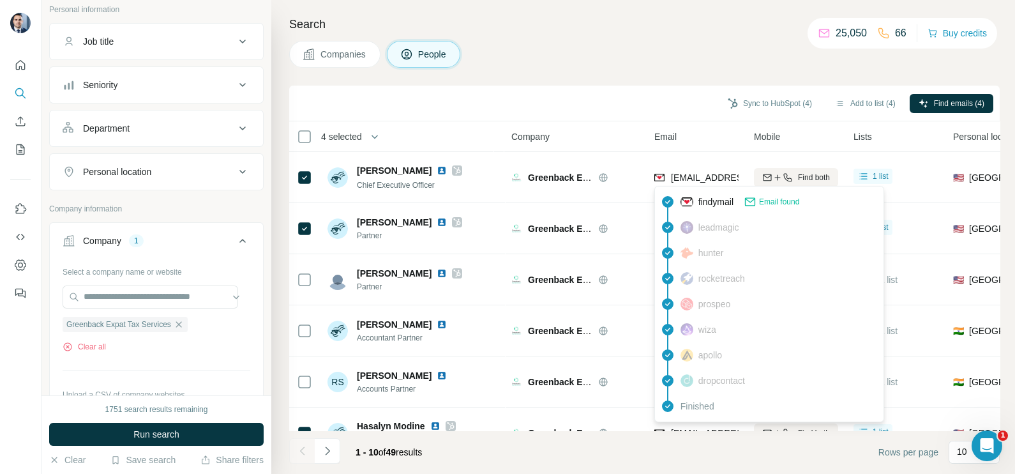
click at [596, 98] on div "Sync to HubSpot (4) Add to list (4) Find emails (4)" at bounding box center [645, 103] width 698 height 22
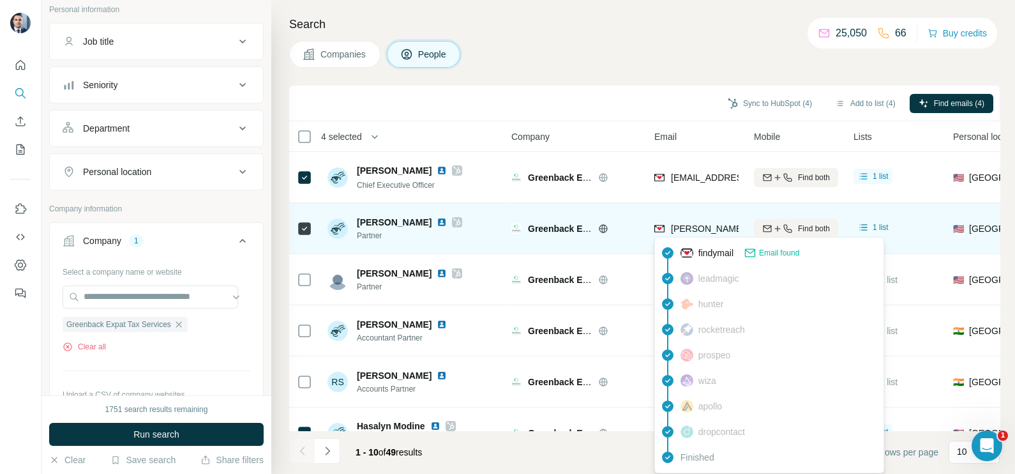
click at [699, 231] on span "[PERSON_NAME][EMAIL_ADDRESS][DOMAIN_NAME]" at bounding box center [783, 228] width 225 height 10
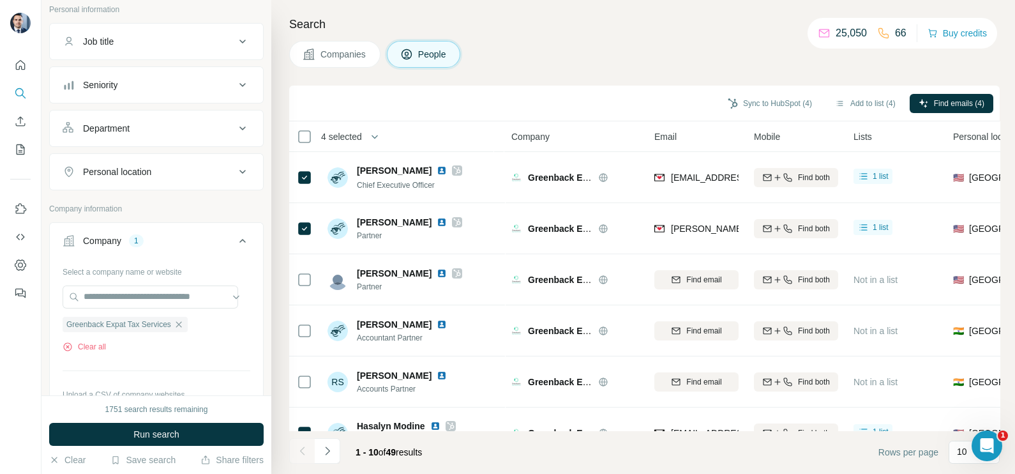
click at [581, 103] on div "Sync to HubSpot (4) Add to list (4) Find emails (4)" at bounding box center [645, 103] width 698 height 22
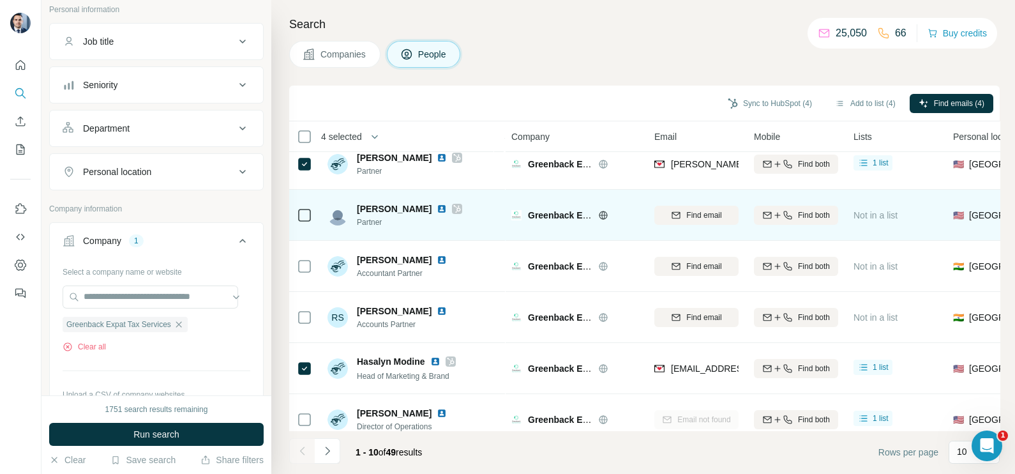
scroll to position [79, 0]
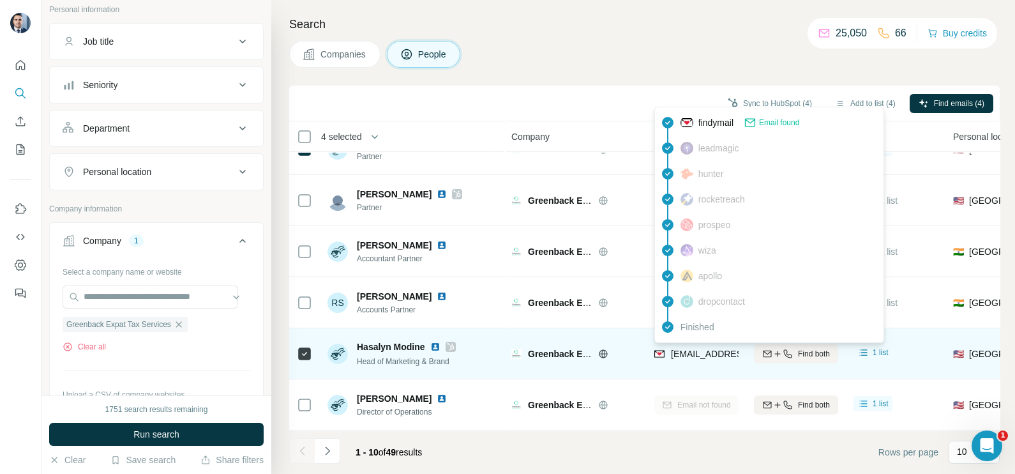
click at [713, 361] on div "[EMAIL_ADDRESS][DOMAIN_NAME]" at bounding box center [733, 354] width 158 height 15
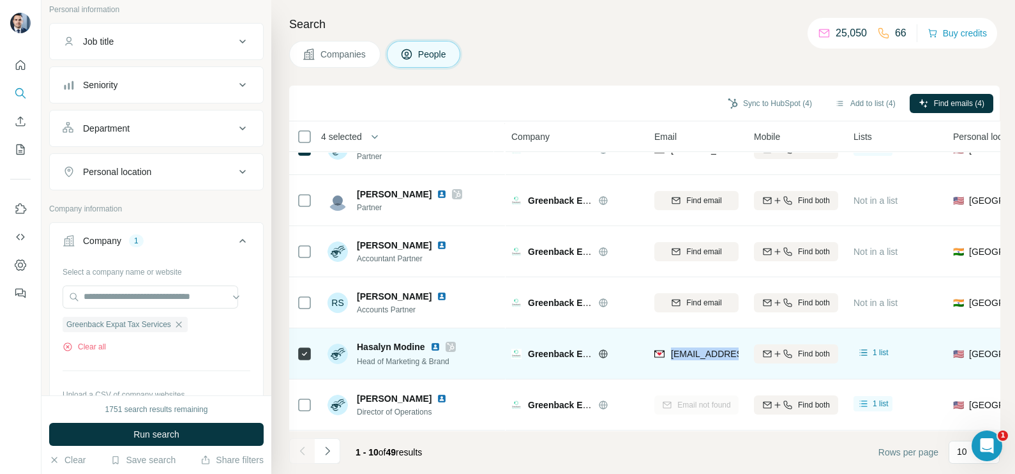
click at [713, 361] on div "[EMAIL_ADDRESS][DOMAIN_NAME]" at bounding box center [733, 354] width 158 height 15
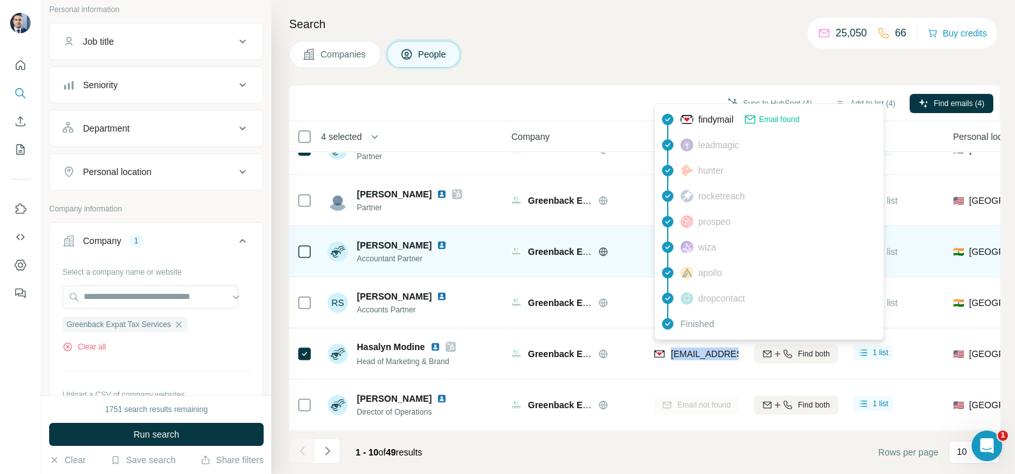
scroll to position [239, 0]
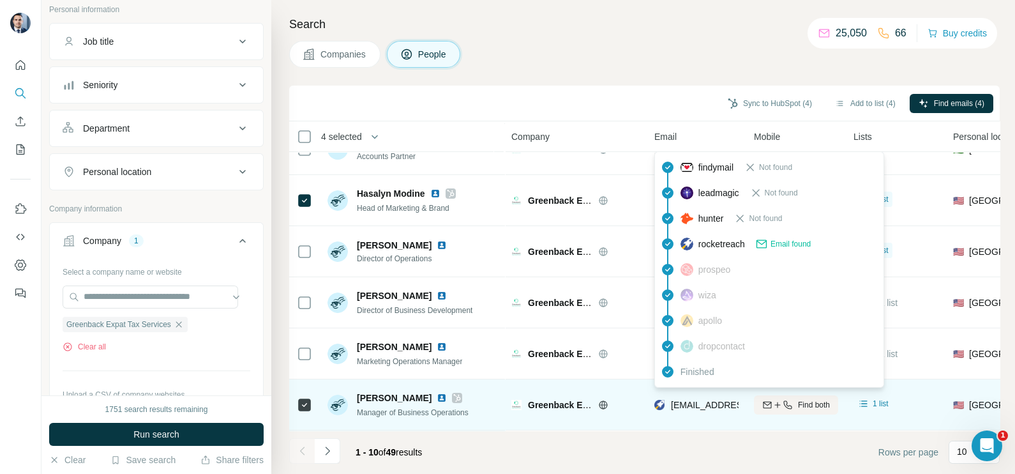
click at [693, 402] on span "[EMAIL_ADDRESS][DOMAIN_NAME]" at bounding box center [741, 404] width 141 height 13
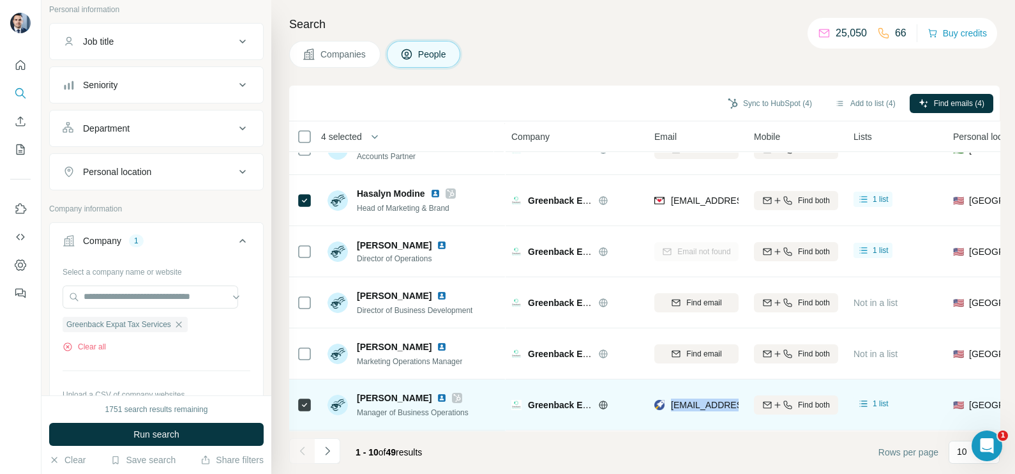
click at [693, 402] on span "[EMAIL_ADDRESS][DOMAIN_NAME]" at bounding box center [741, 404] width 141 height 13
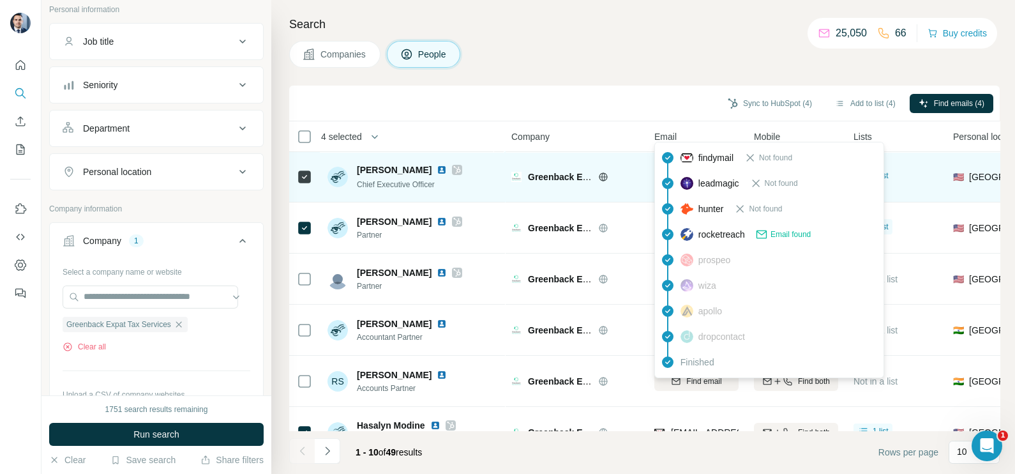
scroll to position [0, 0]
click at [380, 164] on span "[PERSON_NAME]" at bounding box center [394, 170] width 75 height 13
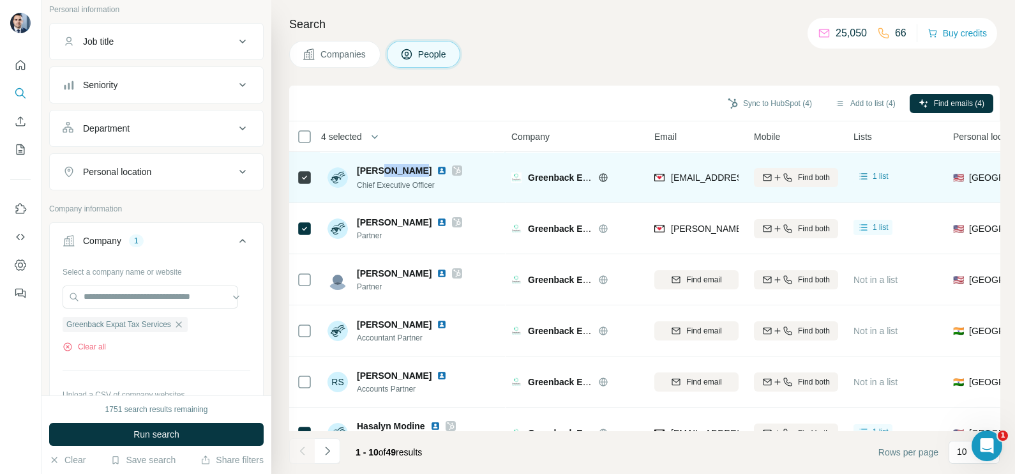
click at [380, 164] on span "[PERSON_NAME]" at bounding box center [394, 170] width 75 height 13
click at [380, 163] on div "[PERSON_NAME] Chief Executive Officer" at bounding box center [412, 177] width 170 height 35
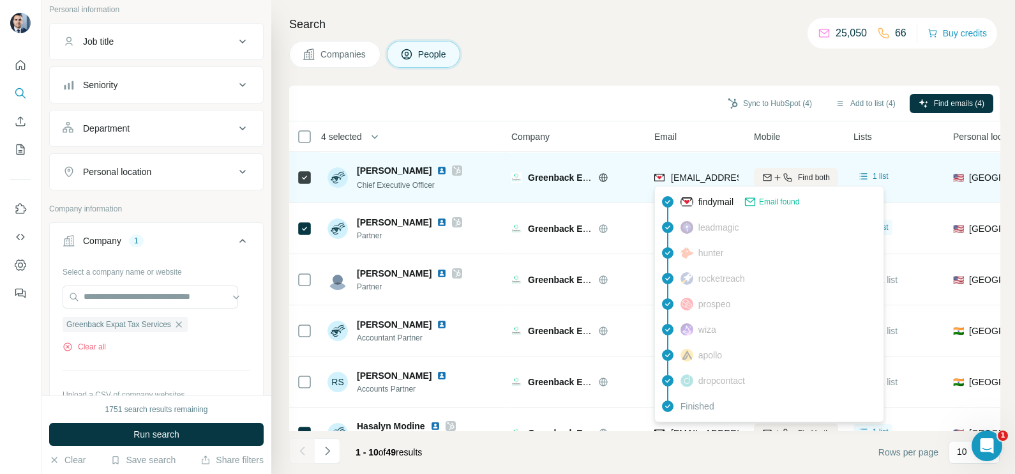
click at [703, 179] on span "[EMAIL_ADDRESS][DOMAIN_NAME]" at bounding box center [746, 177] width 151 height 10
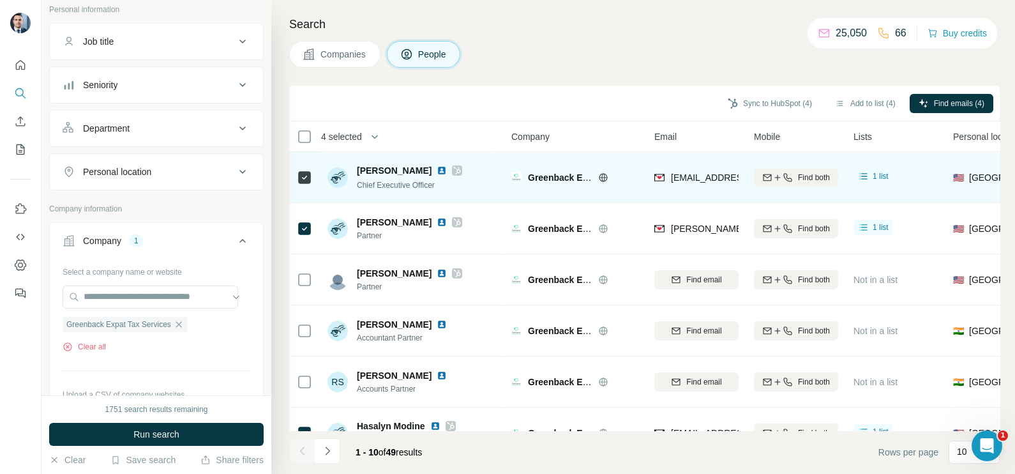
click at [382, 189] on div "Chief Executive Officer" at bounding box center [409, 184] width 105 height 13
click at [396, 201] on td "[PERSON_NAME] Chief Executive Officer" at bounding box center [412, 177] width 185 height 51
click at [387, 167] on span "[PERSON_NAME]" at bounding box center [394, 170] width 75 height 13
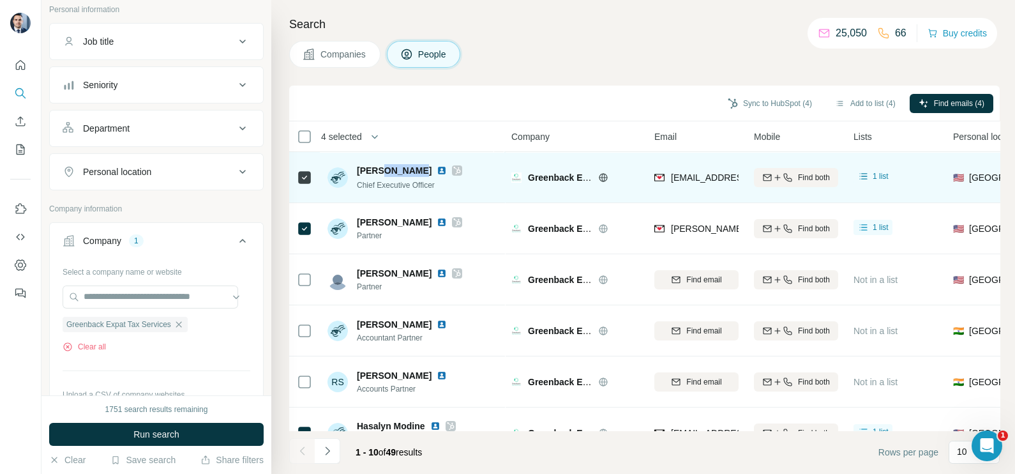
click at [387, 167] on span "[PERSON_NAME]" at bounding box center [394, 170] width 75 height 13
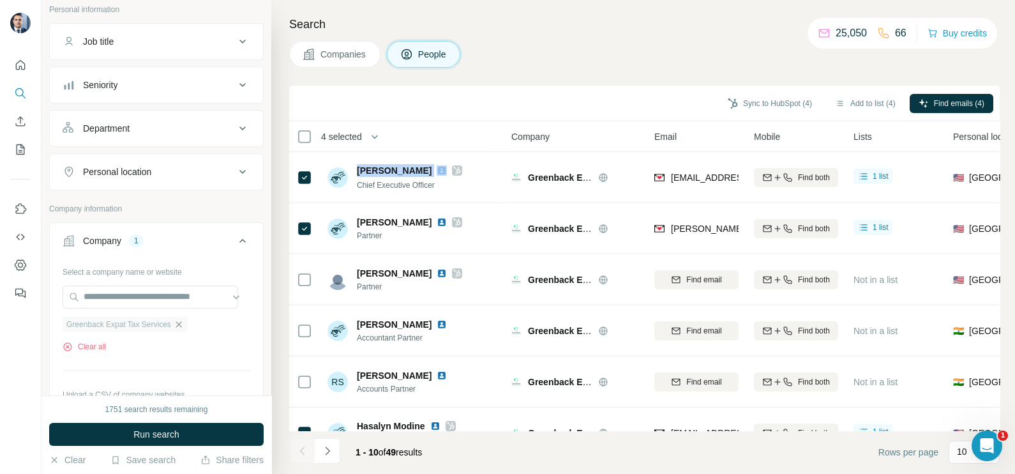
click at [184, 319] on icon "button" at bounding box center [179, 324] width 10 height 10
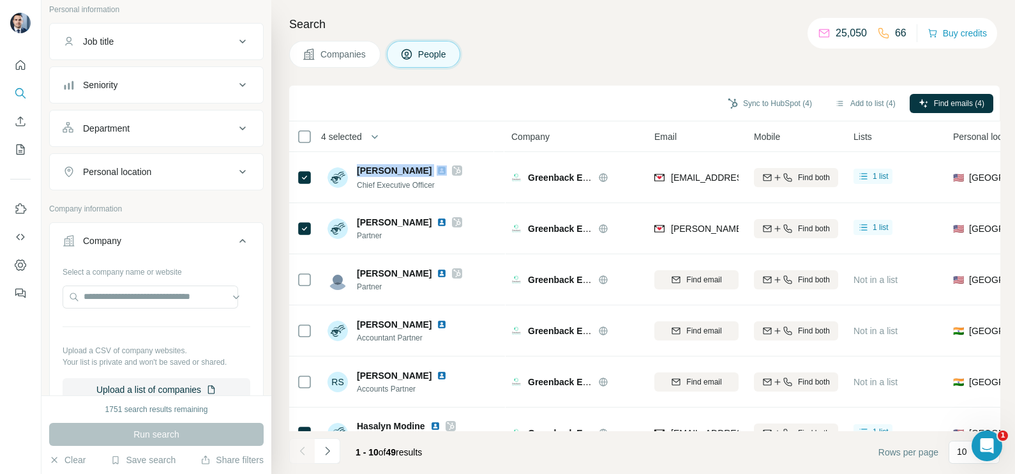
click at [348, 57] on span "Companies" at bounding box center [343, 54] width 47 height 13
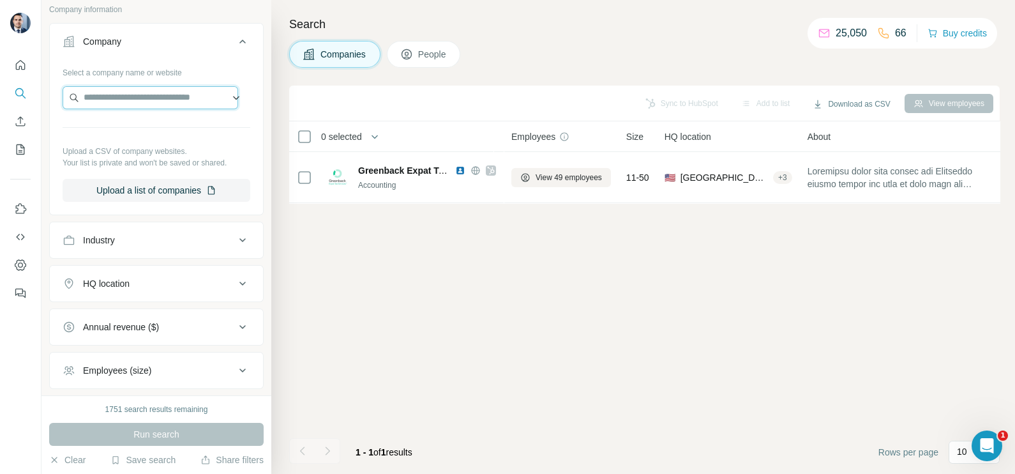
click at [113, 88] on input "text" at bounding box center [151, 97] width 176 height 23
paste input "**********"
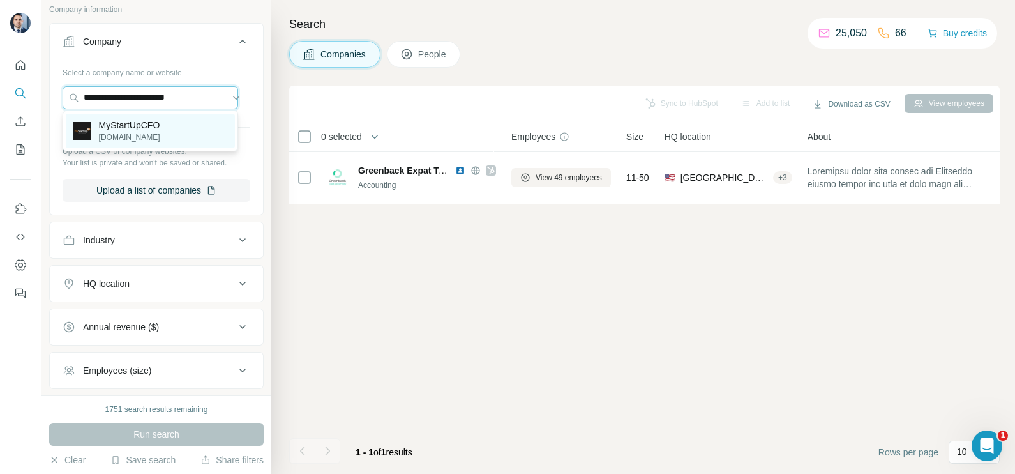
type input "**********"
click at [139, 130] on p "MyStartUpCFO" at bounding box center [129, 125] width 61 height 13
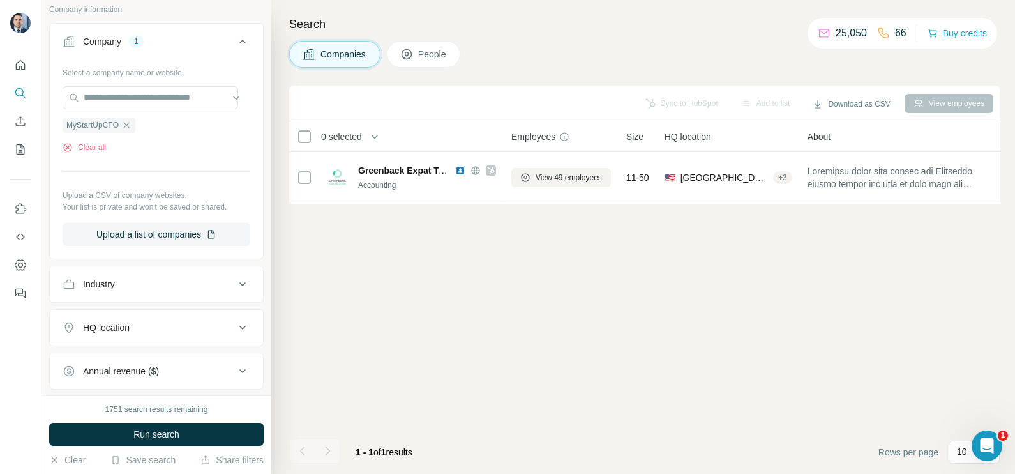
click at [320, 56] on span "Companies" at bounding box center [343, 54] width 47 height 13
click at [167, 421] on div "1751 search results remaining Run search Clear Save search Share filters" at bounding box center [156, 434] width 230 height 79
click at [167, 425] on button "Run search" at bounding box center [156, 434] width 214 height 23
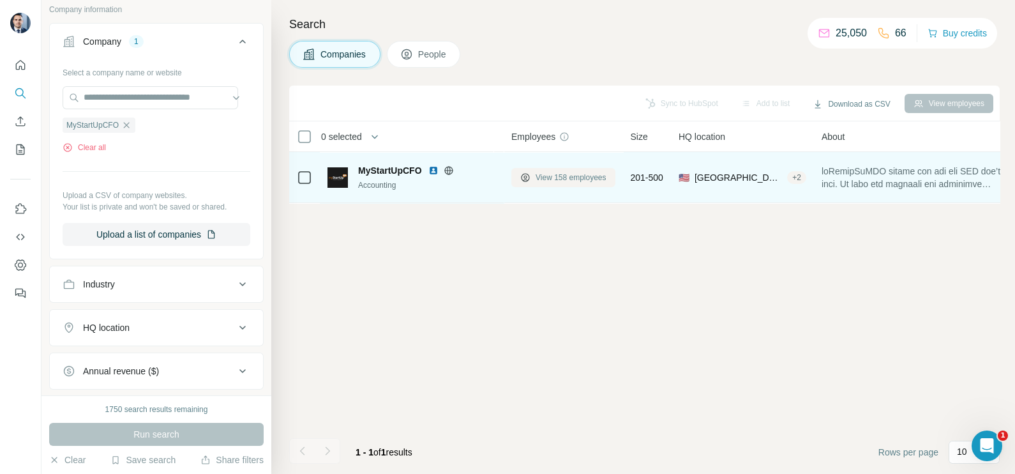
click at [573, 175] on span "View 158 employees" at bounding box center [571, 177] width 71 height 11
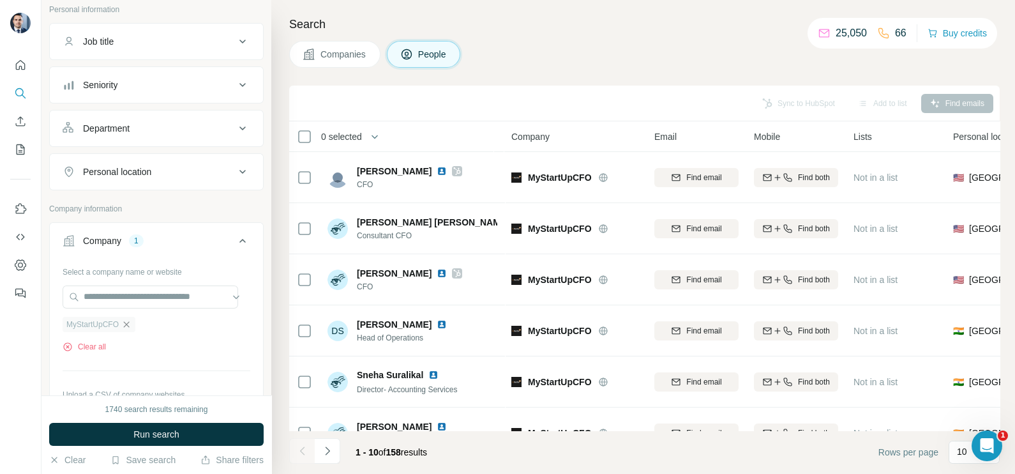
click at [132, 323] on icon "button" at bounding box center [126, 324] width 10 height 10
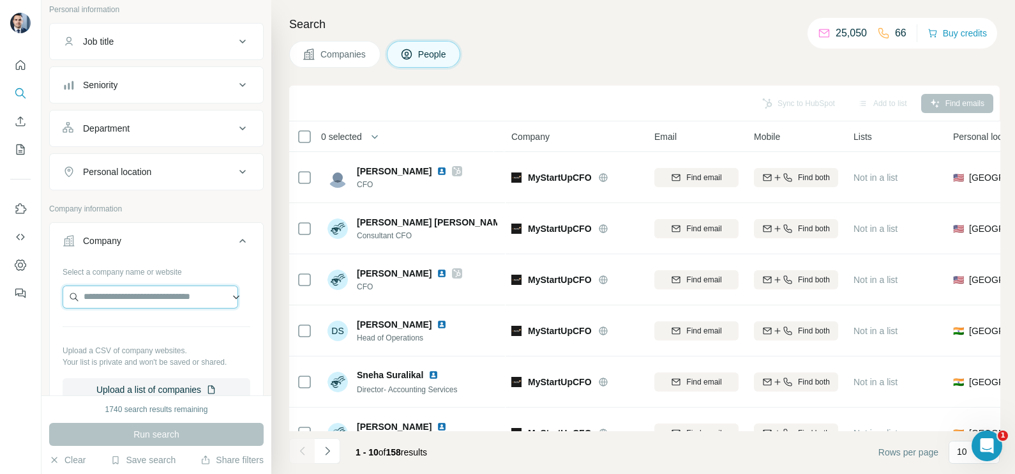
click at [139, 300] on input "text" at bounding box center [151, 296] width 176 height 23
paste input "**********"
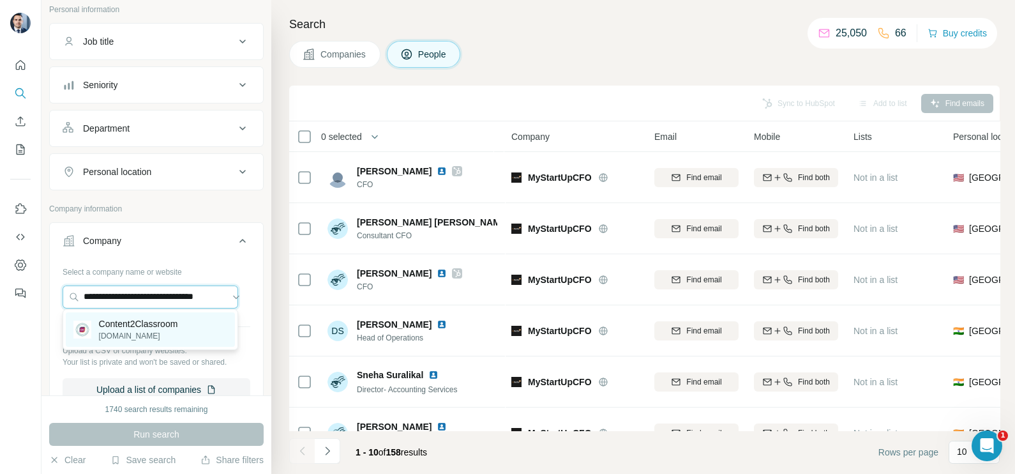
type input "**********"
click at [153, 329] on p "Content2Classroom" at bounding box center [138, 323] width 79 height 13
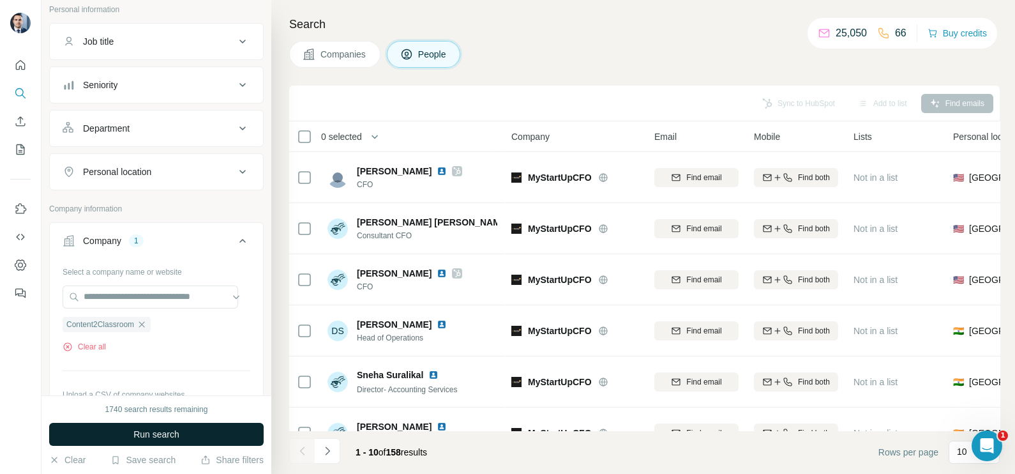
click at [191, 428] on button "Run search" at bounding box center [156, 434] width 214 height 23
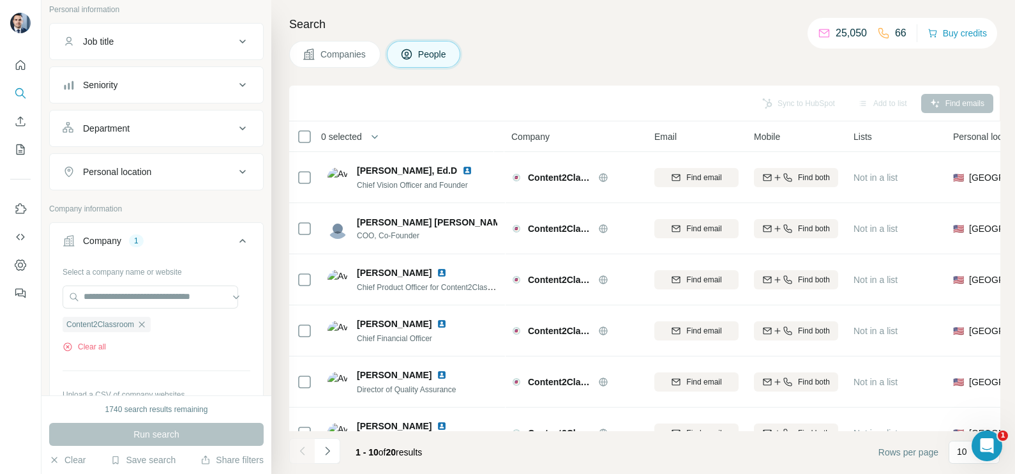
click at [344, 64] on button "Companies" at bounding box center [334, 54] width 91 height 27
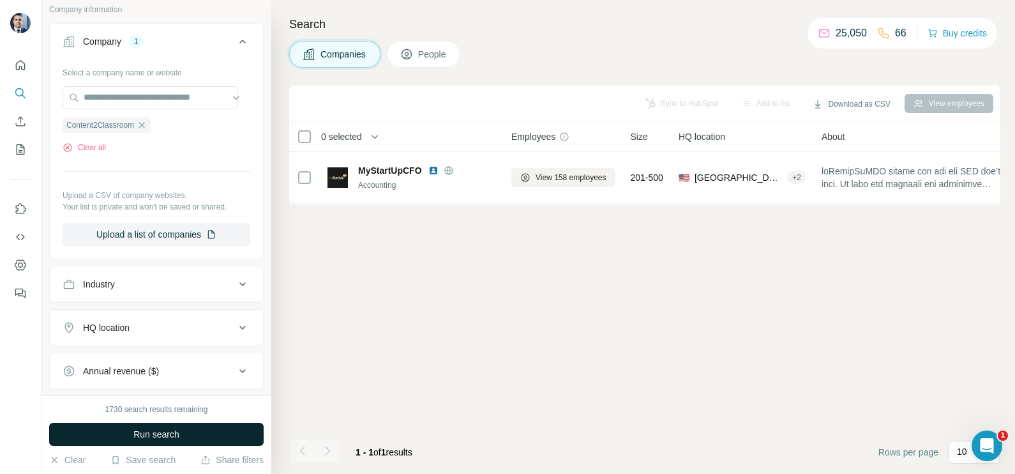
click at [188, 437] on button "Run search" at bounding box center [156, 434] width 214 height 23
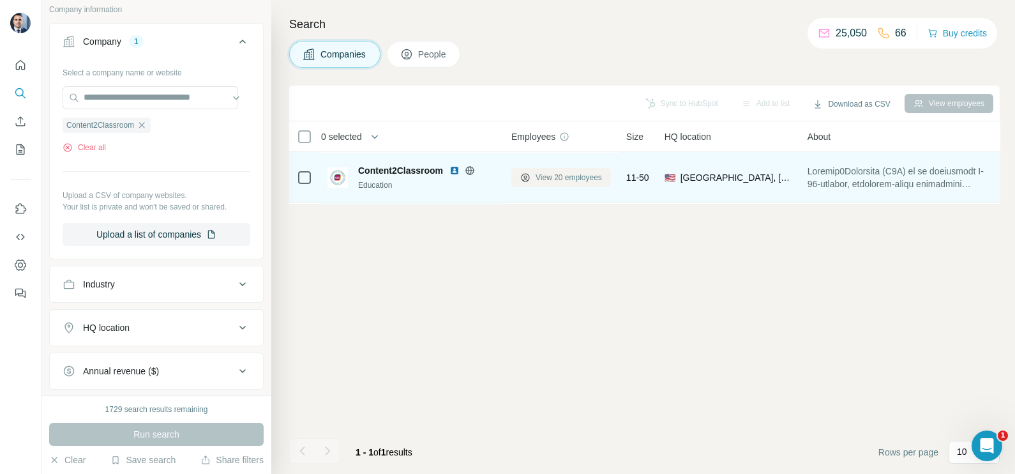
click at [558, 172] on span "View 20 employees" at bounding box center [569, 177] width 66 height 11
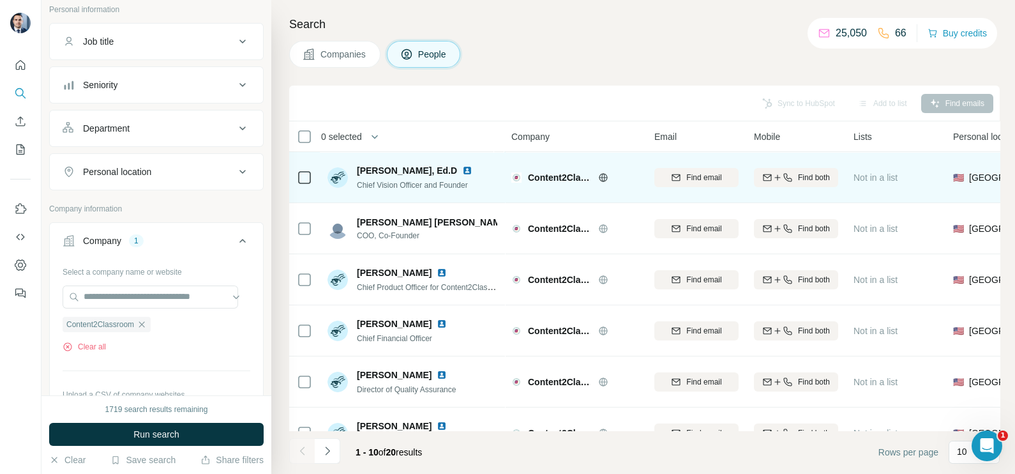
click at [466, 170] on img at bounding box center [467, 170] width 10 height 10
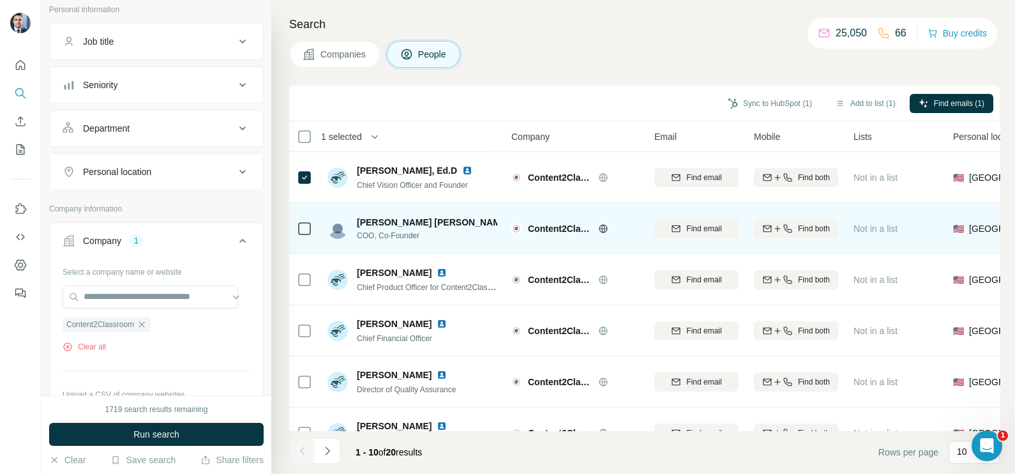
click at [309, 235] on icon at bounding box center [304, 228] width 15 height 15
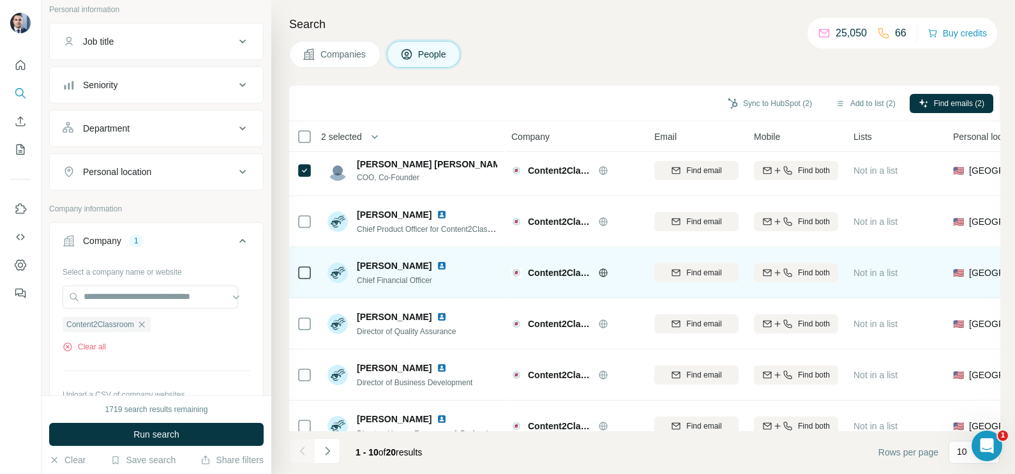
scroll to position [79, 0]
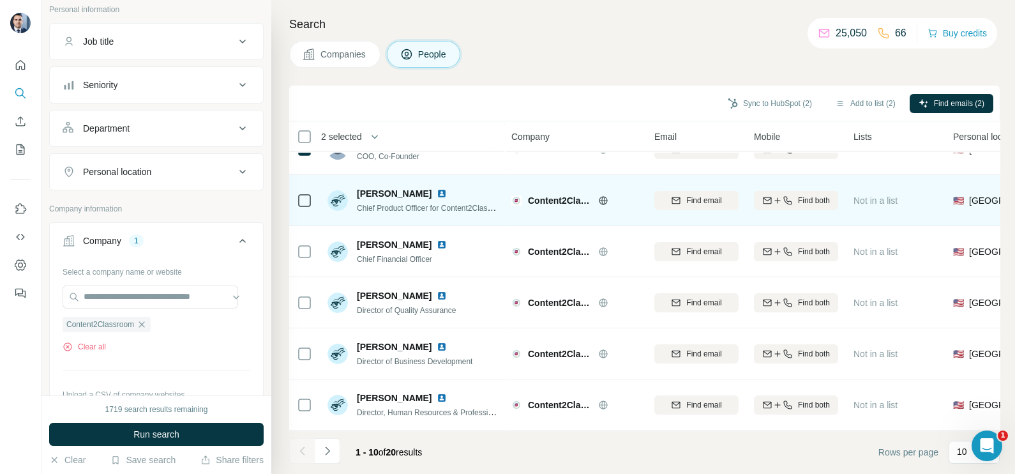
click at [313, 200] on td at bounding box center [304, 200] width 31 height 51
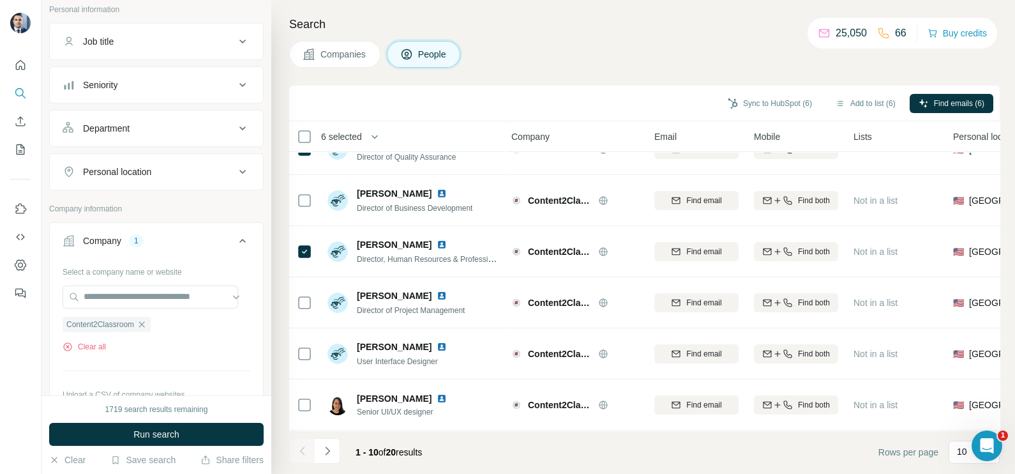
scroll to position [0, 0]
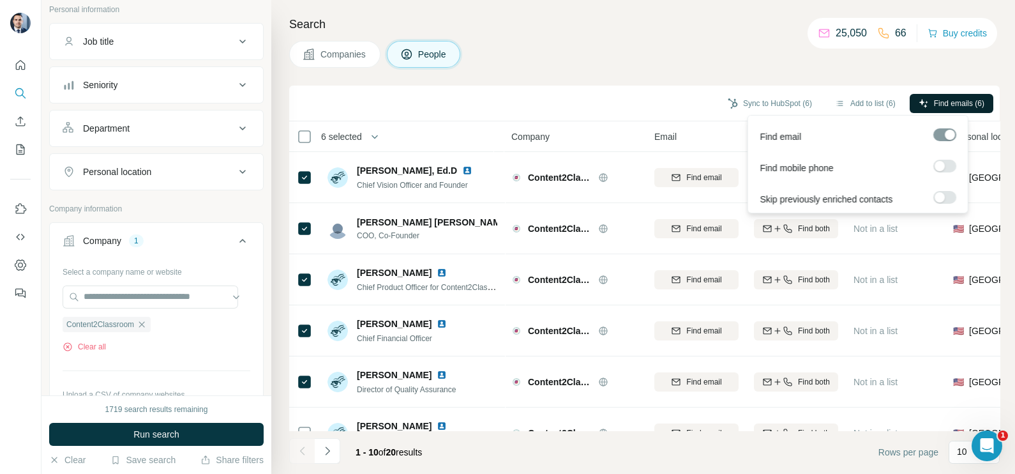
click at [954, 110] on button "Find emails (6)" at bounding box center [952, 103] width 84 height 19
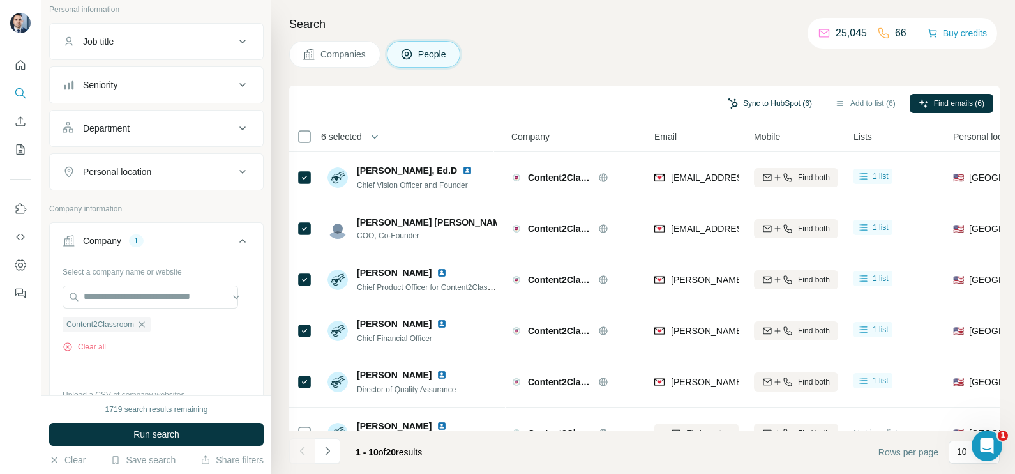
click at [741, 107] on button "Sync to HubSpot (6)" at bounding box center [770, 103] width 102 height 19
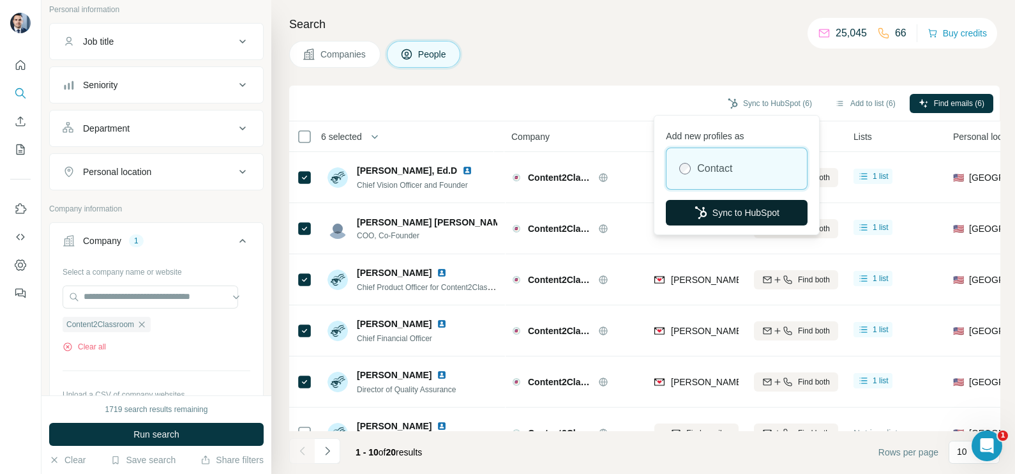
click at [745, 203] on button "Sync to HubSpot" at bounding box center [737, 213] width 142 height 26
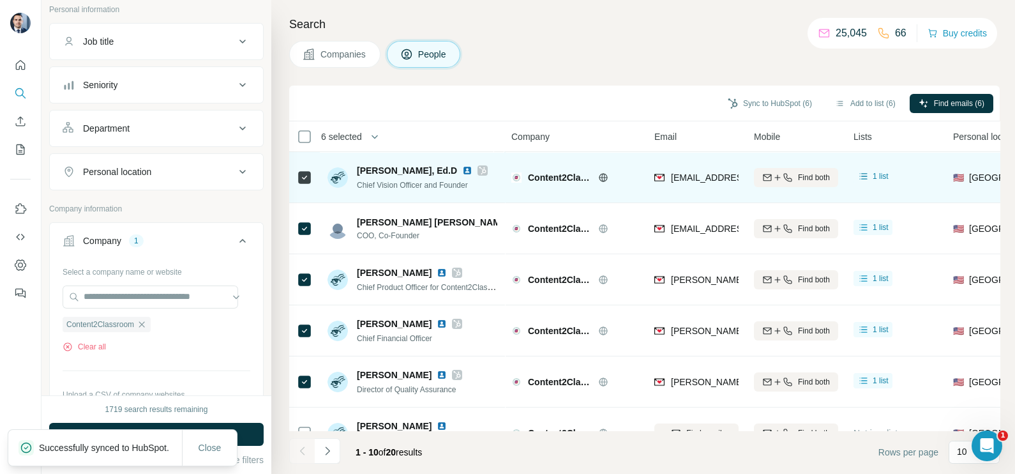
click at [709, 174] on span "[EMAIL_ADDRESS][DOMAIN_NAME]" at bounding box center [746, 177] width 151 height 10
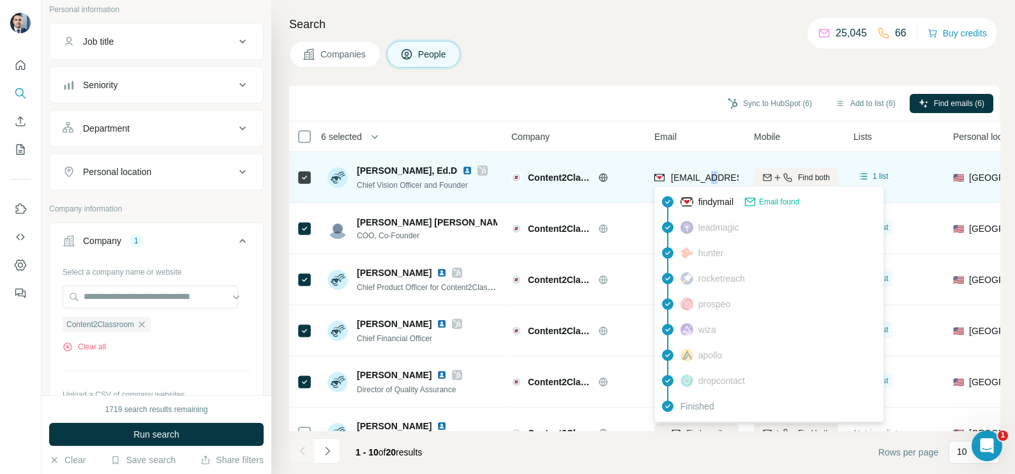
click at [709, 174] on span "[EMAIL_ADDRESS][DOMAIN_NAME]" at bounding box center [746, 177] width 151 height 10
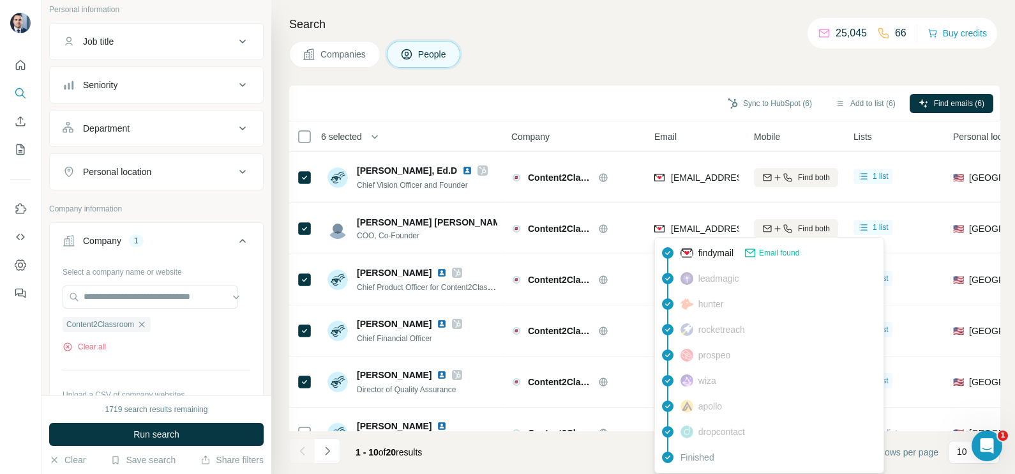
click at [689, 243] on div "findymail Email found" at bounding box center [769, 253] width 223 height 26
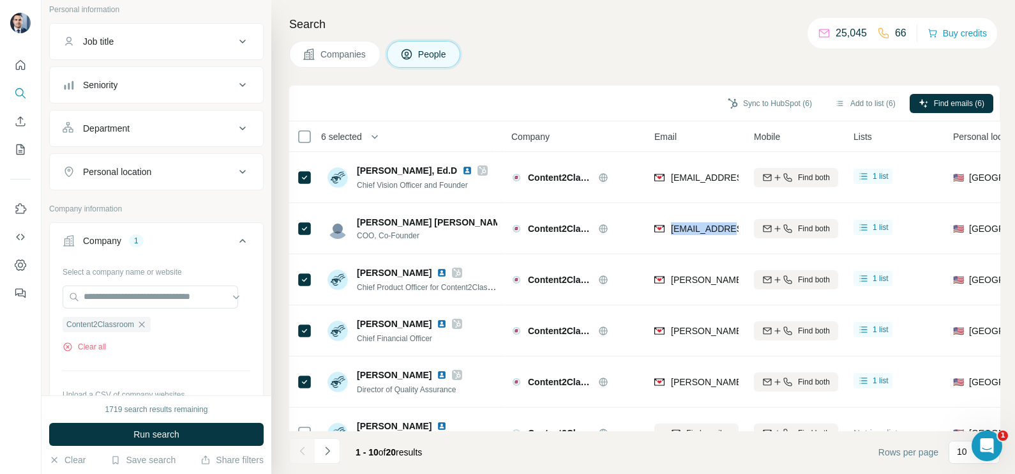
click at [689, 243] on div "[EMAIL_ADDRESS][DOMAIN_NAME]" at bounding box center [696, 228] width 84 height 35
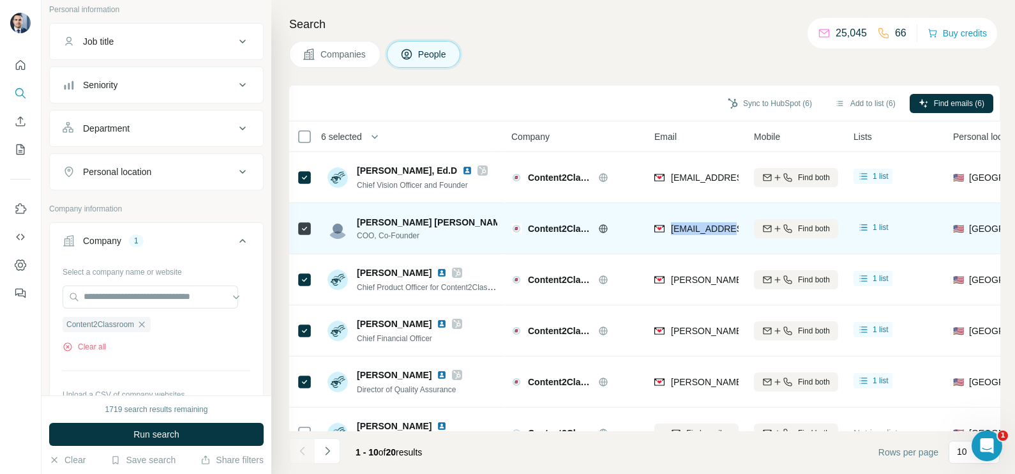
click at [688, 239] on div "[EMAIL_ADDRESS][DOMAIN_NAME]" at bounding box center [696, 228] width 84 height 35
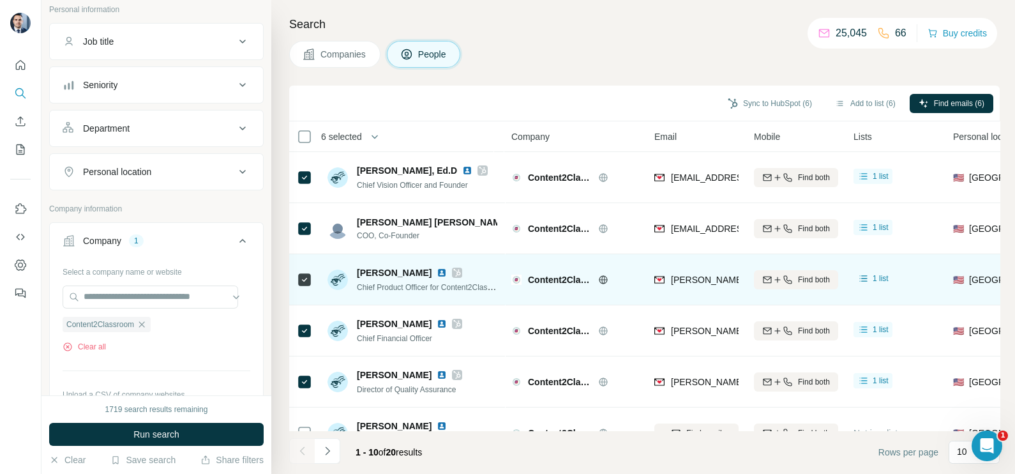
click at [700, 271] on div "[PERSON_NAME][EMAIL_ADDRESS][PERSON_NAME][DOMAIN_NAME]" at bounding box center [696, 279] width 84 height 35
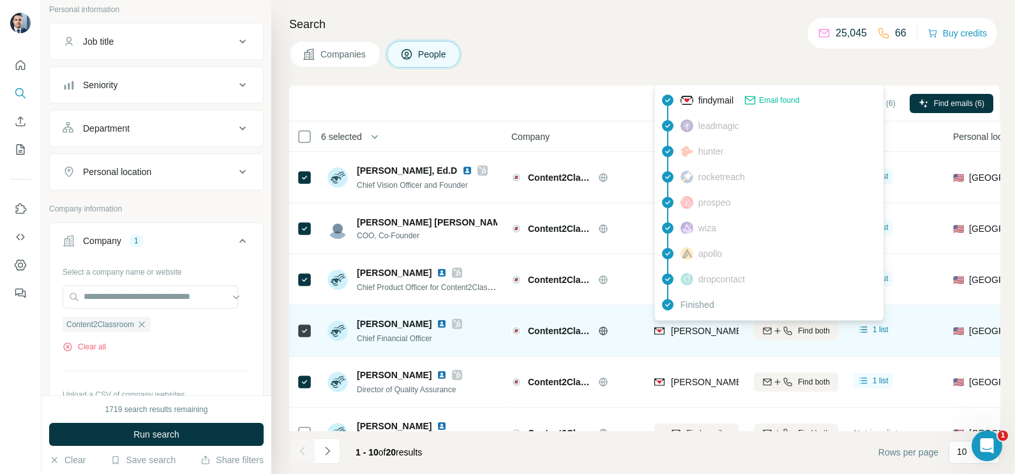
click at [691, 338] on div "[PERSON_NAME][EMAIL_ADDRESS][PERSON_NAME][DOMAIN_NAME]" at bounding box center [806, 331] width 305 height 15
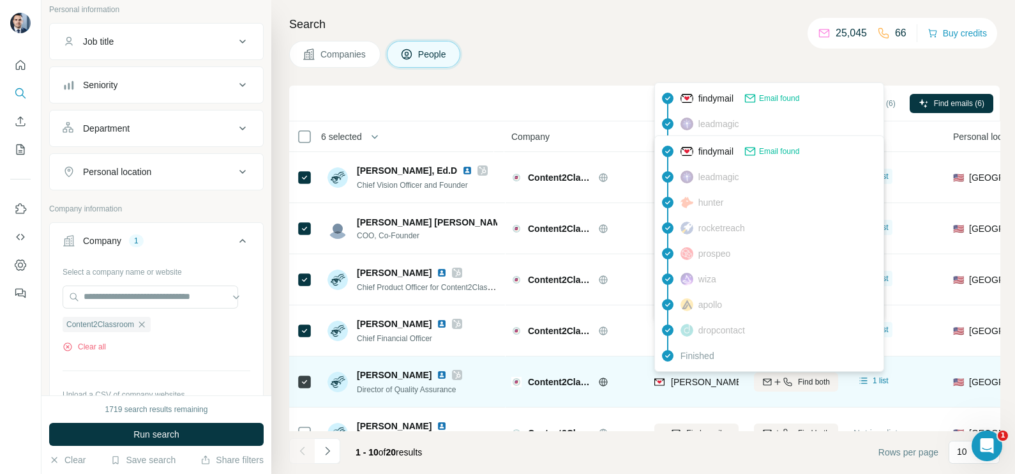
click at [693, 387] on span "[PERSON_NAME][EMAIL_ADDRESS][PERSON_NAME][DOMAIN_NAME]" at bounding box center [815, 381] width 289 height 13
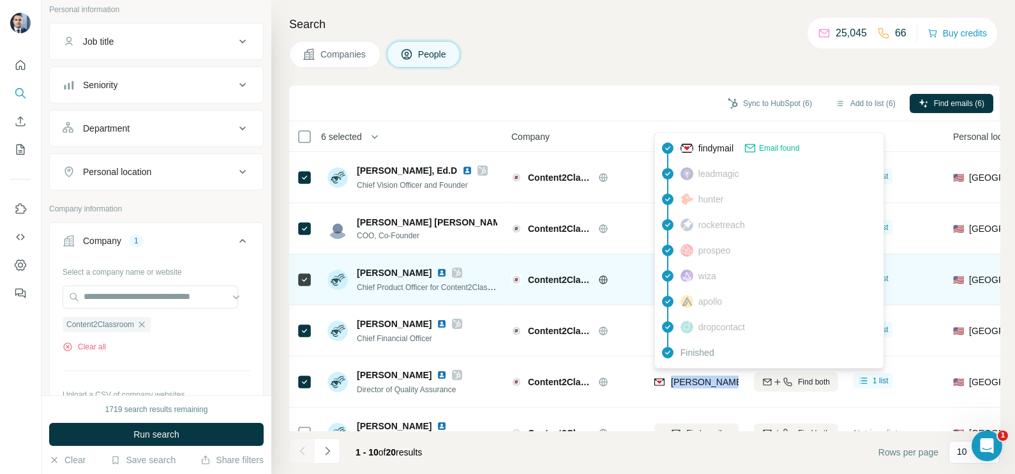
scroll to position [159, 0]
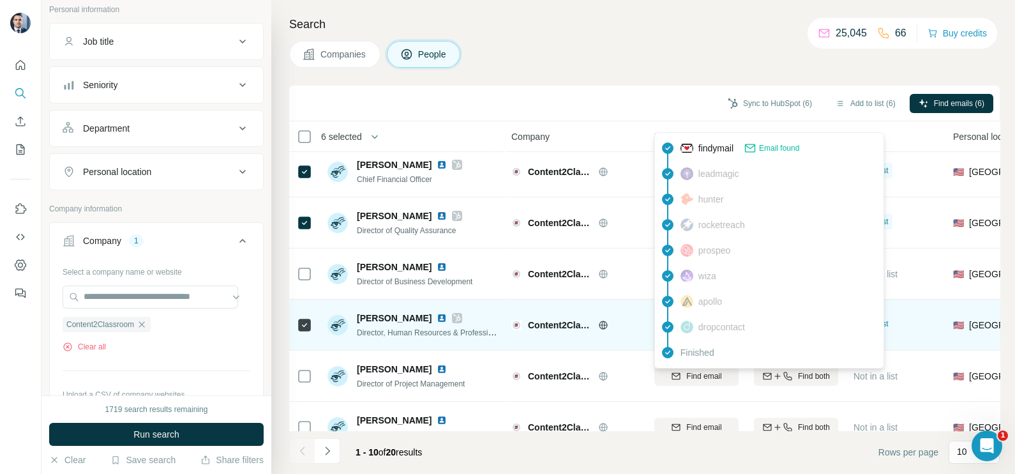
click at [619, 327] on div at bounding box center [618, 325] width 10 height 10
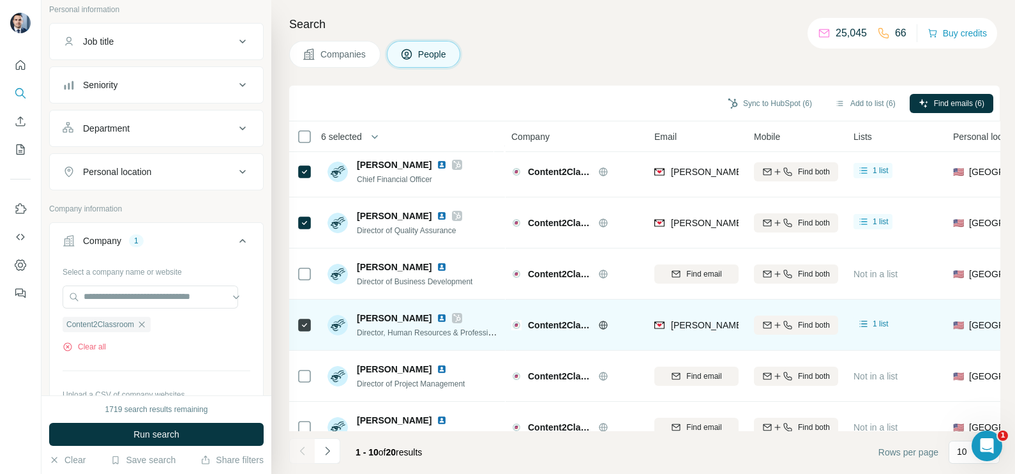
click at [700, 320] on span "[PERSON_NAME][EMAIL_ADDRESS][PERSON_NAME][DOMAIN_NAME]" at bounding box center [820, 325] width 299 height 10
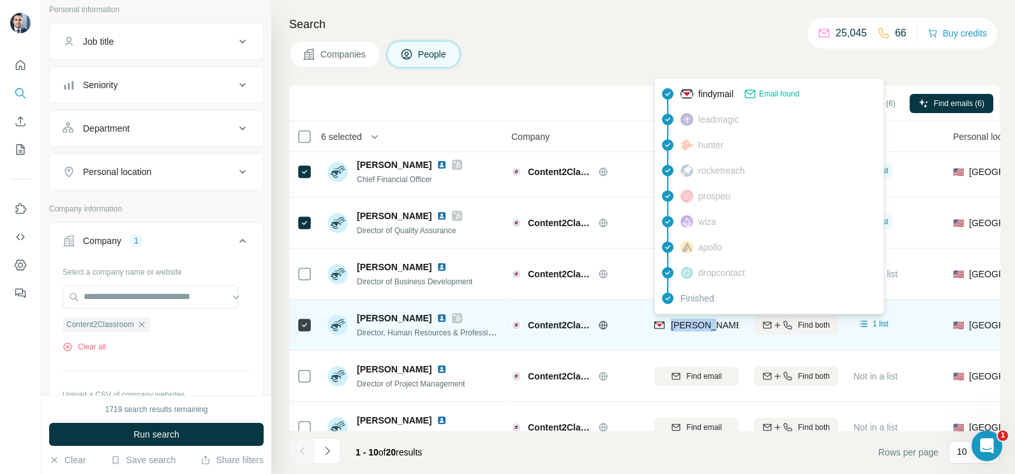
click at [700, 320] on span "[PERSON_NAME][EMAIL_ADDRESS][PERSON_NAME][DOMAIN_NAME]" at bounding box center [820, 325] width 299 height 10
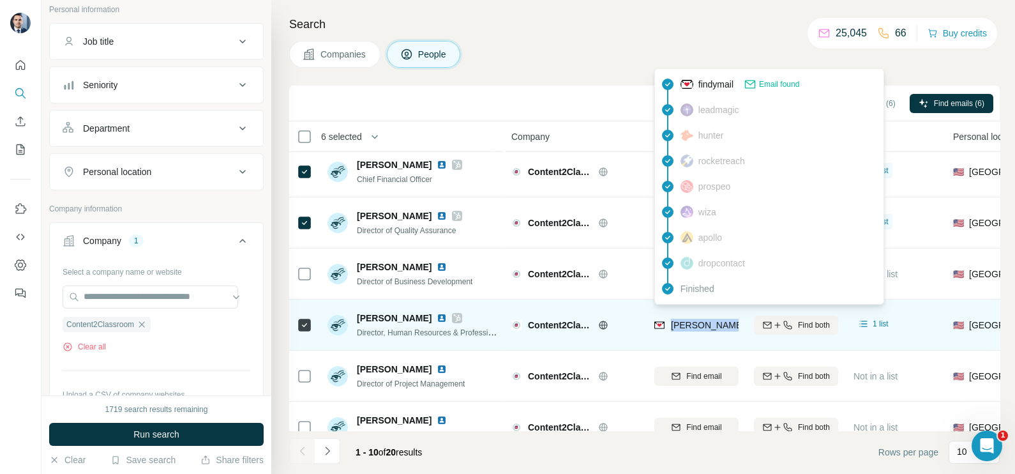
click at [700, 320] on span "[PERSON_NAME][EMAIL_ADDRESS][PERSON_NAME][DOMAIN_NAME]" at bounding box center [820, 325] width 299 height 10
